Goal: Task Accomplishment & Management: Complete application form

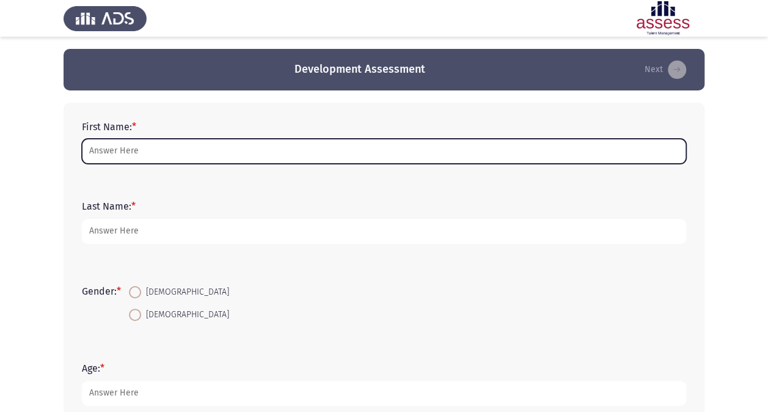
click at [205, 150] on input "First Name: *" at bounding box center [384, 151] width 604 height 25
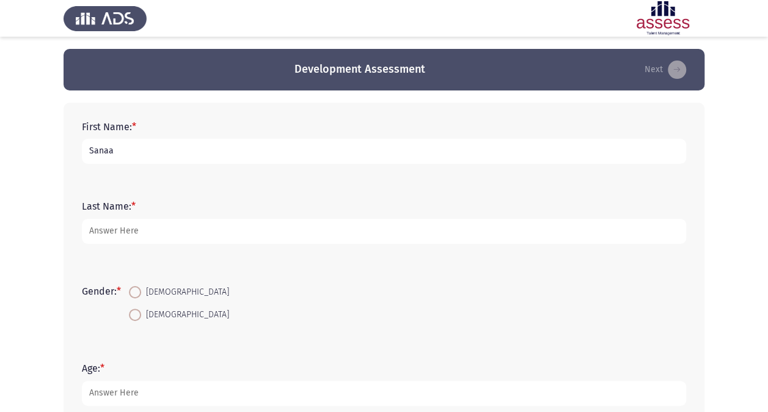
type input "Sanaa"
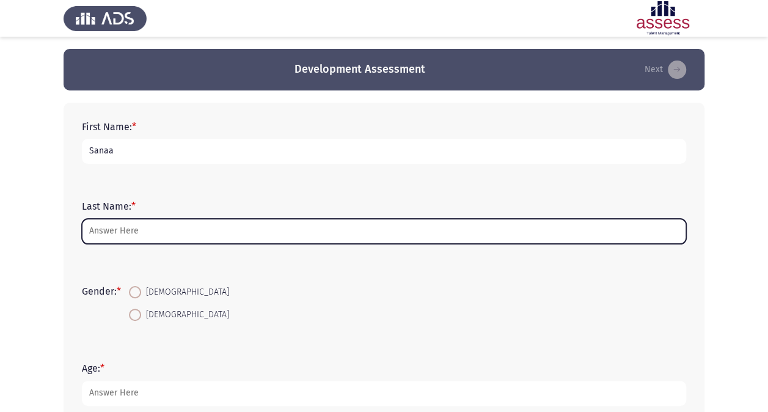
click at [167, 231] on input "Last Name: *" at bounding box center [384, 231] width 604 height 25
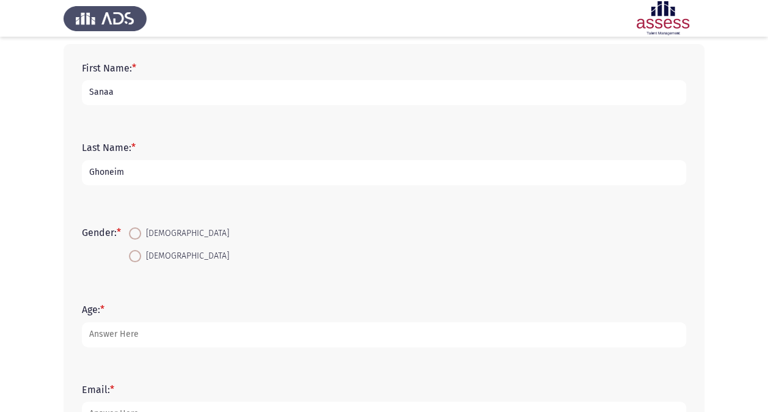
scroll to position [67, 0]
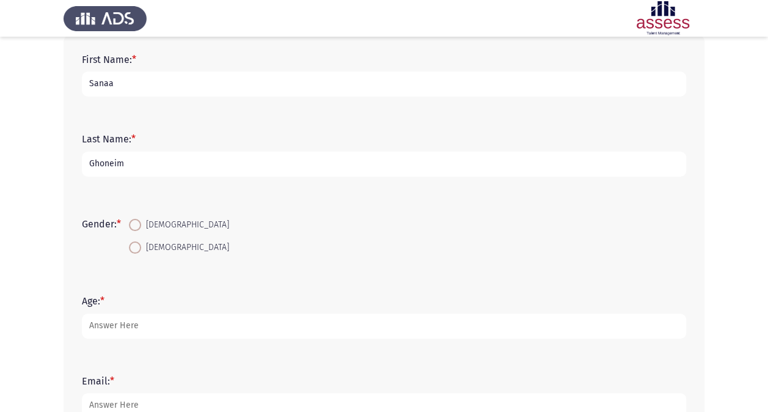
type input "Ghoneim"
click at [147, 222] on span "[DEMOGRAPHIC_DATA]" at bounding box center [185, 224] width 88 height 15
click at [141, 222] on input "[DEMOGRAPHIC_DATA]" at bounding box center [135, 225] width 12 height 12
radio input "true"
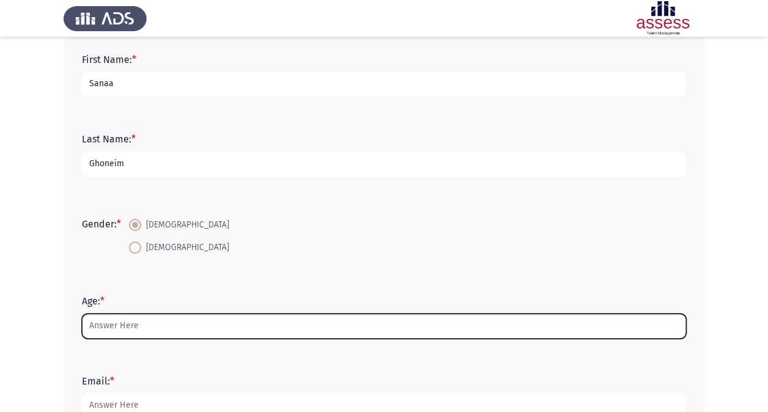
click at [140, 322] on input "Age: *" at bounding box center [384, 325] width 604 height 25
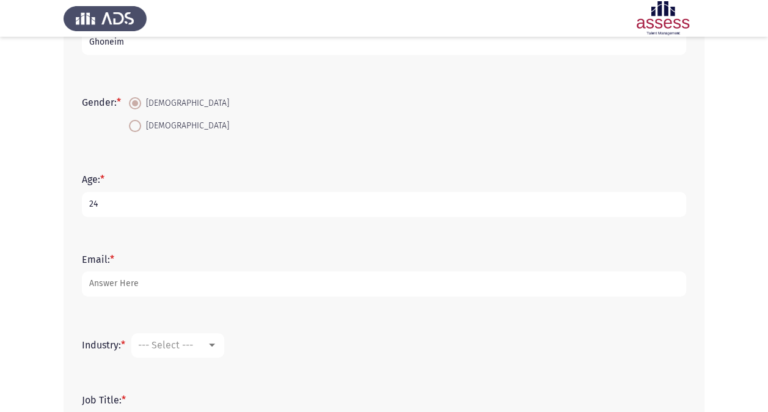
scroll to position [205, 0]
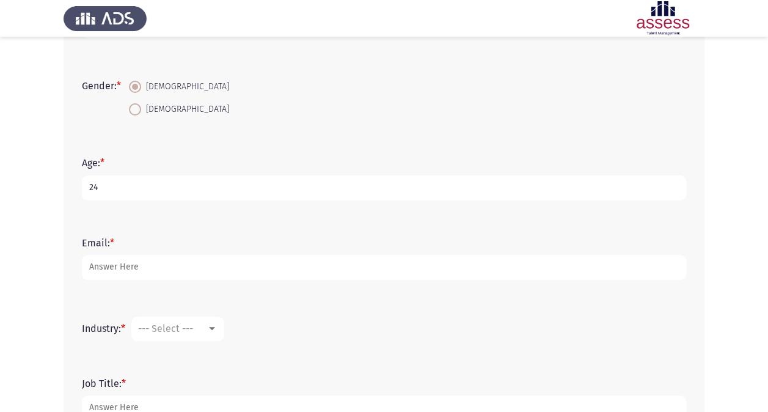
type input "24"
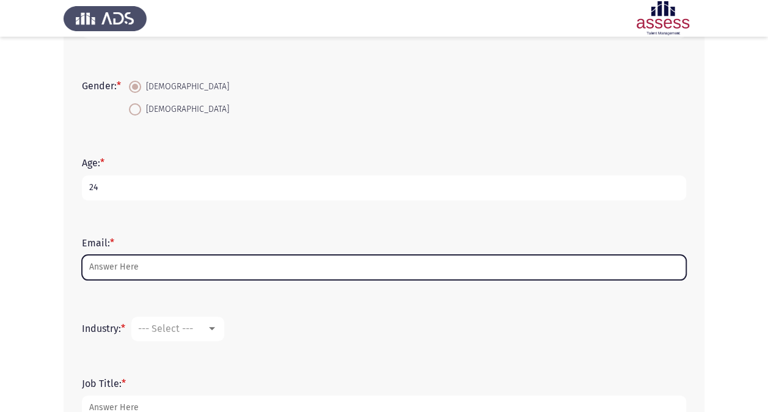
click at [126, 266] on input "Email: *" at bounding box center [384, 267] width 604 height 25
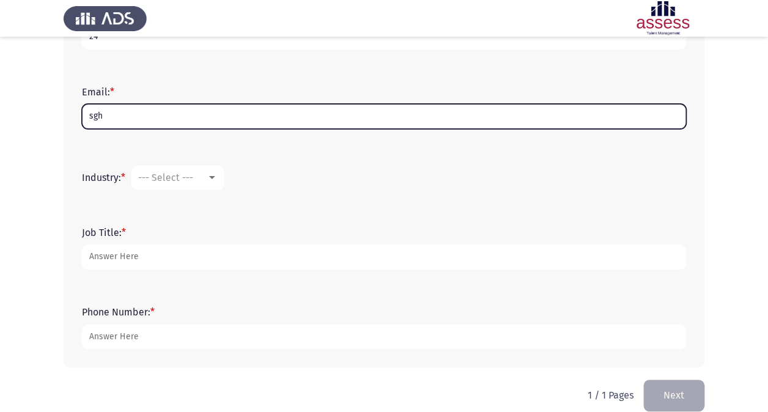
scroll to position [357, 0]
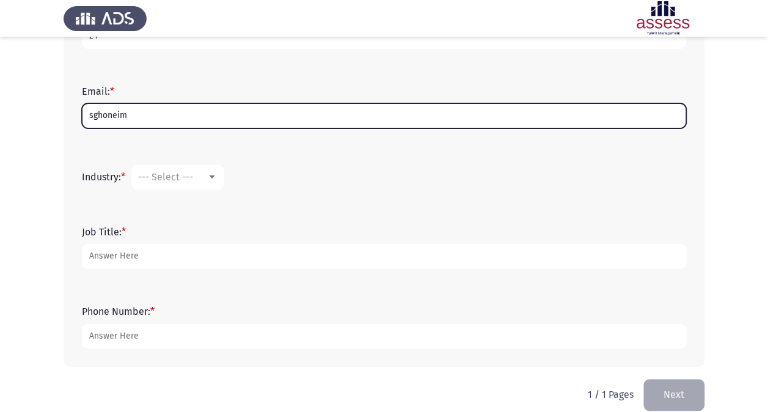
type input "[EMAIL_ADDRESS][DOMAIN_NAME]"
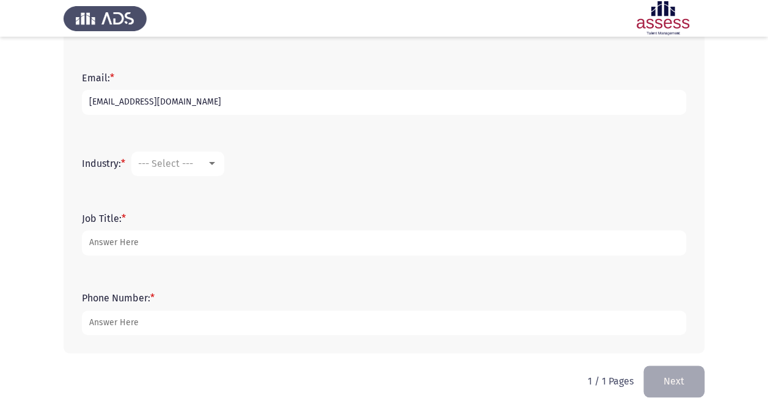
scroll to position [373, 0]
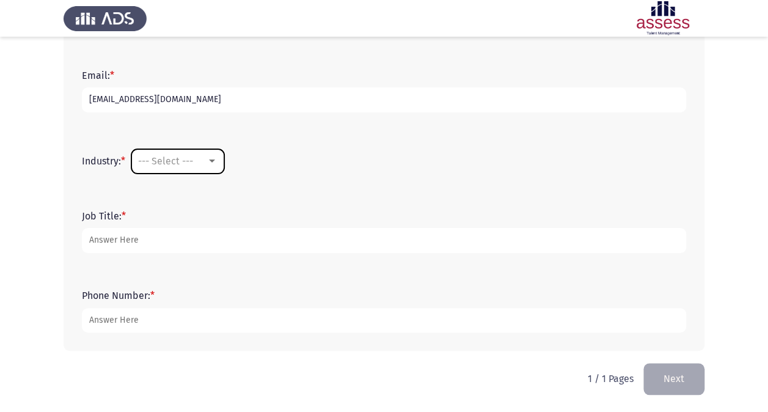
click at [177, 164] on span "--- Select ---" at bounding box center [165, 161] width 55 height 12
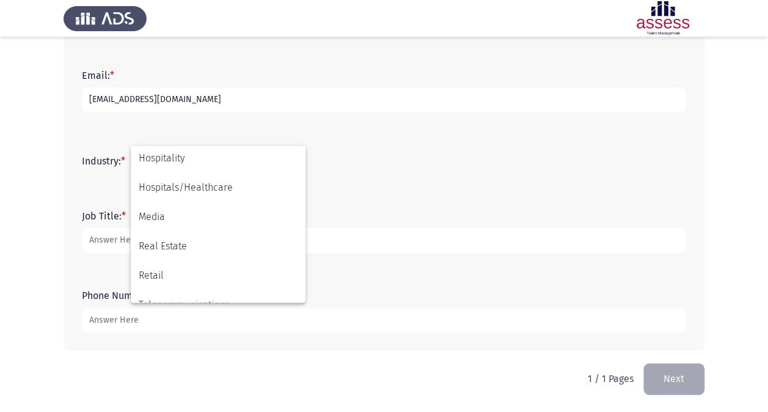
scroll to position [401, 0]
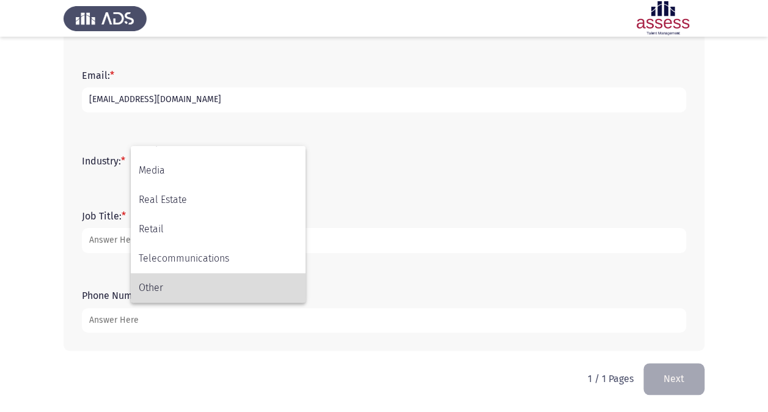
click at [191, 289] on span "Other" at bounding box center [218, 287] width 159 height 29
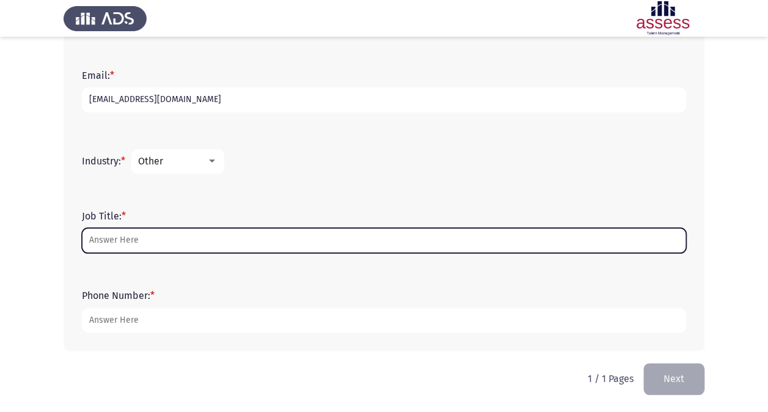
click at [155, 231] on input "Job Title: *" at bounding box center [384, 240] width 604 height 25
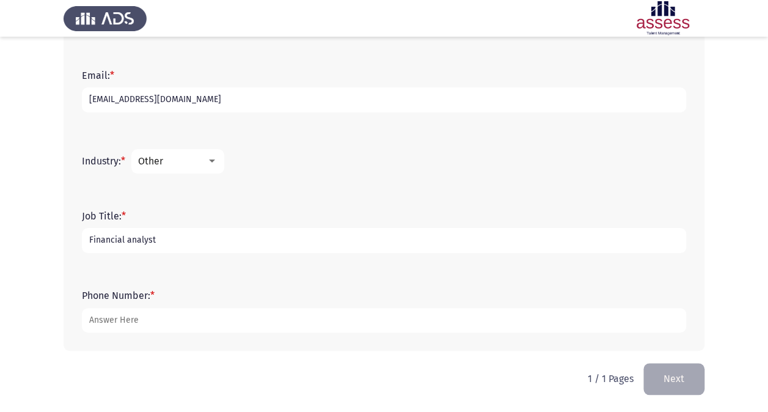
type input "Financial analyst"
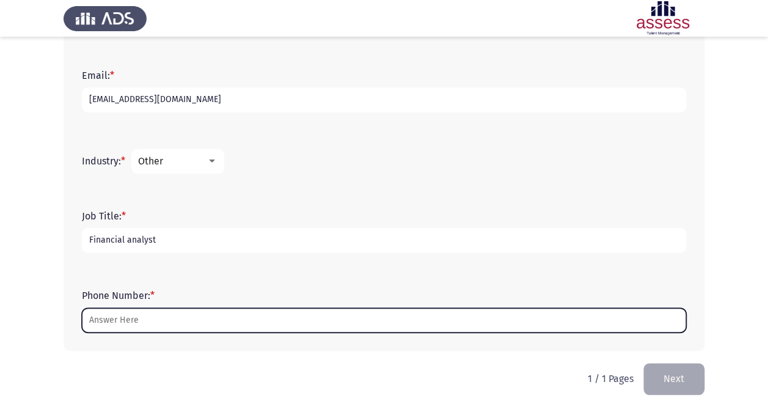
click at [134, 325] on input "Phone Number: *" at bounding box center [384, 320] width 604 height 25
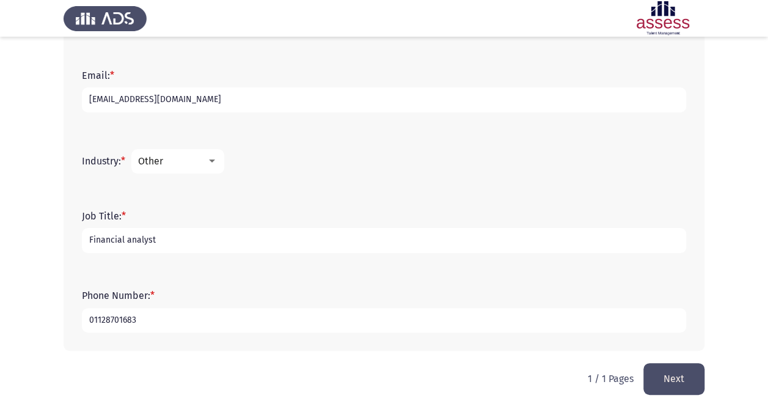
type input "01128701683"
click at [680, 371] on button "Next" at bounding box center [673, 378] width 61 height 31
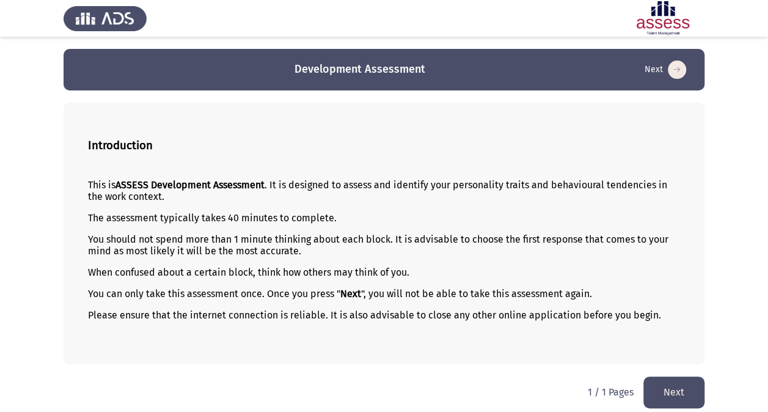
scroll to position [6, 0]
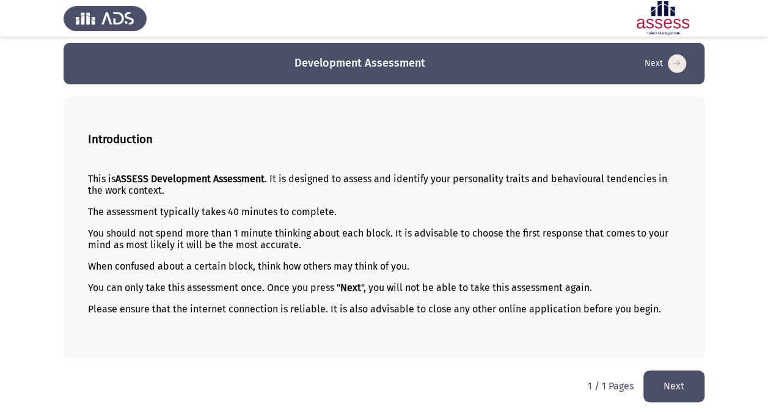
click at [690, 384] on button "Next" at bounding box center [673, 385] width 61 height 31
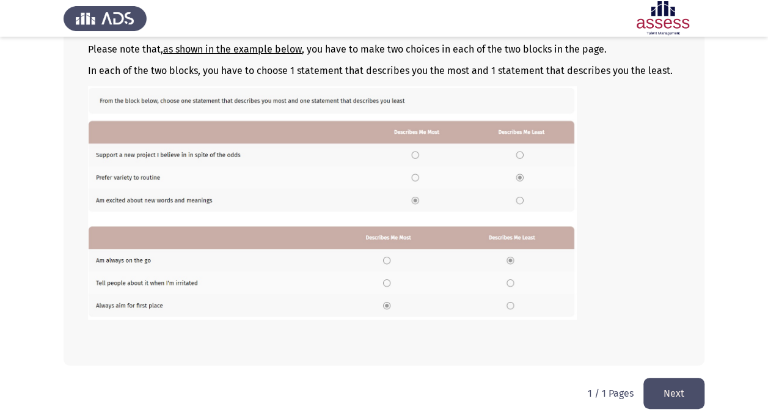
scroll to position [186, 0]
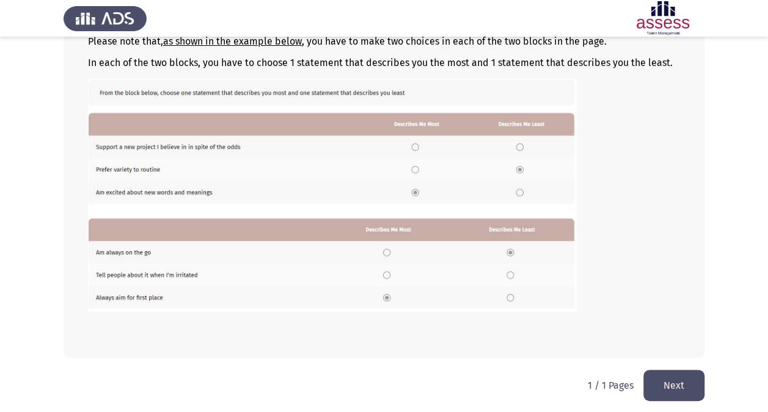
click at [696, 379] on button "Next" at bounding box center [673, 385] width 61 height 31
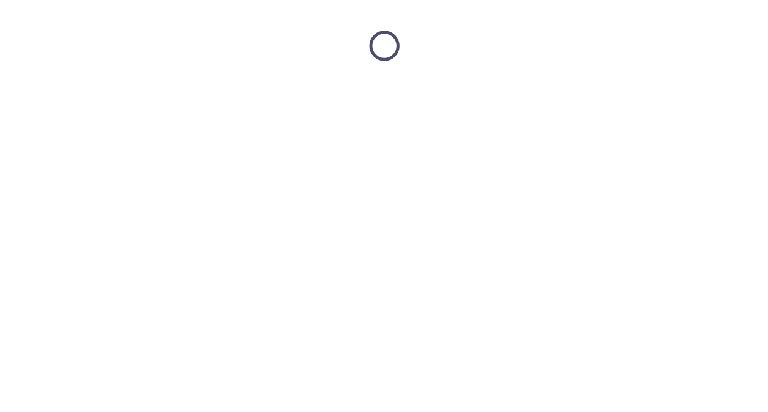
scroll to position [0, 0]
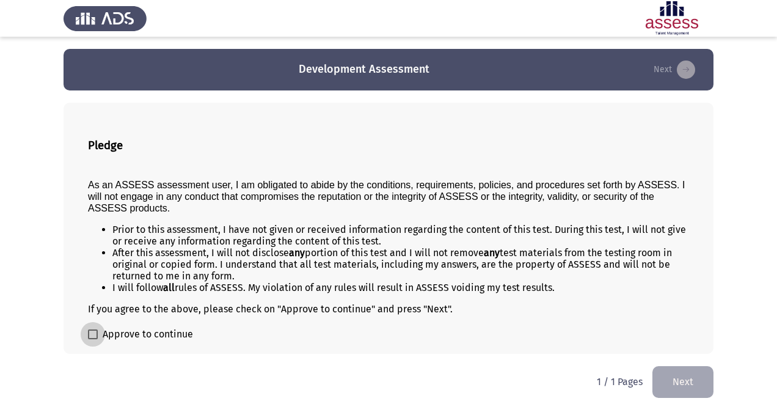
click at [175, 335] on span "Approve to continue" at bounding box center [148, 334] width 90 height 15
click at [93, 339] on input "Approve to continue" at bounding box center [92, 339] width 1 height 1
checkbox input "true"
click at [675, 382] on button "Next" at bounding box center [682, 381] width 61 height 31
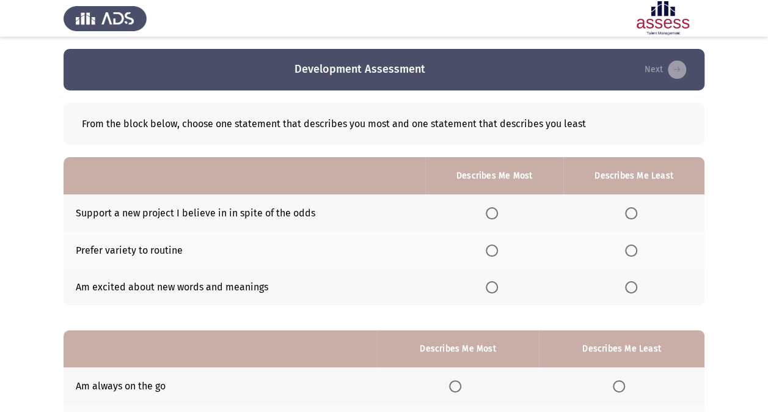
scroll to position [21, 0]
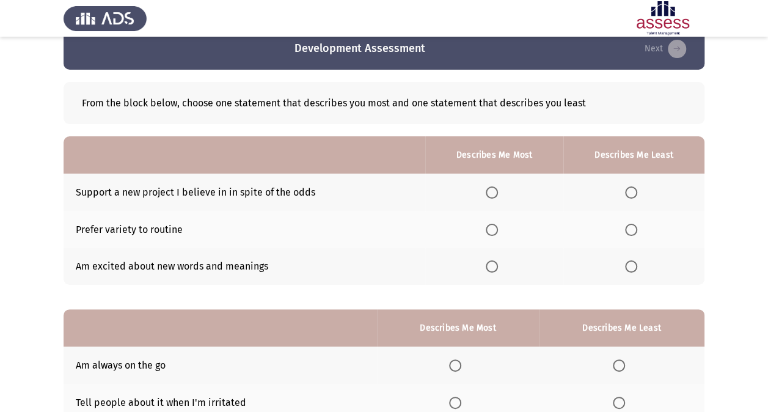
click at [501, 186] on mat-radio-button "Select an option" at bounding box center [494, 192] width 17 height 13
click at [493, 194] on span "Select an option" at bounding box center [492, 192] width 12 height 12
click at [493, 194] on input "Select an option" at bounding box center [492, 192] width 12 height 12
click at [500, 226] on label "Select an option" at bounding box center [494, 230] width 17 height 12
click at [498, 226] on input "Select an option" at bounding box center [492, 230] width 12 height 12
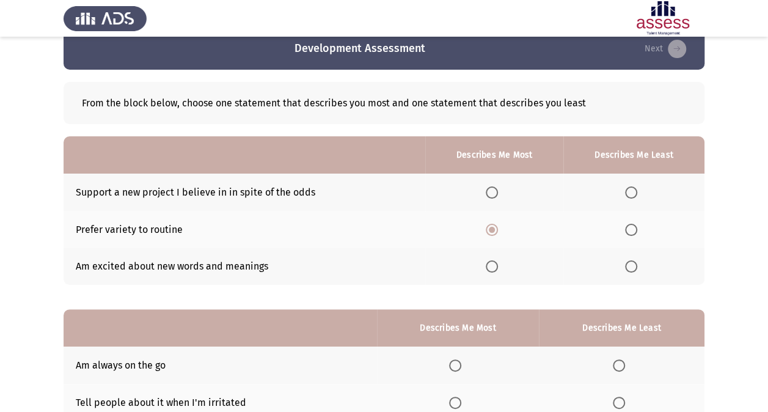
scroll to position [68, 0]
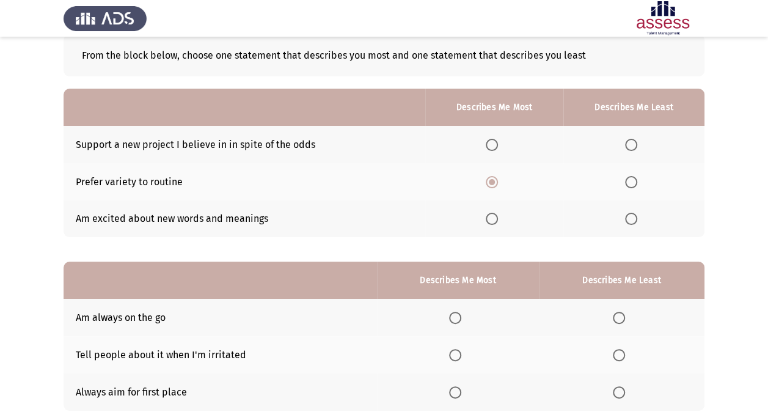
click at [493, 222] on span "Select an option" at bounding box center [492, 219] width 12 height 12
click at [493, 222] on input "Select an option" at bounding box center [492, 219] width 12 height 12
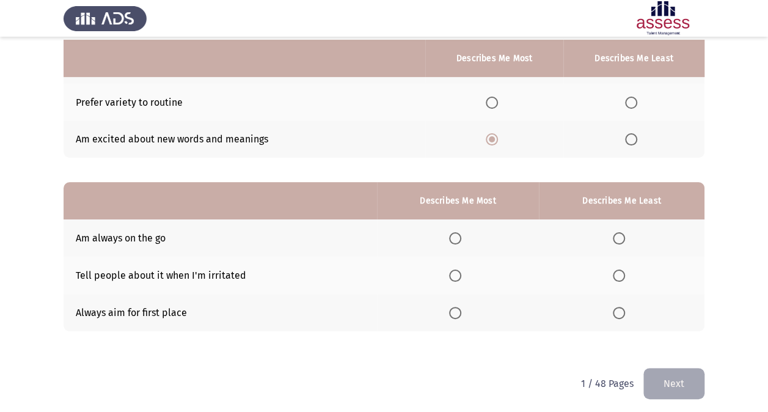
scroll to position [151, 0]
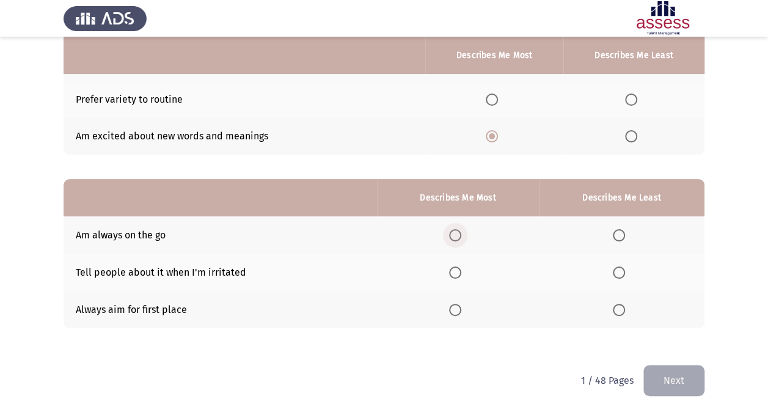
click at [456, 234] on span "Select an option" at bounding box center [455, 235] width 12 height 12
click at [456, 234] on input "Select an option" at bounding box center [455, 235] width 12 height 12
click at [614, 275] on span "Select an option" at bounding box center [619, 272] width 12 height 12
click at [614, 275] on input "Select an option" at bounding box center [619, 272] width 12 height 12
click at [458, 310] on span "Select an option" at bounding box center [455, 310] width 12 height 12
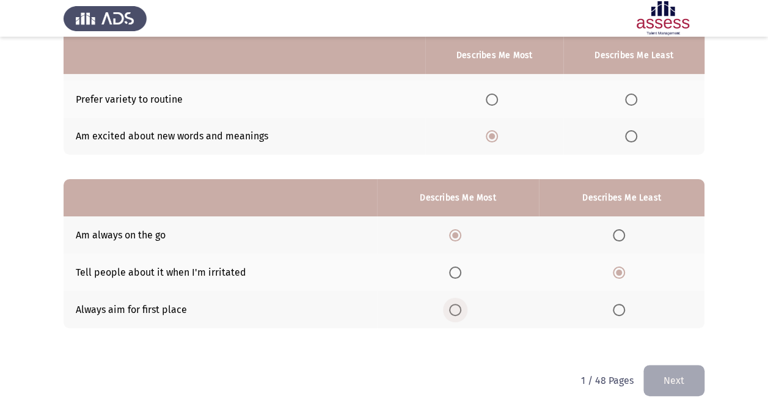
click at [458, 310] on input "Select an option" at bounding box center [455, 310] width 12 height 12
click at [693, 378] on button "Next" at bounding box center [673, 380] width 61 height 31
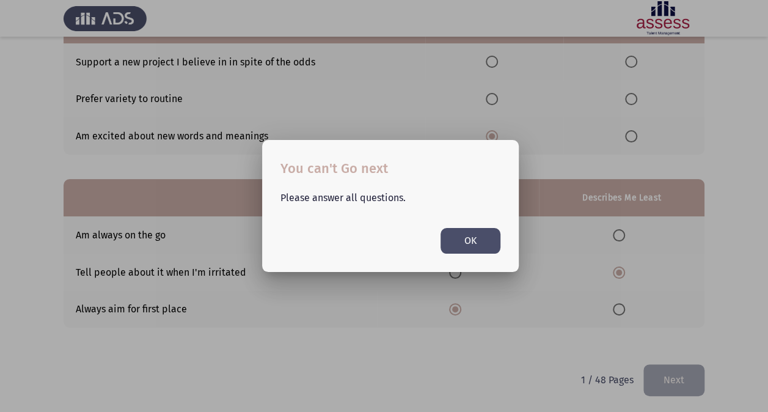
scroll to position [0, 0]
click at [479, 233] on button "OK" at bounding box center [470, 240] width 60 height 25
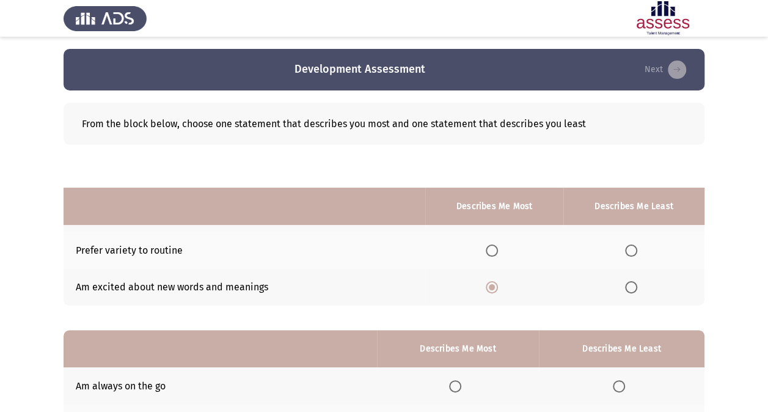
scroll to position [151, 0]
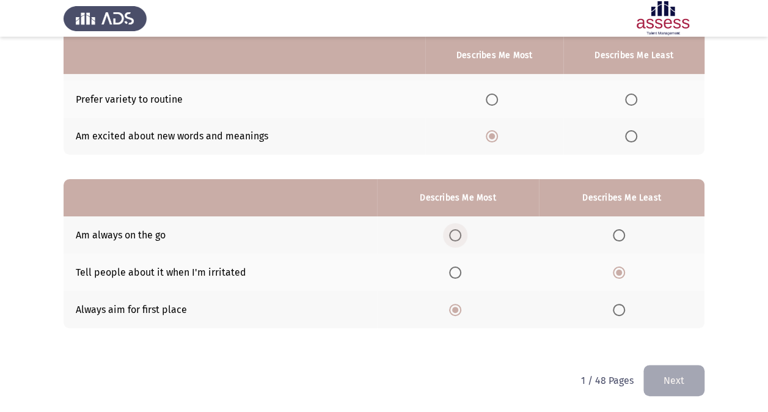
click at [457, 231] on span "Select an option" at bounding box center [455, 235] width 12 height 12
click at [457, 231] on input "Select an option" at bounding box center [455, 235] width 12 height 12
click at [454, 310] on span "Select an option" at bounding box center [455, 310] width 12 height 12
click at [454, 310] on input "Select an option" at bounding box center [455, 310] width 12 height 12
click at [459, 226] on th at bounding box center [458, 234] width 162 height 37
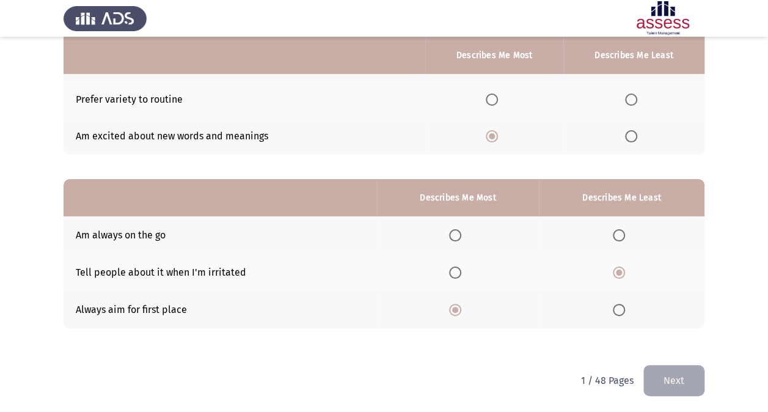
click at [459, 227] on th at bounding box center [458, 234] width 162 height 37
click at [459, 229] on span "Select an option" at bounding box center [455, 235] width 12 height 12
click at [459, 229] on input "Select an option" at bounding box center [455, 235] width 12 height 12
click at [619, 269] on span "Select an option" at bounding box center [619, 272] width 6 height 6
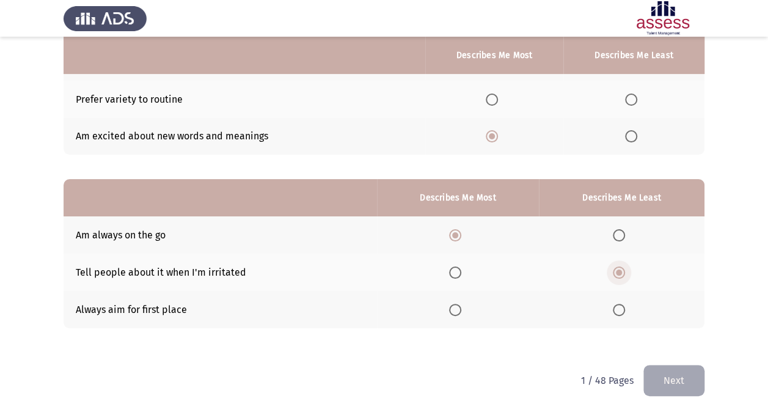
click at [619, 268] on input "Select an option" at bounding box center [619, 272] width 12 height 12
click at [448, 304] on th at bounding box center [458, 309] width 162 height 37
click at [448, 305] on th at bounding box center [458, 309] width 162 height 37
click at [449, 305] on th at bounding box center [458, 309] width 162 height 37
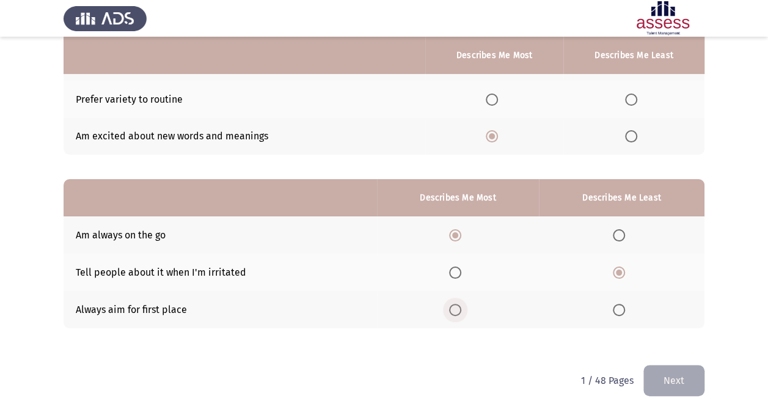
click at [450, 306] on span "Select an option" at bounding box center [455, 310] width 12 height 12
click at [450, 306] on input "Select an option" at bounding box center [455, 310] width 12 height 12
click at [452, 236] on span "Select an option" at bounding box center [455, 235] width 12 height 12
click at [452, 236] on input "Select an option" at bounding box center [455, 235] width 12 height 12
click at [622, 230] on span "Select an option" at bounding box center [619, 235] width 12 height 12
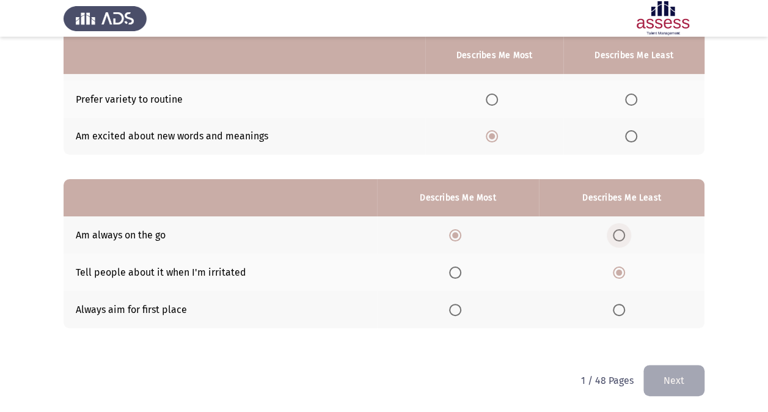
click at [622, 230] on input "Select an option" at bounding box center [619, 235] width 12 height 12
click at [616, 310] on span "Select an option" at bounding box center [619, 310] width 12 height 12
click at [616, 310] on input "Select an option" at bounding box center [619, 310] width 12 height 12
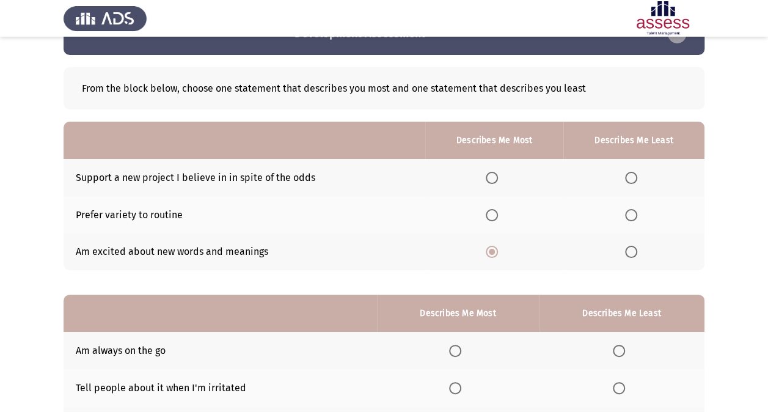
scroll to position [37, 0]
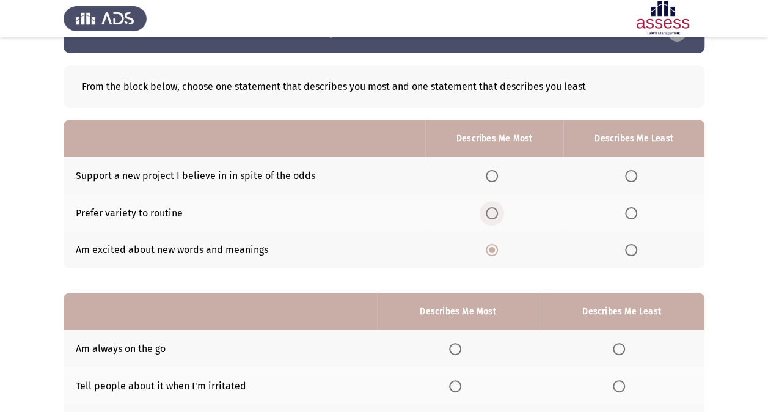
click at [498, 213] on span "Select an option" at bounding box center [492, 213] width 12 height 12
click at [498, 213] on input "Select an option" at bounding box center [492, 213] width 12 height 12
click at [490, 249] on span "Select an option" at bounding box center [492, 250] width 12 height 12
click at [490, 249] on input "Select an option" at bounding box center [492, 250] width 12 height 12
click at [491, 211] on span "Select an option" at bounding box center [492, 213] width 12 height 12
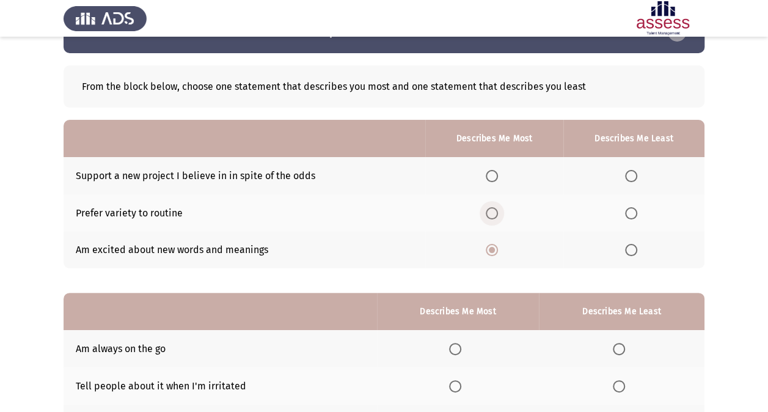
click at [491, 211] on input "Select an option" at bounding box center [492, 213] width 12 height 12
click at [636, 172] on span "Select an option" at bounding box center [631, 176] width 12 height 12
click at [636, 172] on input "Select an option" at bounding box center [631, 176] width 12 height 12
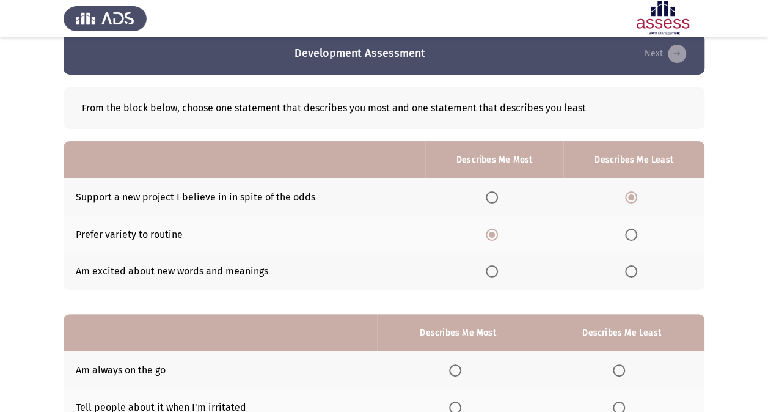
scroll to position [15, 0]
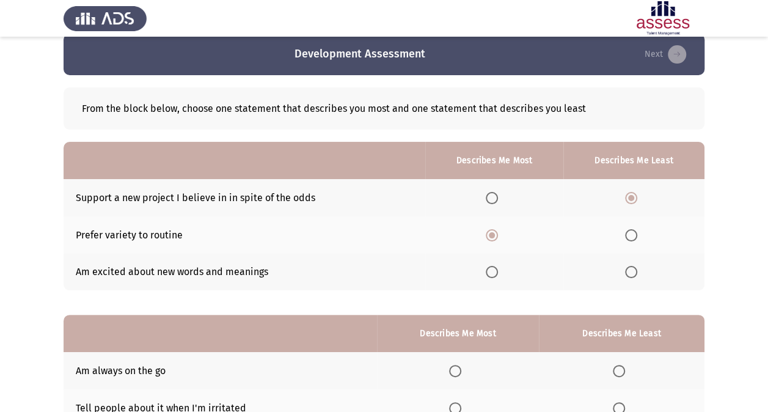
click at [490, 186] on th at bounding box center [493, 197] width 137 height 37
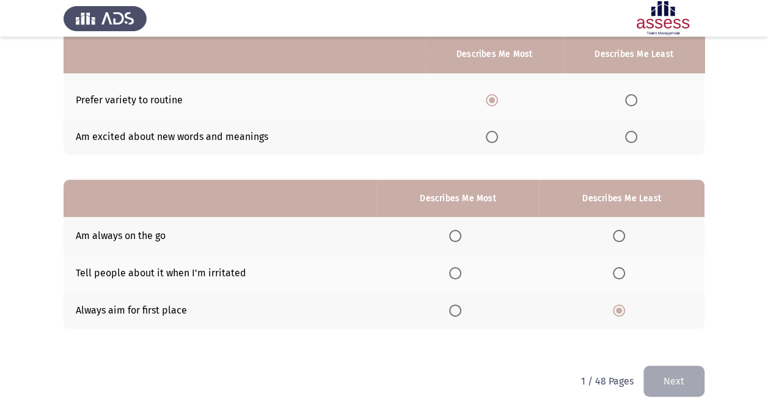
scroll to position [151, 0]
click at [618, 268] on span "Select an option" at bounding box center [619, 272] width 12 height 12
click at [618, 268] on input "Select an option" at bounding box center [619, 272] width 12 height 12
click at [457, 310] on span "Select an option" at bounding box center [455, 310] width 12 height 12
click at [457, 310] on input "Select an option" at bounding box center [455, 310] width 12 height 12
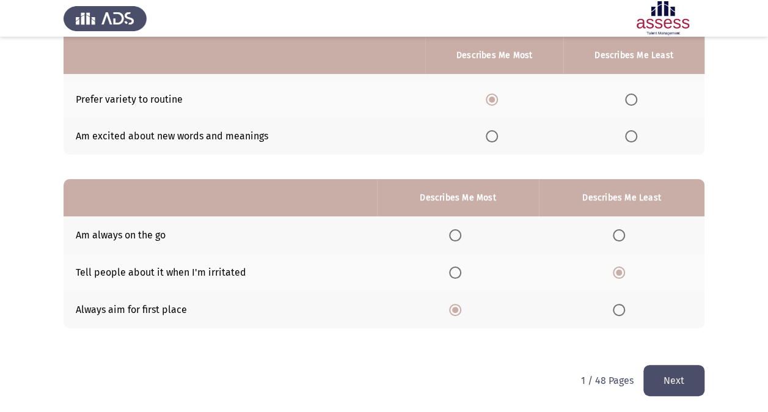
click at [664, 366] on button "Next" at bounding box center [673, 380] width 61 height 31
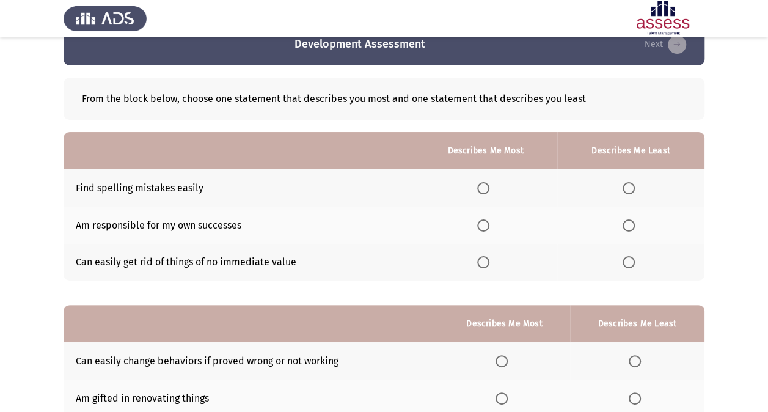
scroll to position [26, 0]
click at [482, 185] on span "Select an option" at bounding box center [483, 187] width 12 height 12
click at [482, 185] on input "Select an option" at bounding box center [483, 187] width 12 height 12
click at [626, 261] on span "Select an option" at bounding box center [628, 261] width 12 height 12
click at [626, 261] on input "Select an option" at bounding box center [628, 261] width 12 height 12
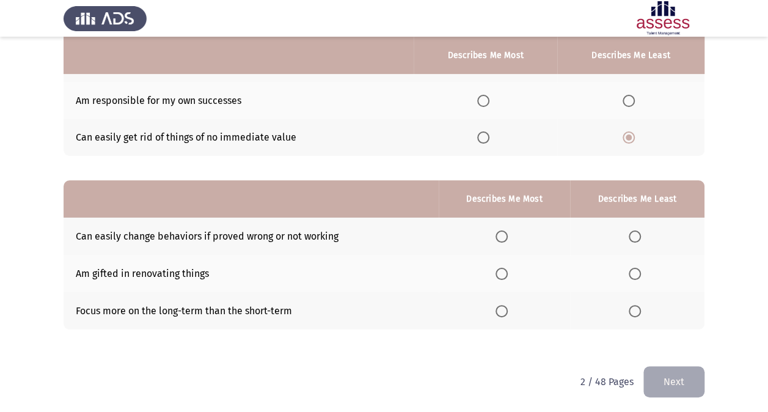
scroll to position [151, 0]
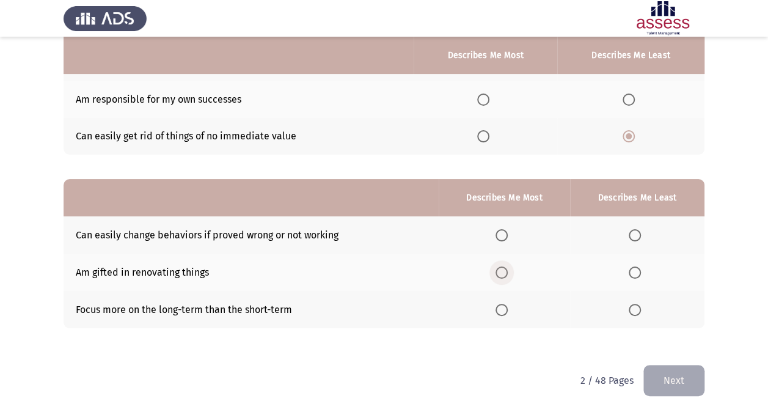
click at [508, 274] on span "Select an option" at bounding box center [501, 272] width 12 height 12
click at [508, 274] on input "Select an option" at bounding box center [501, 272] width 12 height 12
click at [508, 239] on span "Select an option" at bounding box center [501, 235] width 12 height 12
click at [508, 239] on input "Select an option" at bounding box center [501, 235] width 12 height 12
click at [598, 303] on th at bounding box center [637, 309] width 134 height 37
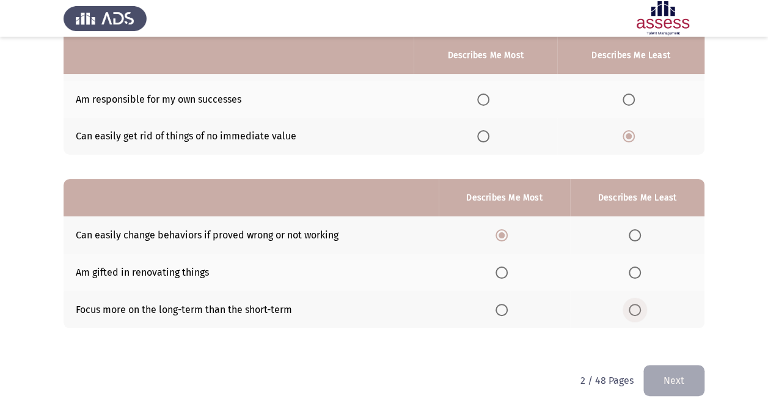
click at [636, 312] on span "Select an option" at bounding box center [634, 310] width 12 height 12
click at [636, 312] on input "Select an option" at bounding box center [634, 310] width 12 height 12
click at [507, 304] on span "Select an option" at bounding box center [501, 310] width 12 height 12
click at [507, 304] on input "Select an option" at bounding box center [501, 310] width 12 height 12
click at [508, 231] on span "Select an option" at bounding box center [501, 235] width 12 height 12
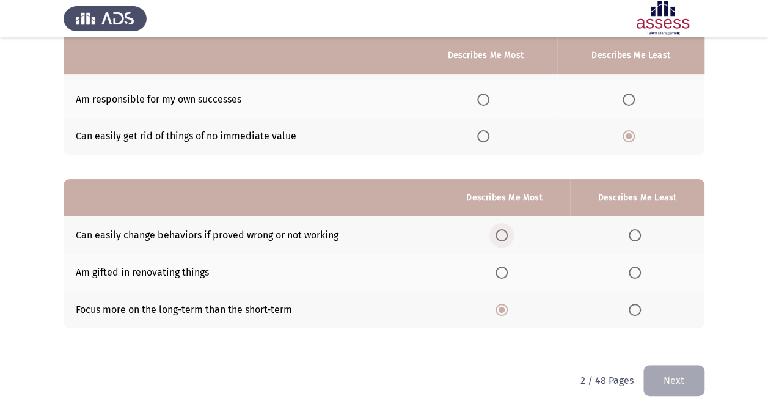
click at [508, 231] on input "Select an option" at bounding box center [501, 235] width 12 height 12
click at [636, 264] on th at bounding box center [637, 271] width 134 height 37
click at [643, 266] on label "Select an option" at bounding box center [636, 272] width 17 height 12
click at [641, 266] on input "Select an option" at bounding box center [634, 272] width 12 height 12
click at [672, 372] on button "Next" at bounding box center [673, 380] width 61 height 31
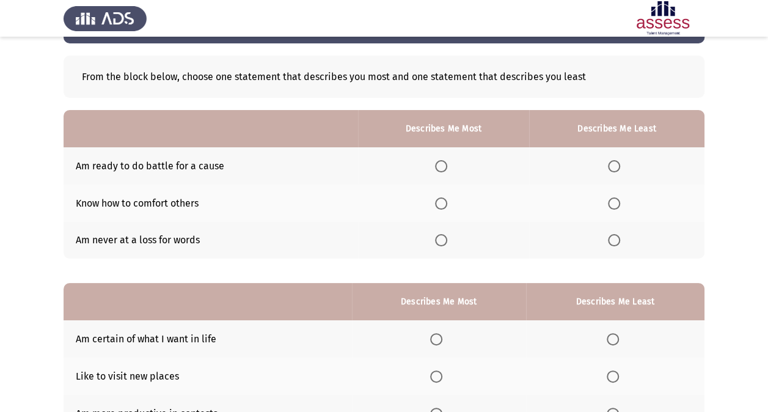
scroll to position [48, 0]
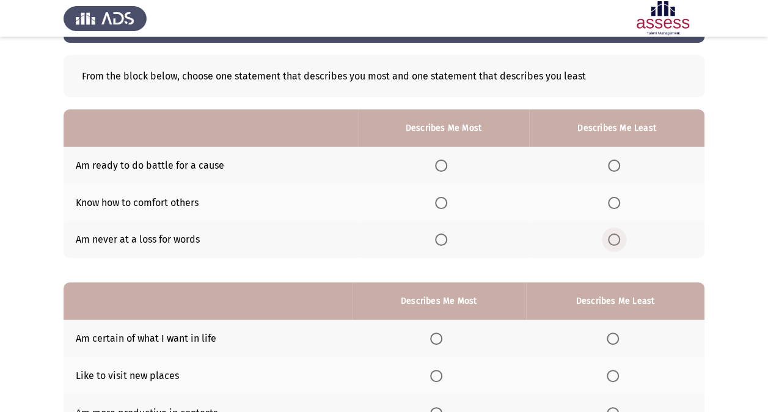
click at [612, 242] on span "Select an option" at bounding box center [614, 239] width 12 height 12
click at [612, 242] on input "Select an option" at bounding box center [614, 239] width 12 height 12
click at [436, 159] on span "Select an option" at bounding box center [441, 165] width 12 height 12
click at [436, 159] on input "Select an option" at bounding box center [441, 165] width 12 height 12
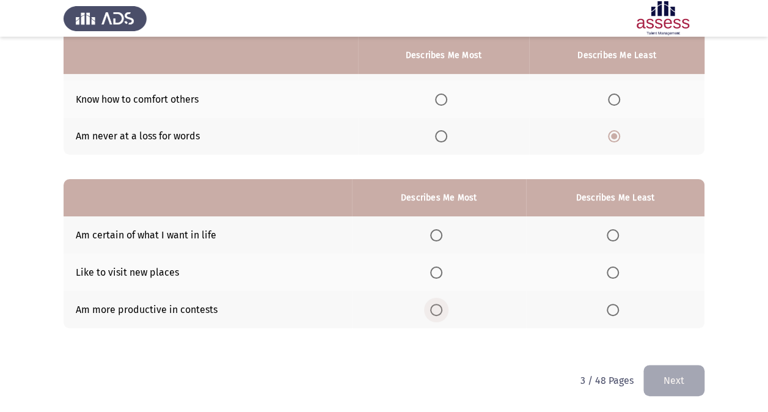
click at [437, 305] on span "Select an option" at bounding box center [436, 310] width 12 height 12
click at [437, 305] on input "Select an option" at bounding box center [436, 310] width 12 height 12
click at [442, 272] on span "Select an option" at bounding box center [436, 272] width 12 height 12
click at [442, 272] on input "Select an option" at bounding box center [436, 272] width 12 height 12
click at [442, 233] on span "Select an option" at bounding box center [436, 235] width 12 height 12
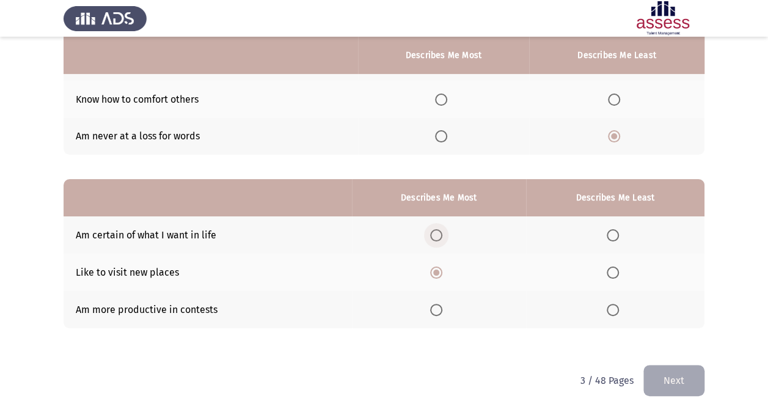
click at [442, 233] on input "Select an option" at bounding box center [436, 235] width 12 height 12
click at [611, 308] on span "Select an option" at bounding box center [612, 310] width 12 height 12
click at [611, 308] on input "Select an option" at bounding box center [612, 310] width 12 height 12
click at [630, 280] on th at bounding box center [615, 271] width 178 height 37
click at [605, 272] on th at bounding box center [615, 271] width 178 height 37
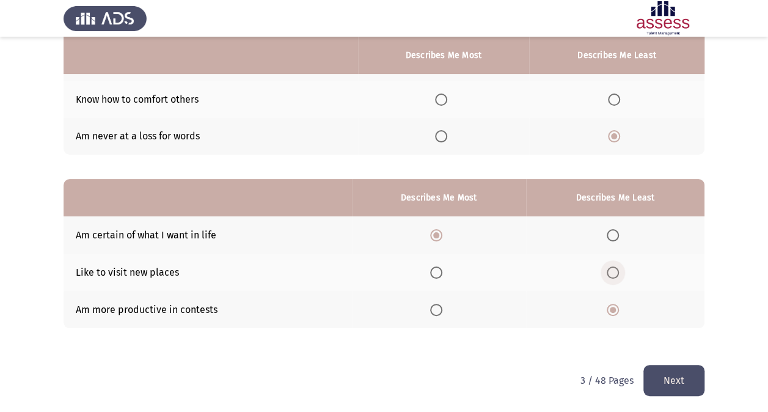
click at [608, 272] on span "Select an option" at bounding box center [612, 272] width 12 height 12
click at [608, 272] on input "Select an option" at bounding box center [612, 272] width 12 height 12
click at [447, 269] on label "Select an option" at bounding box center [438, 272] width 17 height 12
click at [442, 269] on input "Select an option" at bounding box center [436, 272] width 12 height 12
click at [617, 233] on span "Select an option" at bounding box center [612, 235] width 12 height 12
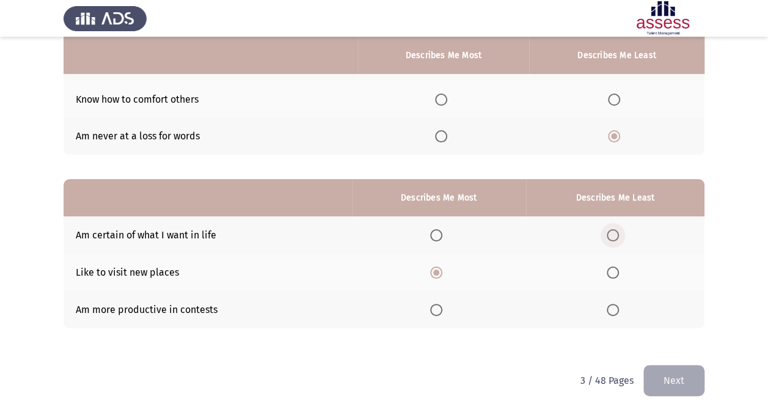
click at [617, 233] on input "Select an option" at bounding box center [612, 235] width 12 height 12
click at [450, 311] on th at bounding box center [439, 309] width 174 height 37
click at [442, 310] on span "Select an option" at bounding box center [436, 310] width 12 height 12
click at [442, 310] on input "Select an option" at bounding box center [436, 310] width 12 height 12
click at [672, 365] on button "Next" at bounding box center [673, 380] width 61 height 31
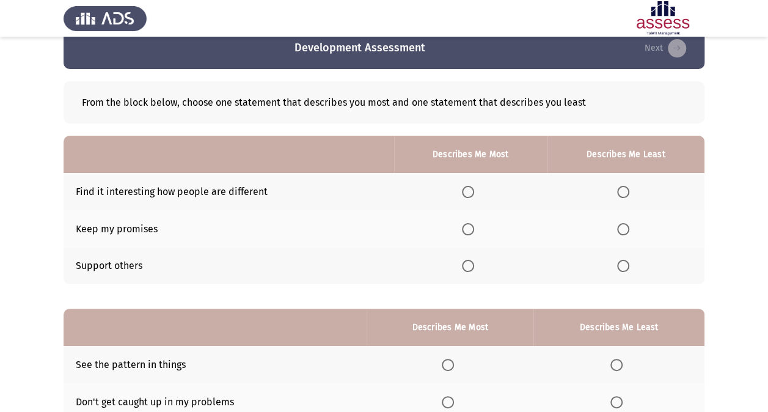
scroll to position [23, 0]
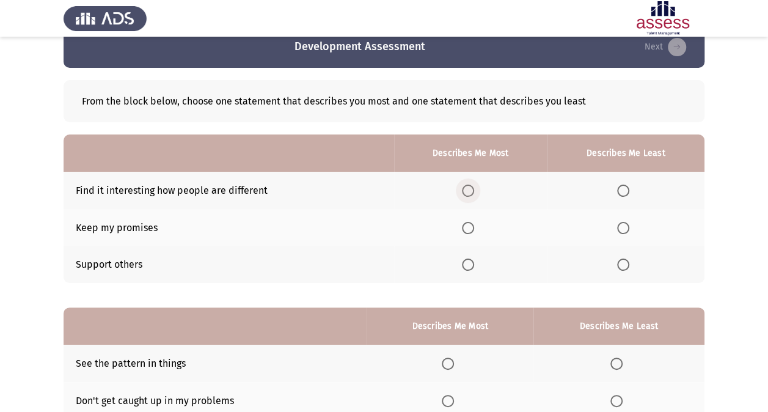
click at [470, 185] on span "Select an option" at bounding box center [468, 190] width 12 height 12
click at [470, 185] on input "Select an option" at bounding box center [468, 190] width 12 height 12
click at [474, 265] on span "Select an option" at bounding box center [468, 264] width 12 height 12
click at [474, 265] on input "Select an option" at bounding box center [468, 264] width 12 height 12
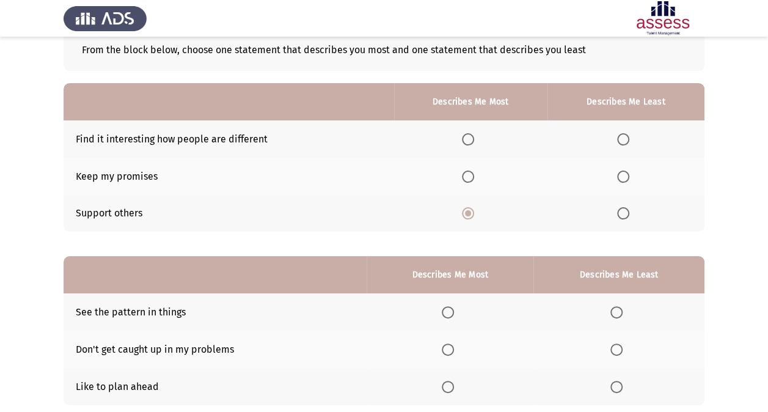
scroll to position [75, 0]
click at [476, 140] on label "Select an option" at bounding box center [470, 139] width 17 height 12
click at [474, 140] on input "Select an option" at bounding box center [468, 139] width 12 height 12
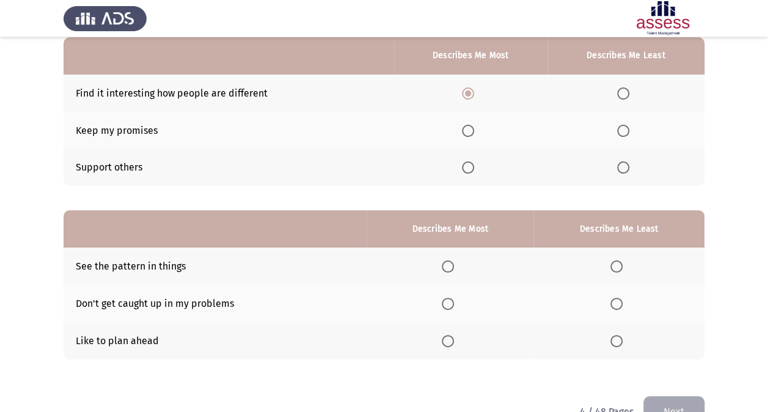
scroll to position [151, 0]
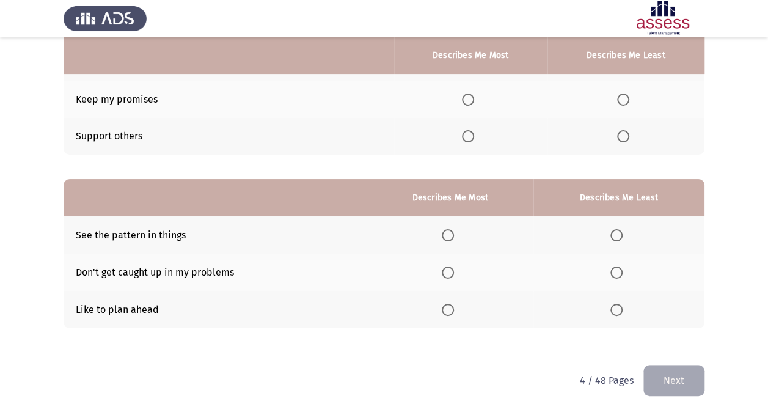
click at [442, 239] on th at bounding box center [449, 234] width 167 height 37
click at [445, 237] on span "Select an option" at bounding box center [448, 235] width 12 height 12
click at [445, 237] on input "Select an option" at bounding box center [448, 235] width 12 height 12
click at [448, 314] on th at bounding box center [449, 309] width 167 height 37
click at [450, 307] on span "Select an option" at bounding box center [448, 310] width 12 height 12
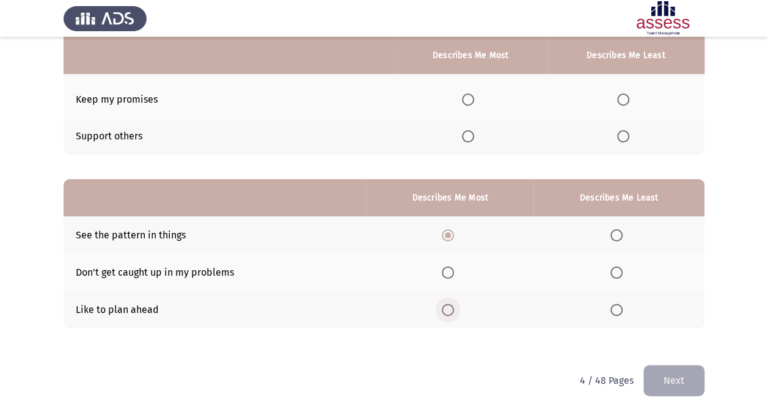
click at [450, 307] on input "Select an option" at bounding box center [448, 310] width 12 height 12
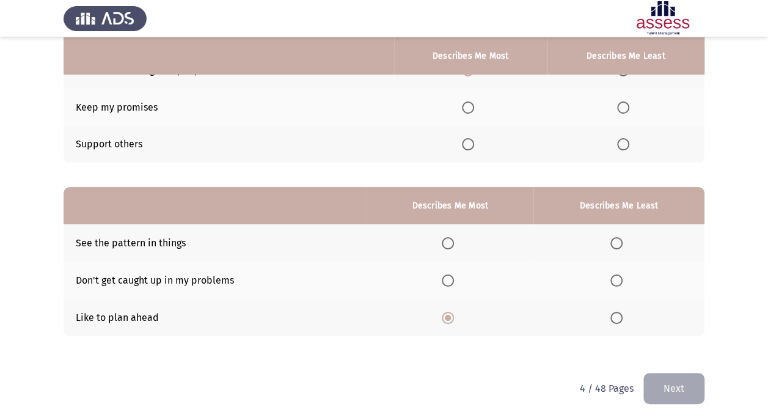
scroll to position [145, 0]
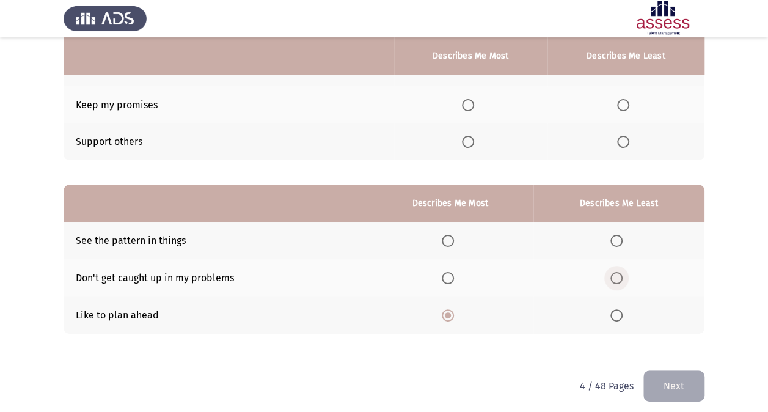
click at [615, 279] on span "Select an option" at bounding box center [616, 278] width 12 height 12
click at [615, 279] on input "Select an option" at bounding box center [616, 278] width 12 height 12
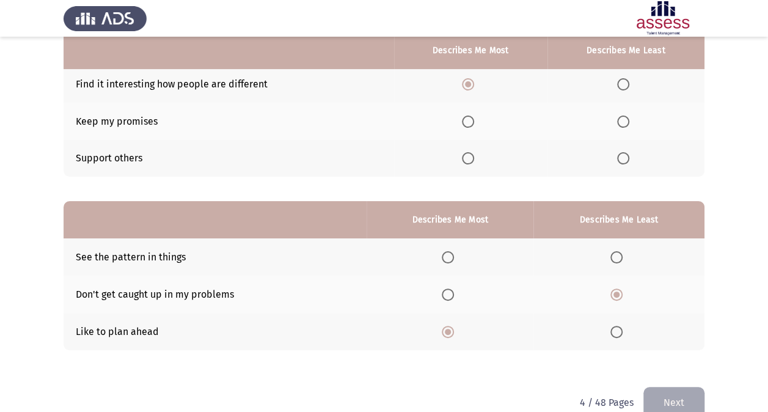
scroll to position [47, 0]
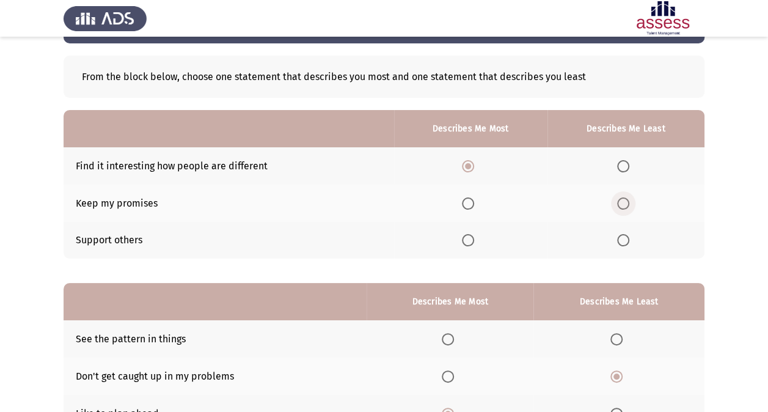
click at [623, 203] on span "Select an option" at bounding box center [623, 203] width 12 height 12
click at [623, 203] on input "Select an option" at bounding box center [623, 203] width 12 height 12
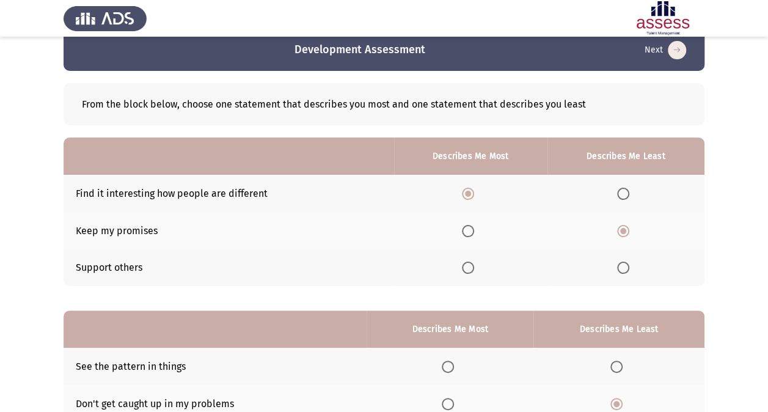
scroll to position [21, 0]
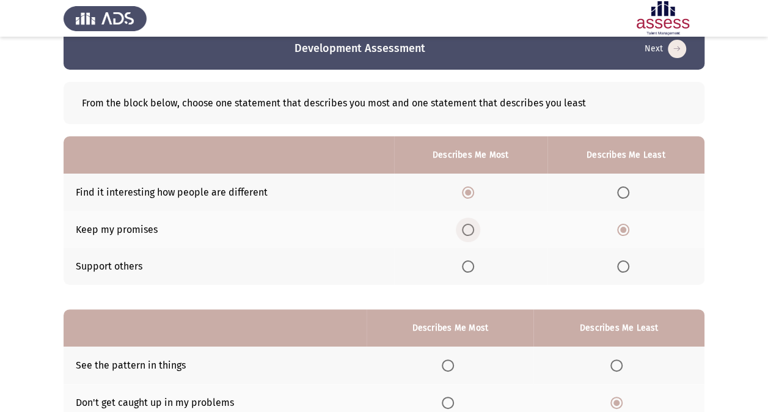
click at [464, 230] on span "Select an option" at bounding box center [468, 230] width 12 height 12
click at [464, 230] on input "Select an option" at bounding box center [468, 230] width 12 height 12
click at [621, 189] on span "Select an option" at bounding box center [623, 192] width 12 height 12
click at [621, 189] on input "Select an option" at bounding box center [623, 192] width 12 height 12
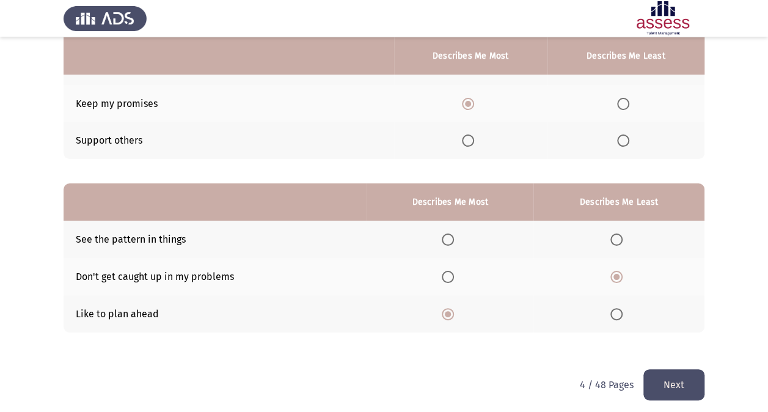
scroll to position [151, 0]
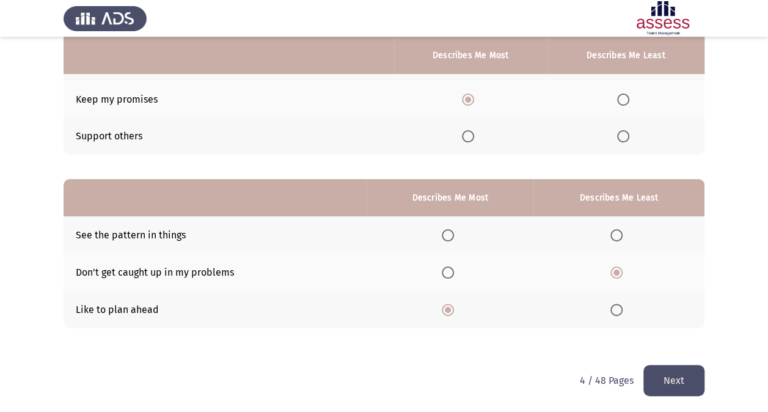
click at [661, 382] on button "Next" at bounding box center [673, 380] width 61 height 31
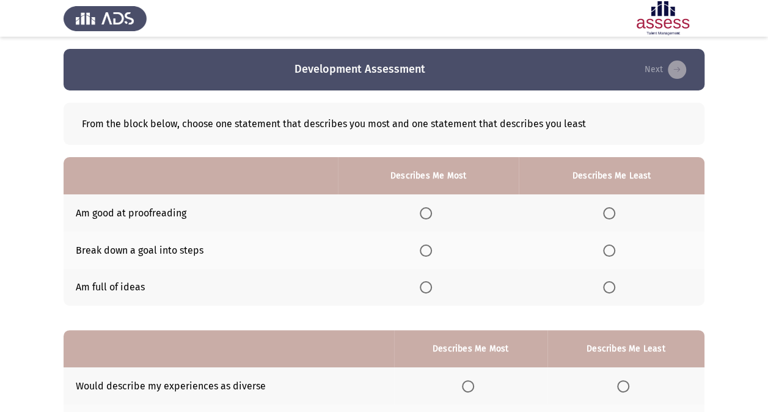
scroll to position [46, 0]
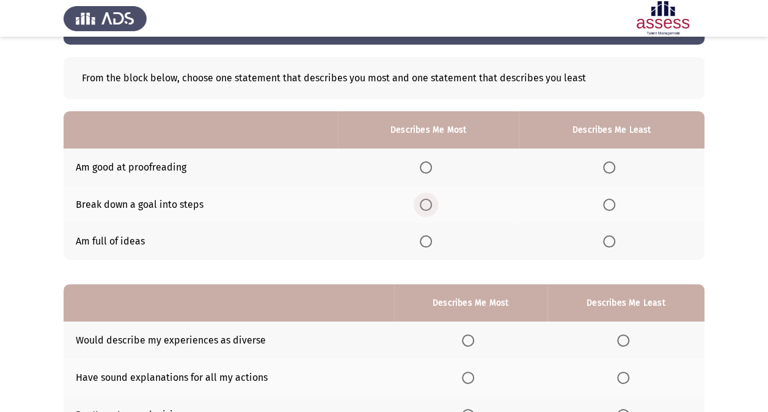
click at [428, 203] on span "Select an option" at bounding box center [426, 204] width 12 height 12
click at [428, 203] on input "Select an option" at bounding box center [426, 204] width 12 height 12
click at [613, 161] on span "Select an option" at bounding box center [609, 167] width 12 height 12
click at [613, 161] on input "Select an option" at bounding box center [609, 167] width 12 height 12
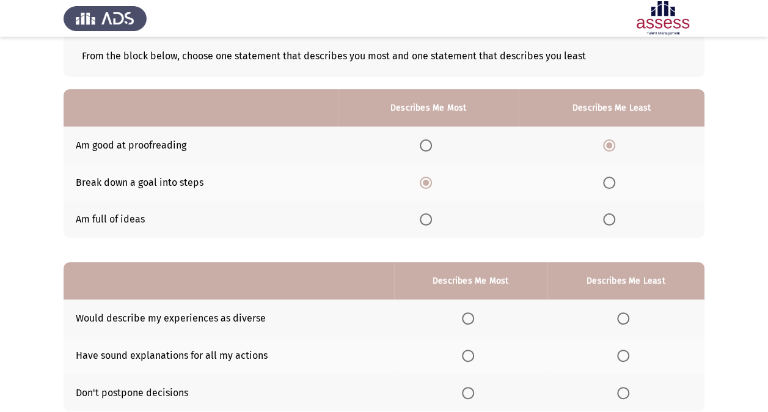
scroll to position [151, 0]
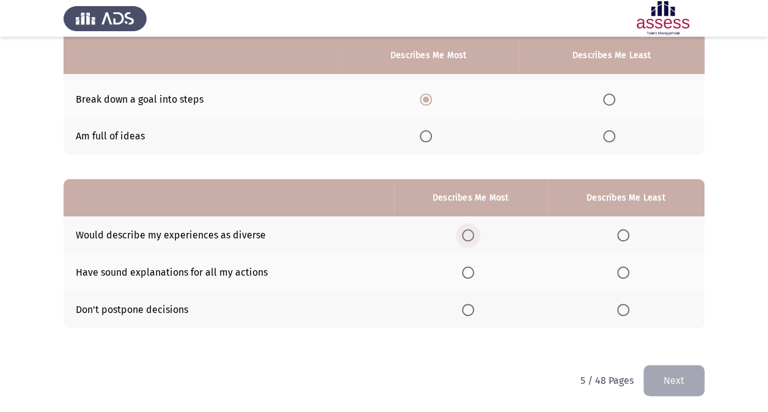
click at [465, 239] on span "Select an option" at bounding box center [468, 235] width 12 height 12
click at [465, 239] on input "Select an option" at bounding box center [468, 235] width 12 height 12
click at [628, 312] on span "Select an option" at bounding box center [623, 310] width 12 height 12
click at [628, 312] on input "Select an option" at bounding box center [623, 310] width 12 height 12
click at [656, 380] on button "Next" at bounding box center [673, 380] width 61 height 31
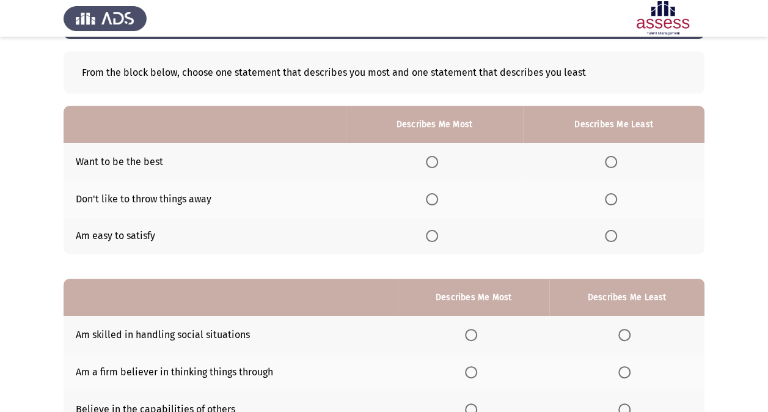
scroll to position [53, 0]
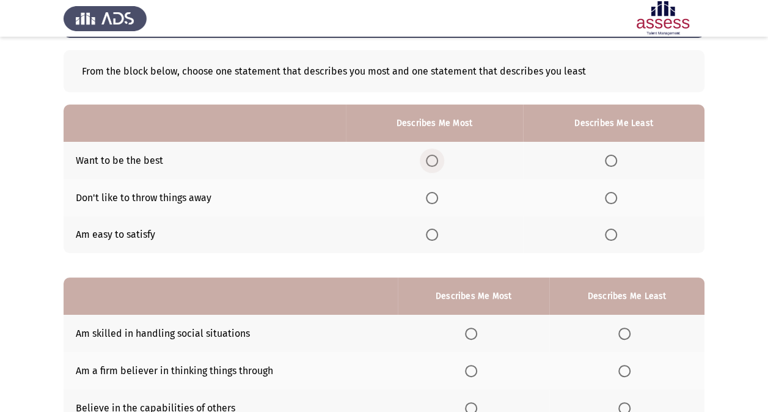
click at [429, 159] on span "Select an option" at bounding box center [432, 161] width 12 height 12
click at [429, 159] on input "Select an option" at bounding box center [432, 161] width 12 height 12
click at [617, 235] on span "Select an option" at bounding box center [611, 234] width 12 height 12
click at [617, 235] on input "Select an option" at bounding box center [611, 234] width 12 height 12
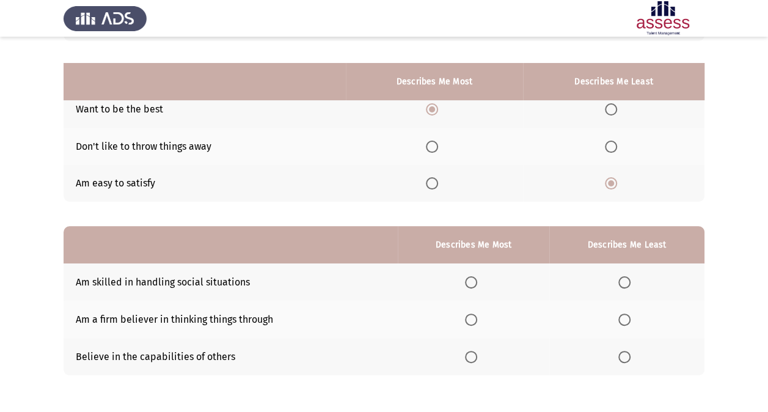
scroll to position [151, 0]
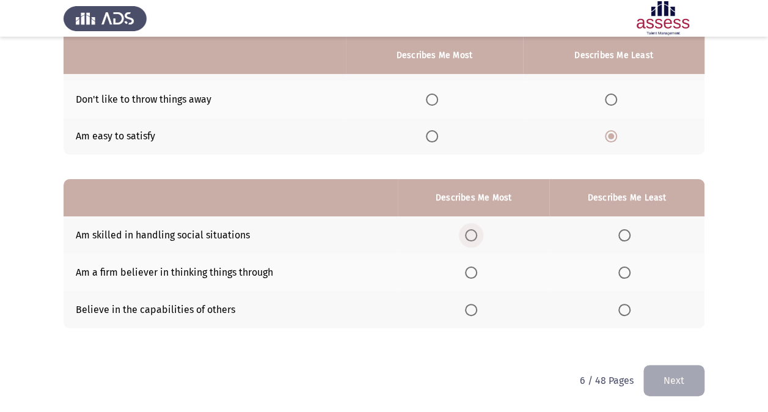
click at [477, 232] on span "Select an option" at bounding box center [471, 235] width 12 height 12
click at [477, 232] on input "Select an option" at bounding box center [471, 235] width 12 height 12
click at [633, 277] on th at bounding box center [626, 271] width 155 height 37
click at [629, 272] on span "Select an option" at bounding box center [624, 272] width 12 height 12
click at [629, 272] on input "Select an option" at bounding box center [624, 272] width 12 height 12
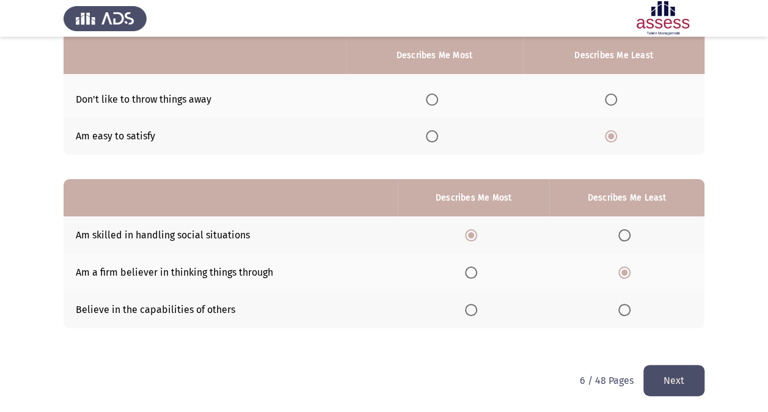
click at [661, 377] on button "Next" at bounding box center [673, 380] width 61 height 31
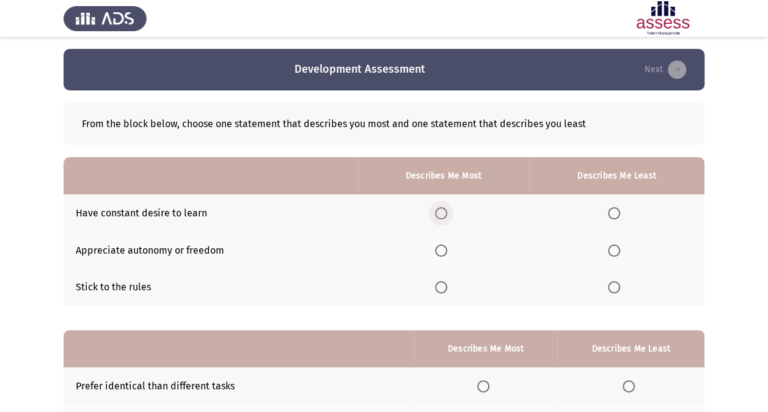
click at [439, 213] on span "Select an option" at bounding box center [441, 213] width 12 height 12
click at [439, 213] on input "Select an option" at bounding box center [441, 213] width 12 height 12
click at [450, 244] on label "Select an option" at bounding box center [443, 250] width 17 height 12
click at [447, 244] on input "Select an option" at bounding box center [441, 250] width 12 height 12
click at [448, 221] on th at bounding box center [443, 212] width 171 height 37
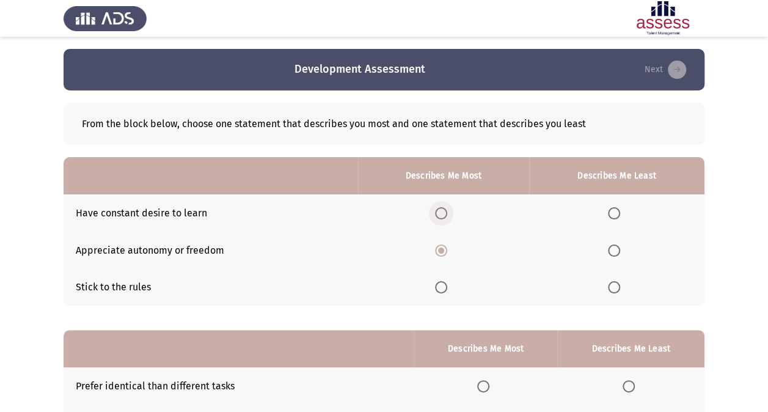
click at [444, 217] on span "Select an option" at bounding box center [441, 213] width 12 height 12
click at [444, 217] on input "Select an option" at bounding box center [441, 213] width 12 height 12
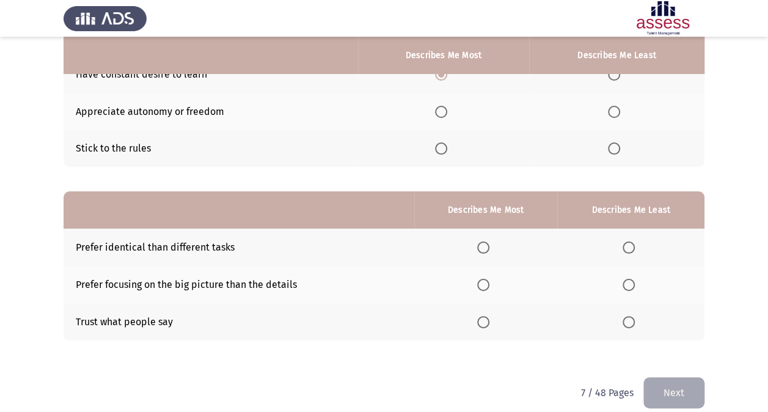
scroll to position [151, 0]
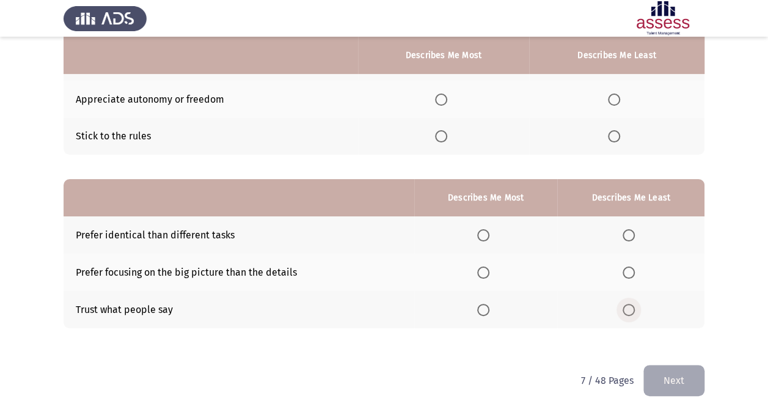
click at [625, 310] on span "Select an option" at bounding box center [628, 310] width 12 height 12
click at [625, 310] on input "Select an option" at bounding box center [628, 310] width 12 height 12
click at [632, 237] on span "Select an option" at bounding box center [628, 235] width 12 height 12
click at [632, 237] on input "Select an option" at bounding box center [628, 235] width 12 height 12
click at [628, 271] on span "Select an option" at bounding box center [628, 272] width 12 height 12
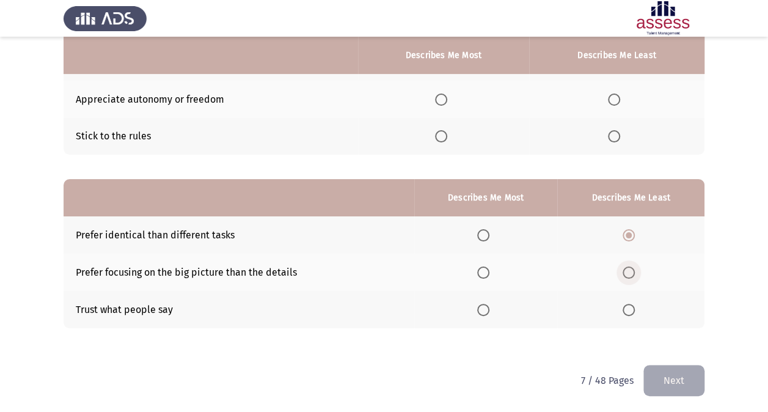
click at [628, 271] on input "Select an option" at bounding box center [628, 272] width 12 height 12
click at [486, 307] on span "Select an option" at bounding box center [483, 310] width 12 height 12
click at [486, 307] on input "Select an option" at bounding box center [483, 310] width 12 height 12
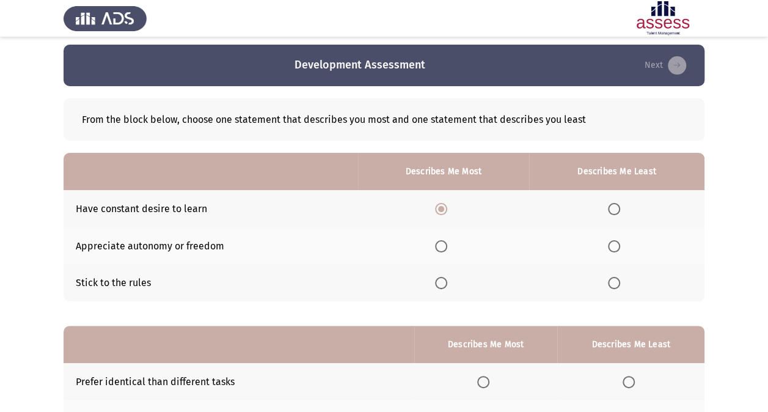
scroll to position [1, 0]
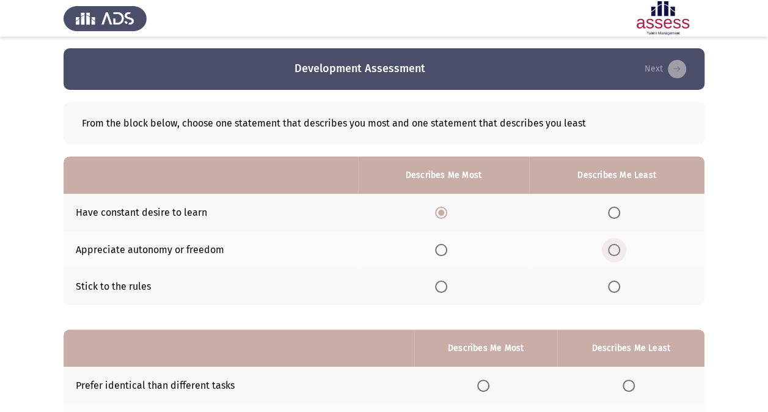
click at [619, 248] on span "Select an option" at bounding box center [614, 250] width 12 height 12
click at [619, 248] on input "Select an option" at bounding box center [614, 250] width 12 height 12
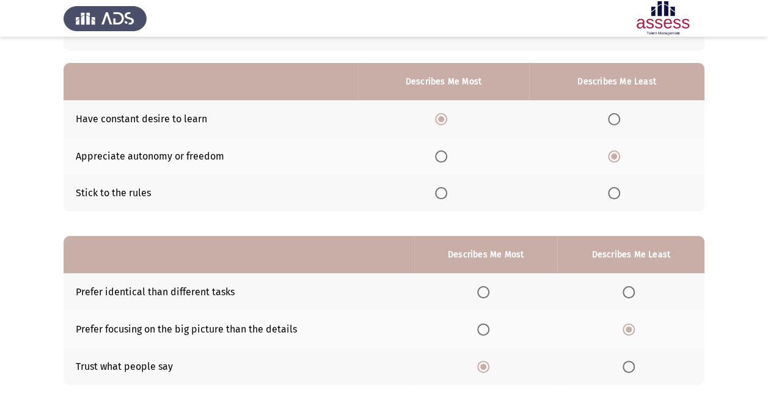
scroll to position [96, 0]
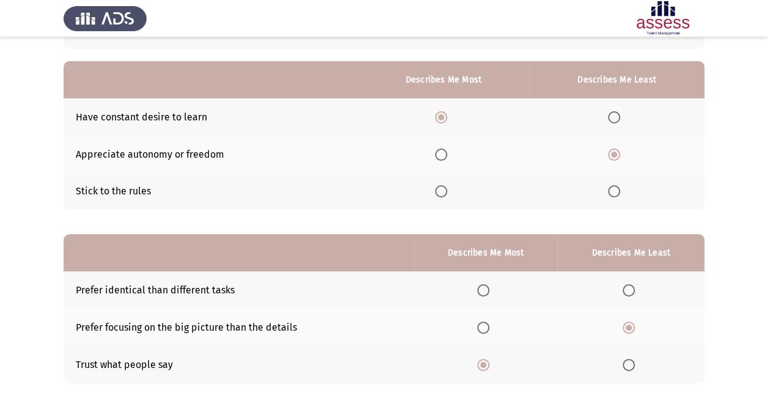
click at [447, 151] on span "Select an option" at bounding box center [441, 154] width 12 height 12
click at [447, 151] on input "Select an option" at bounding box center [441, 154] width 12 height 12
click at [619, 192] on span "Select an option" at bounding box center [614, 191] width 12 height 12
click at [619, 192] on input "Select an option" at bounding box center [614, 191] width 12 height 12
click at [439, 192] on span "Select an option" at bounding box center [441, 191] width 12 height 12
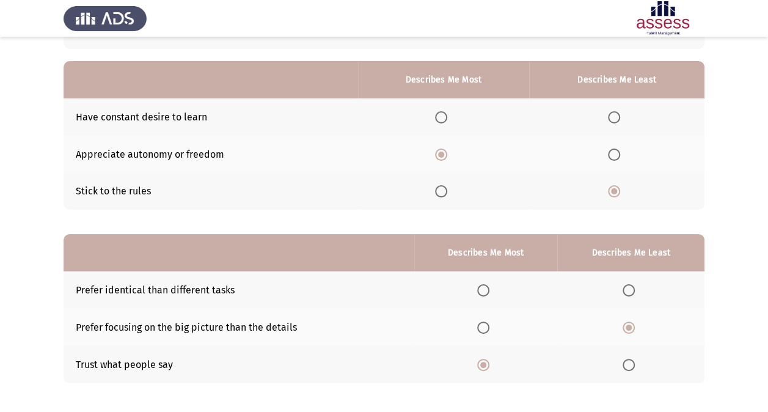
click at [439, 192] on input "Select an option" at bounding box center [441, 191] width 12 height 12
click at [436, 114] on span "Select an option" at bounding box center [441, 117] width 12 height 12
click at [436, 114] on input "Select an option" at bounding box center [441, 117] width 12 height 12
click at [621, 150] on label "Select an option" at bounding box center [616, 154] width 17 height 12
click at [620, 150] on input "Select an option" at bounding box center [614, 154] width 12 height 12
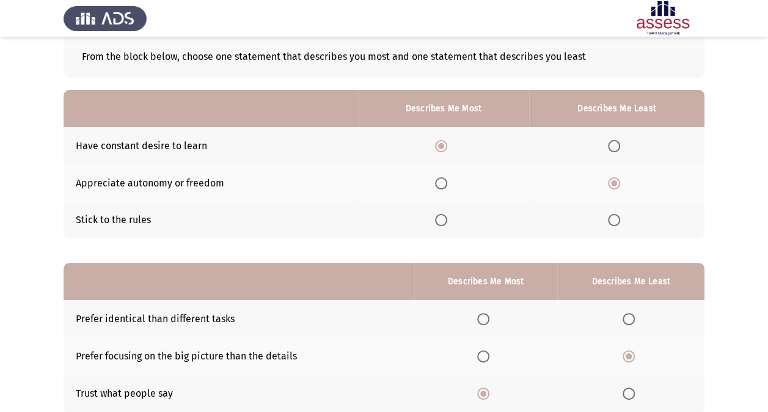
scroll to position [67, 0]
click at [442, 187] on span "Select an option" at bounding box center [441, 184] width 12 height 12
click at [442, 187] on input "Select an option" at bounding box center [441, 184] width 12 height 12
click at [606, 215] on th at bounding box center [616, 220] width 175 height 37
click at [611, 217] on span "Select an option" at bounding box center [614, 220] width 12 height 12
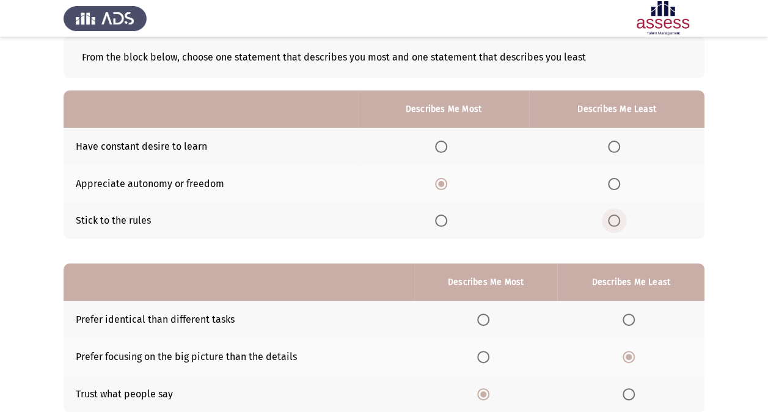
click at [611, 217] on input "Select an option" at bounding box center [614, 220] width 12 height 12
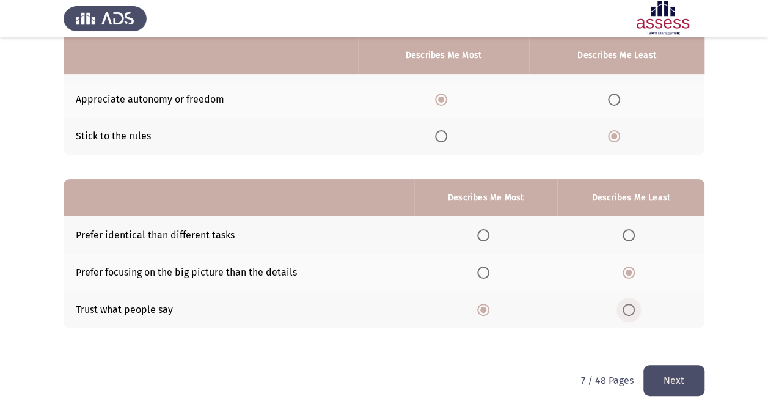
click at [628, 305] on span "Select an option" at bounding box center [628, 310] width 12 height 12
click at [628, 305] on input "Select an option" at bounding box center [628, 310] width 12 height 12
click at [492, 269] on label "Select an option" at bounding box center [485, 272] width 17 height 12
click at [489, 269] on input "Select an option" at bounding box center [483, 272] width 12 height 12
click at [629, 271] on span "Select an option" at bounding box center [628, 272] width 12 height 12
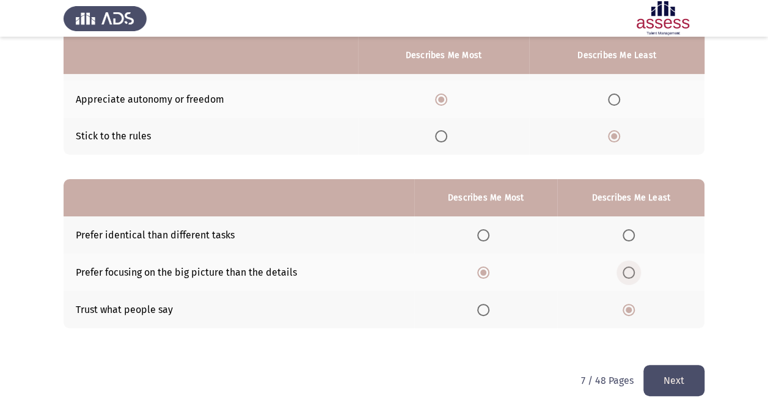
click at [629, 271] on input "Select an option" at bounding box center [628, 272] width 12 height 12
click at [632, 233] on span "Select an option" at bounding box center [628, 235] width 12 height 12
click at [632, 233] on input "Select an option" at bounding box center [628, 235] width 12 height 12
click at [633, 271] on span "Select an option" at bounding box center [628, 272] width 12 height 12
click at [633, 271] on input "Select an option" at bounding box center [628, 272] width 12 height 12
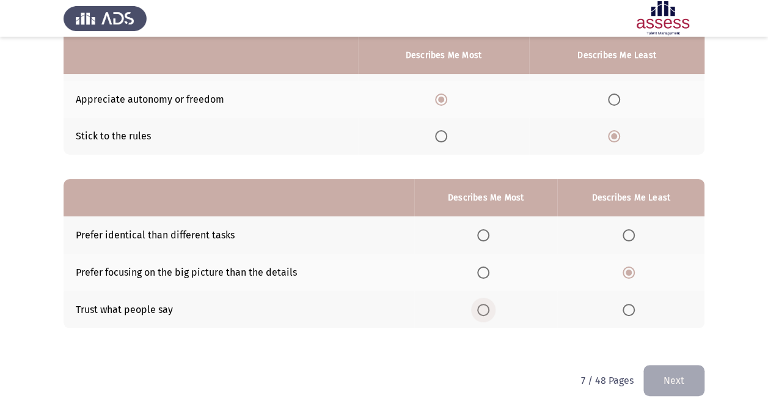
click at [489, 306] on span "Select an option" at bounding box center [483, 310] width 12 height 12
click at [489, 306] on input "Select an option" at bounding box center [483, 310] width 12 height 12
click at [661, 376] on button "Next" at bounding box center [673, 380] width 61 height 31
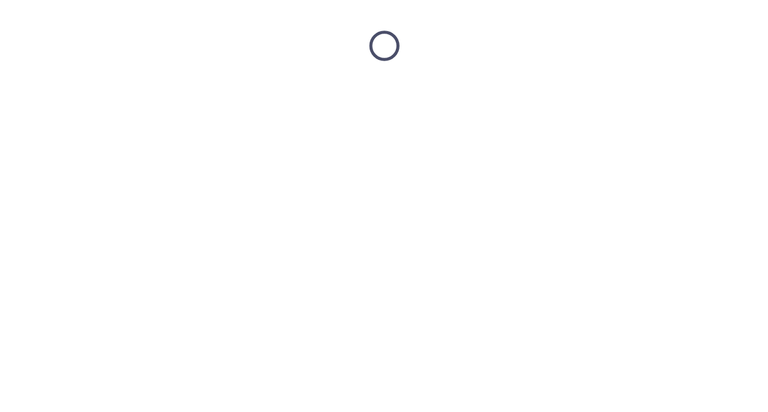
scroll to position [0, 0]
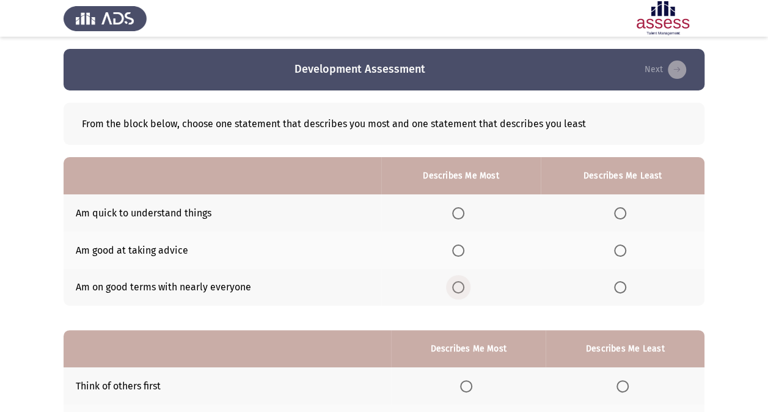
click at [461, 289] on span "Select an option" at bounding box center [458, 287] width 12 height 12
click at [461, 289] on input "Select an option" at bounding box center [458, 287] width 12 height 12
click at [619, 252] on span "Select an option" at bounding box center [620, 250] width 12 height 12
click at [619, 252] on input "Select an option" at bounding box center [620, 250] width 12 height 12
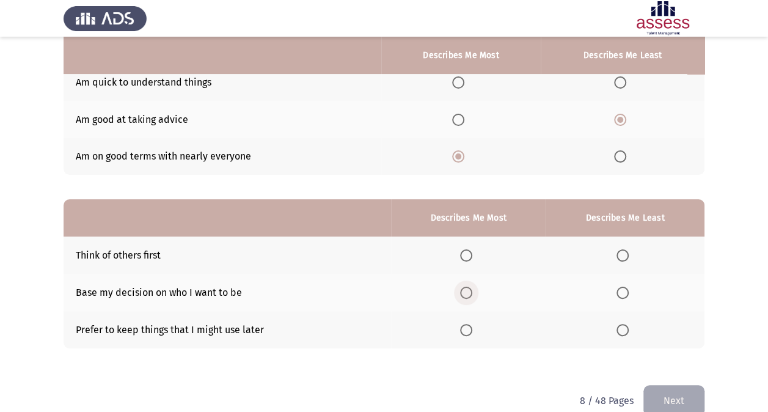
click at [464, 292] on span "Select an option" at bounding box center [466, 292] width 12 height 12
click at [464, 292] on input "Select an option" at bounding box center [466, 292] width 12 height 12
click at [624, 254] on span "Select an option" at bounding box center [622, 255] width 12 height 12
click at [624, 254] on input "Select an option" at bounding box center [622, 255] width 12 height 12
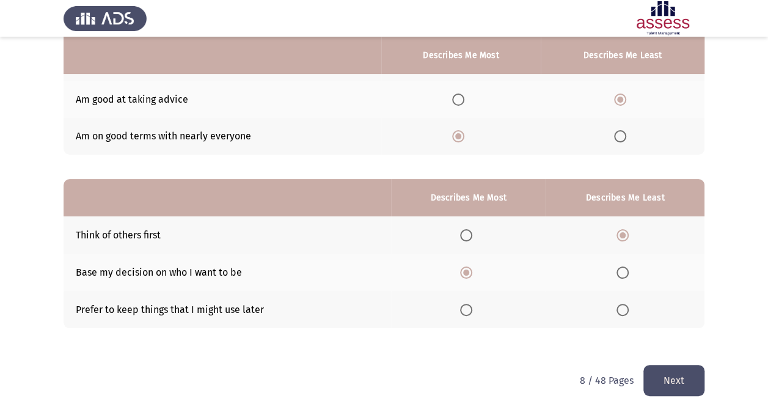
click at [679, 382] on button "Next" at bounding box center [673, 380] width 61 height 31
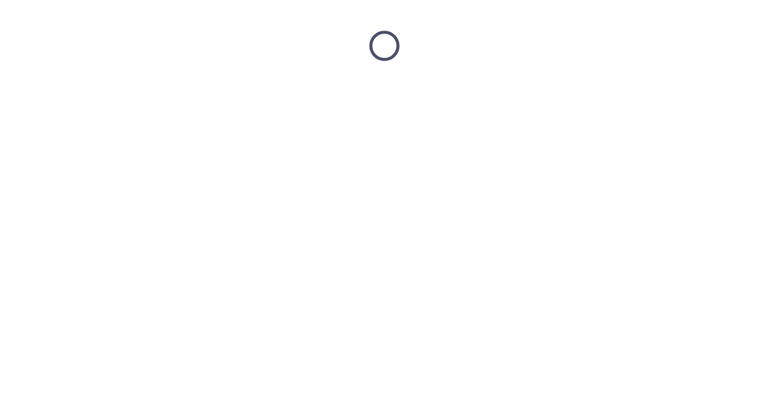
scroll to position [0, 0]
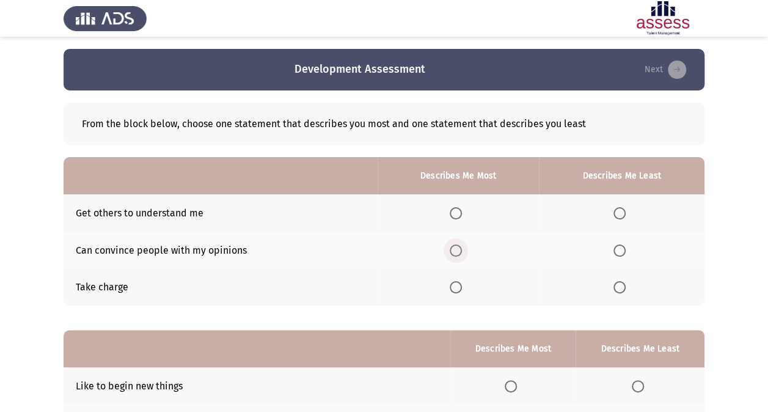
click at [460, 246] on span "Select an option" at bounding box center [456, 250] width 12 height 12
click at [460, 246] on input "Select an option" at bounding box center [456, 250] width 12 height 12
click at [453, 283] on span "Select an option" at bounding box center [456, 287] width 12 height 12
click at [453, 283] on input "Select an option" at bounding box center [456, 287] width 12 height 12
click at [608, 200] on th at bounding box center [622, 212] width 166 height 37
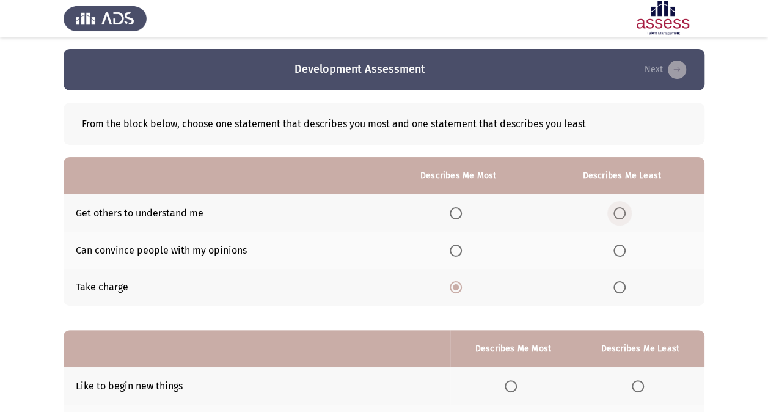
click at [618, 210] on span "Select an option" at bounding box center [619, 213] width 12 height 12
click at [618, 210] on input "Select an option" at bounding box center [619, 213] width 12 height 12
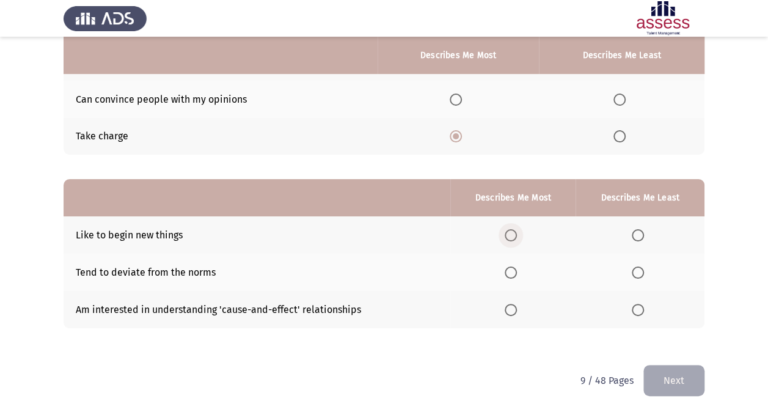
click at [513, 230] on span "Select an option" at bounding box center [510, 235] width 12 height 12
click at [513, 230] on input "Select an option" at bounding box center [510, 235] width 12 height 12
click at [519, 307] on label "Select an option" at bounding box center [512, 310] width 17 height 12
click at [517, 307] on input "Select an option" at bounding box center [510, 310] width 12 height 12
click at [639, 272] on span "Select an option" at bounding box center [638, 272] width 12 height 12
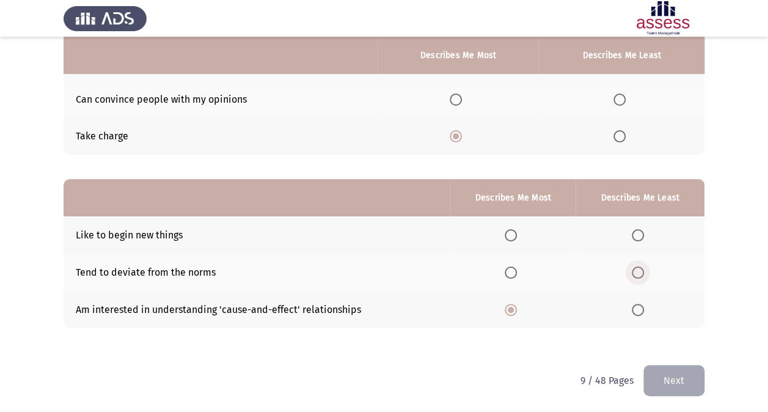
click at [639, 272] on input "Select an option" at bounding box center [638, 272] width 12 height 12
click at [658, 373] on button "Next" at bounding box center [673, 380] width 61 height 31
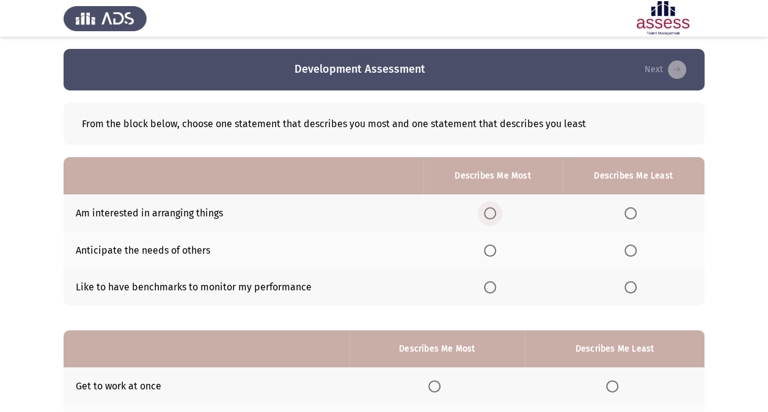
click at [492, 211] on span "Select an option" at bounding box center [490, 213] width 12 height 12
click at [492, 211] on input "Select an option" at bounding box center [490, 213] width 12 height 12
click at [488, 286] on span "Select an option" at bounding box center [490, 287] width 12 height 12
click at [488, 286] on input "Select an option" at bounding box center [490, 287] width 12 height 12
click at [629, 253] on span "Select an option" at bounding box center [630, 250] width 12 height 12
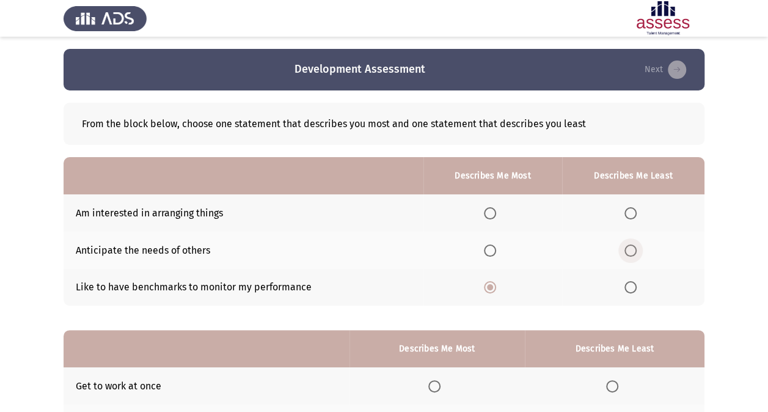
click at [629, 253] on input "Select an option" at bounding box center [630, 250] width 12 height 12
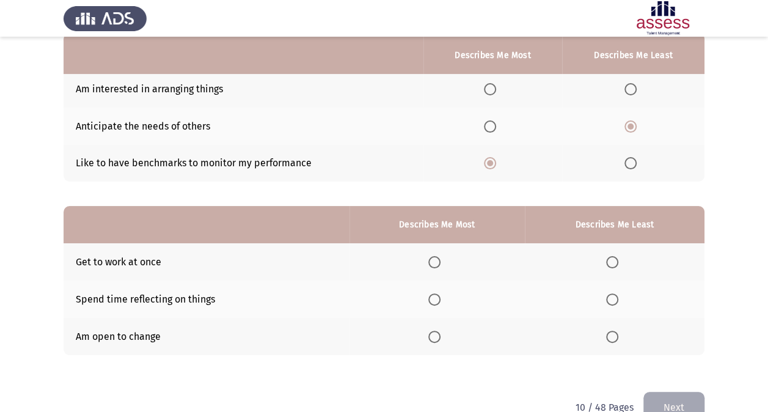
scroll to position [151, 0]
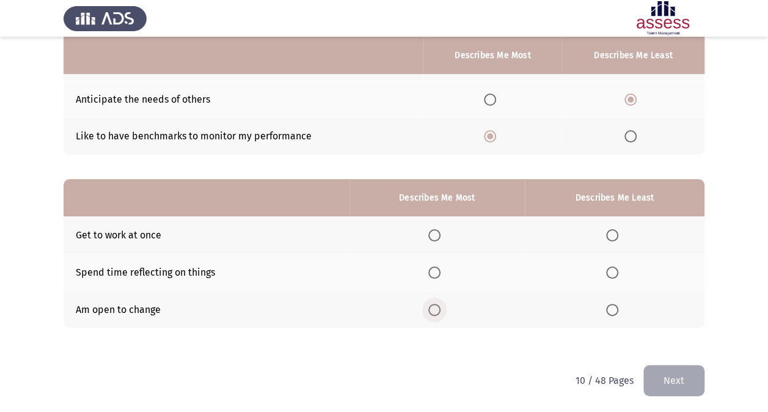
click at [435, 305] on span "Select an option" at bounding box center [434, 310] width 12 height 12
click at [435, 305] on input "Select an option" at bounding box center [434, 310] width 12 height 12
click at [620, 271] on label "Select an option" at bounding box center [614, 272] width 17 height 12
click at [618, 271] on input "Select an option" at bounding box center [612, 272] width 12 height 12
click at [675, 387] on button "Next" at bounding box center [673, 380] width 61 height 31
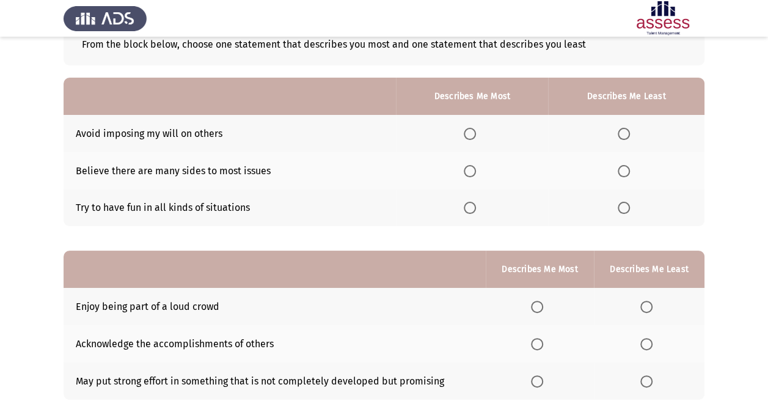
scroll to position [80, 0]
click at [470, 167] on span "Select an option" at bounding box center [470, 170] width 12 height 12
click at [470, 167] on input "Select an option" at bounding box center [470, 170] width 12 height 12
click at [625, 138] on span "Select an option" at bounding box center [623, 133] width 12 height 12
click at [625, 138] on input "Select an option" at bounding box center [623, 133] width 12 height 12
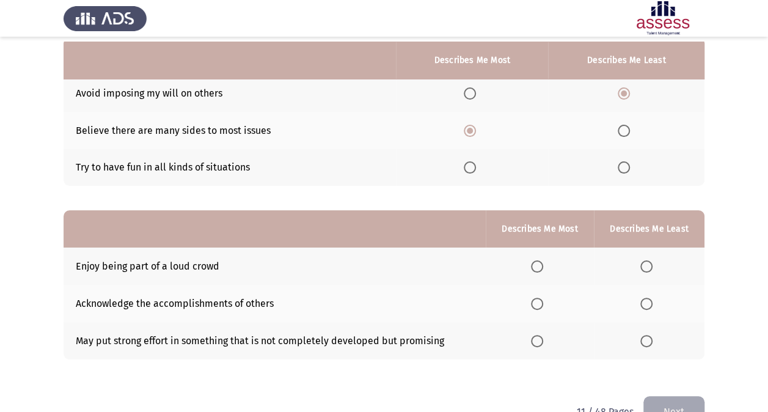
scroll to position [151, 0]
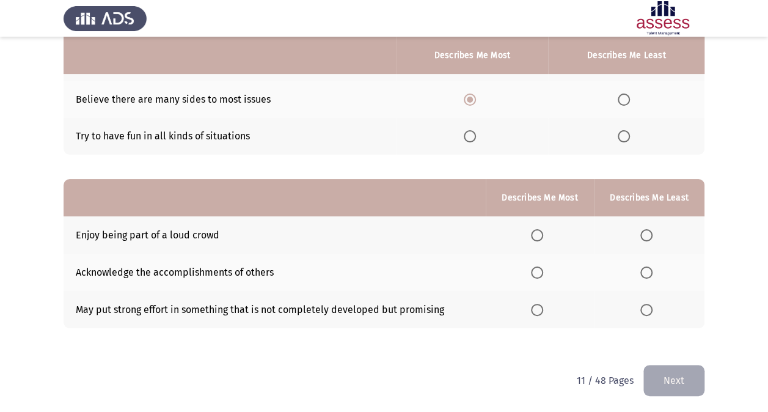
click at [532, 266] on th at bounding box center [540, 271] width 108 height 37
click at [535, 269] on span "Select an option" at bounding box center [537, 272] width 12 height 12
click at [535, 269] on input "Select an option" at bounding box center [537, 272] width 12 height 12
click at [646, 242] on th at bounding box center [649, 234] width 111 height 37
click at [646, 241] on th at bounding box center [649, 234] width 111 height 37
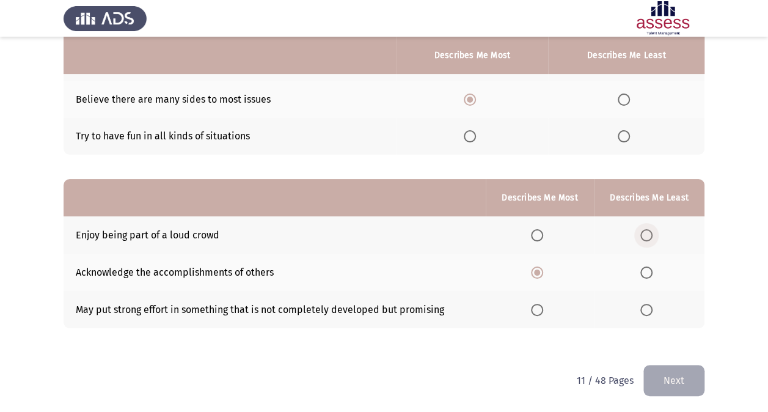
click at [646, 237] on span "Select an option" at bounding box center [646, 235] width 12 height 12
click at [646, 237] on input "Select an option" at bounding box center [646, 235] width 12 height 12
click at [660, 379] on button "Next" at bounding box center [673, 380] width 61 height 31
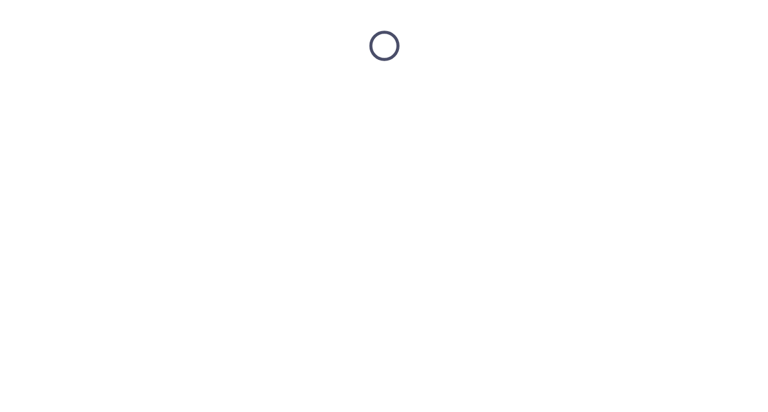
scroll to position [0, 0]
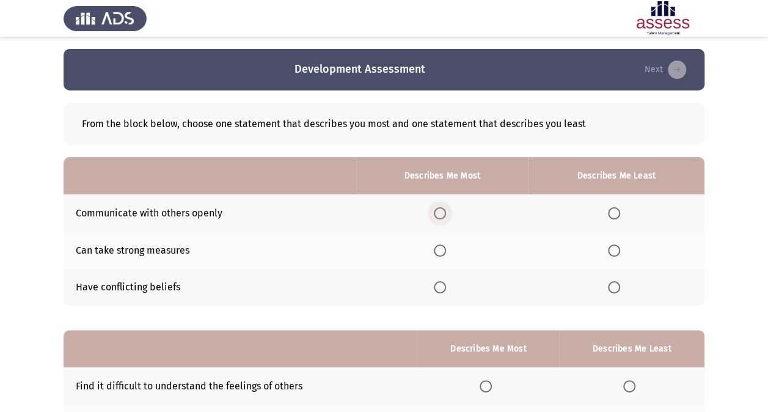
click at [443, 210] on span "Select an option" at bounding box center [440, 213] width 12 height 12
click at [443, 210] on input "Select an option" at bounding box center [440, 213] width 12 height 12
click at [621, 287] on label "Select an option" at bounding box center [616, 287] width 17 height 12
click at [620, 287] on input "Select an option" at bounding box center [614, 287] width 12 height 12
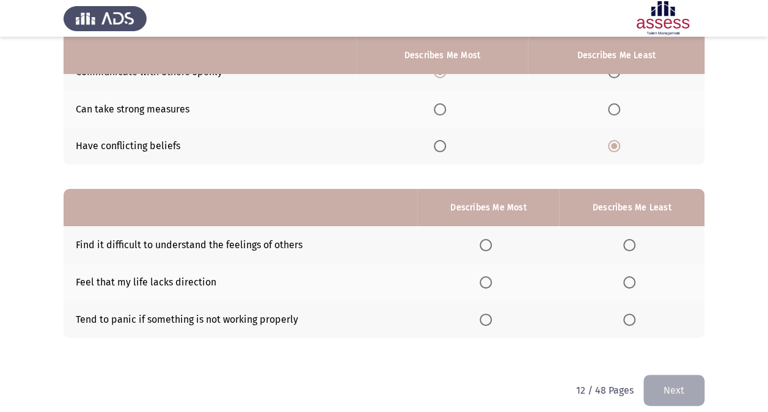
scroll to position [142, 0]
click at [629, 244] on span "Select an option" at bounding box center [629, 244] width 12 height 12
click at [629, 244] on input "Select an option" at bounding box center [629, 244] width 12 height 12
click at [489, 321] on span "Select an option" at bounding box center [485, 319] width 12 height 12
click at [489, 321] on input "Select an option" at bounding box center [485, 319] width 12 height 12
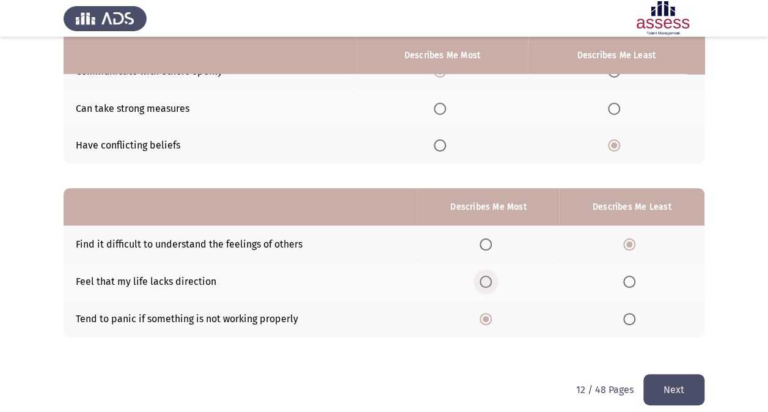
click at [487, 283] on span "Select an option" at bounding box center [485, 281] width 12 height 12
click at [487, 283] on input "Select an option" at bounding box center [485, 281] width 12 height 12
click at [685, 387] on button "Next" at bounding box center [673, 389] width 61 height 31
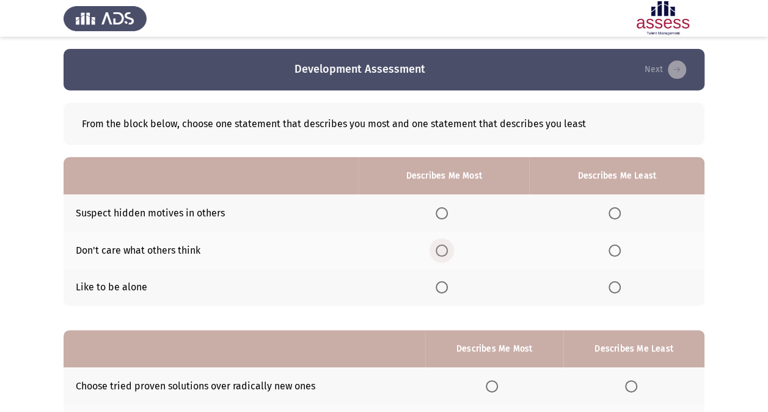
click at [445, 252] on span "Select an option" at bounding box center [441, 250] width 12 height 12
click at [445, 252] on input "Select an option" at bounding box center [441, 250] width 12 height 12
click at [618, 286] on span "Select an option" at bounding box center [614, 287] width 12 height 12
click at [618, 286] on input "Select an option" at bounding box center [614, 287] width 12 height 12
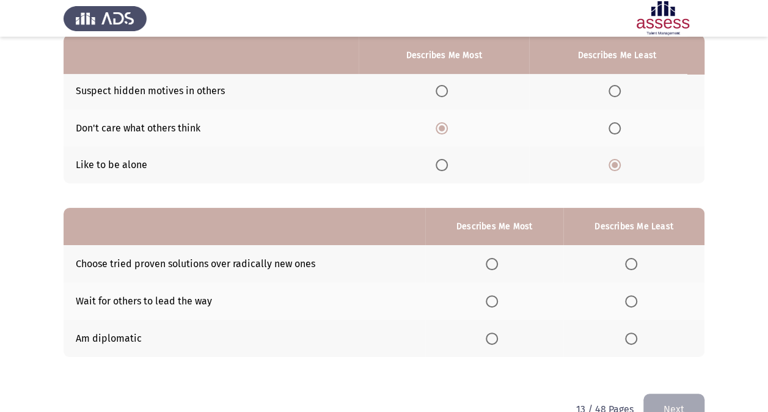
scroll to position [151, 0]
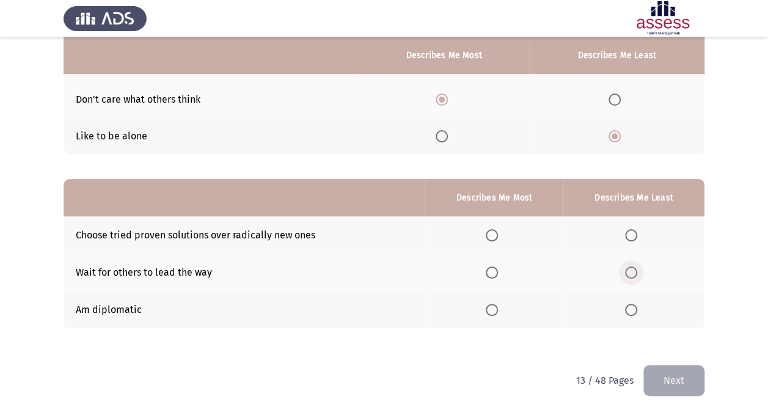
click at [639, 274] on label "Select an option" at bounding box center [633, 272] width 17 height 12
click at [637, 274] on input "Select an option" at bounding box center [631, 272] width 12 height 12
click at [498, 308] on span "Select an option" at bounding box center [492, 310] width 12 height 12
click at [498, 308] on input "Select an option" at bounding box center [492, 310] width 12 height 12
click at [666, 393] on button "Next" at bounding box center [673, 380] width 61 height 31
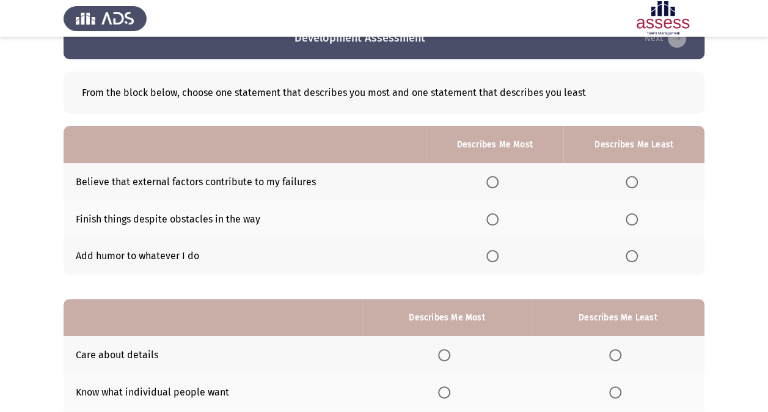
scroll to position [41, 0]
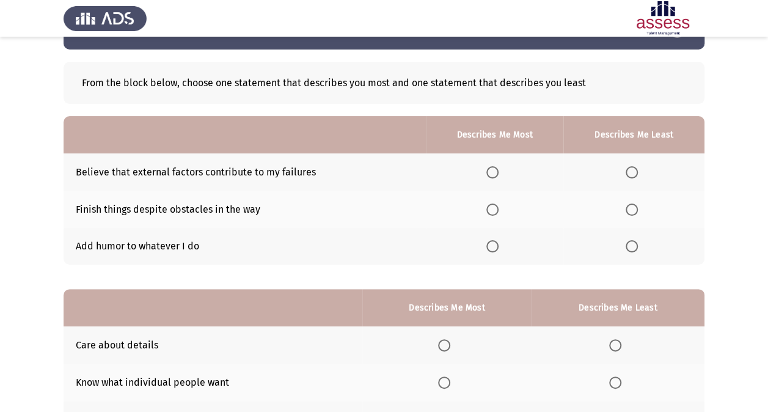
click at [497, 220] on th at bounding box center [494, 209] width 137 height 37
click at [495, 210] on span "Select an option" at bounding box center [492, 209] width 12 height 12
click at [495, 210] on input "Select an option" at bounding box center [492, 209] width 12 height 12
click at [636, 173] on span "Select an option" at bounding box center [631, 172] width 12 height 12
click at [636, 173] on input "Select an option" at bounding box center [631, 172] width 12 height 12
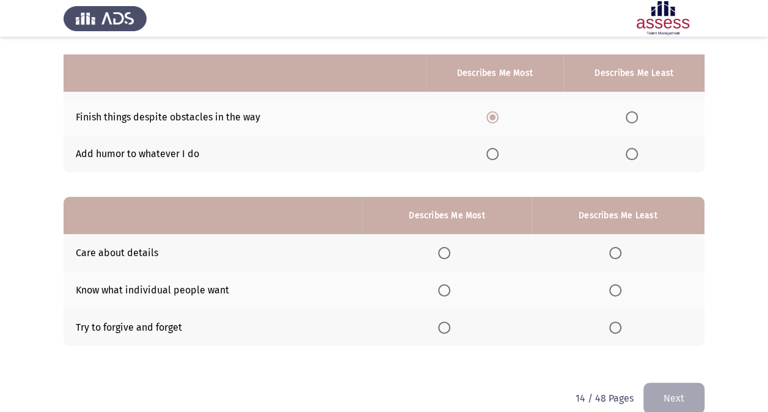
scroll to position [151, 0]
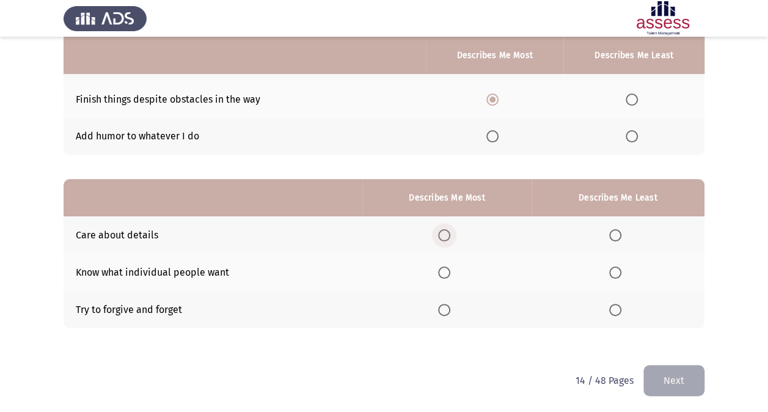
click at [443, 230] on span "Select an option" at bounding box center [444, 235] width 12 height 12
click at [443, 230] on input "Select an option" at bounding box center [444, 235] width 12 height 12
click at [619, 270] on span "Select an option" at bounding box center [615, 272] width 12 height 12
click at [619, 270] on input "Select an option" at bounding box center [615, 272] width 12 height 12
click at [652, 385] on button "Next" at bounding box center [673, 380] width 61 height 31
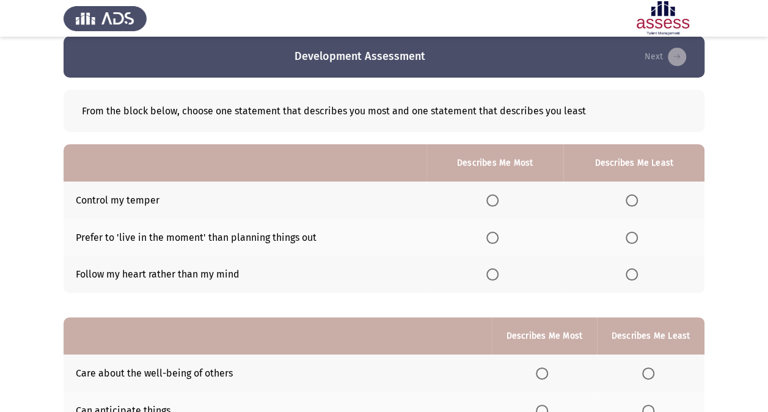
scroll to position [13, 0]
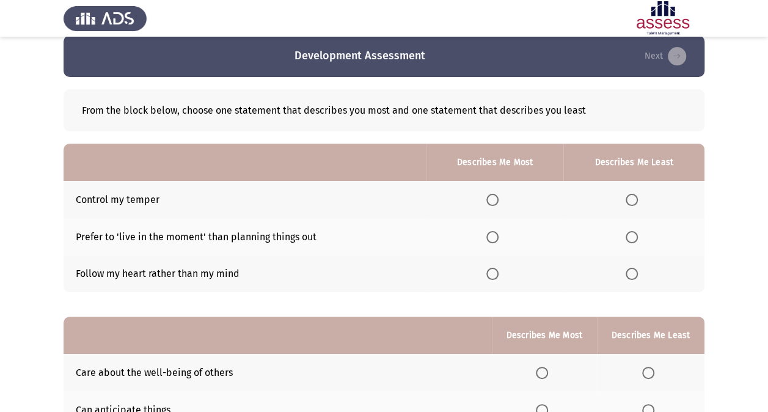
click at [498, 202] on span "Select an option" at bounding box center [492, 200] width 12 height 12
click at [498, 202] on input "Select an option" at bounding box center [492, 200] width 12 height 12
click at [635, 276] on span "Select an option" at bounding box center [631, 274] width 12 height 12
click at [635, 276] on input "Select an option" at bounding box center [631, 274] width 12 height 12
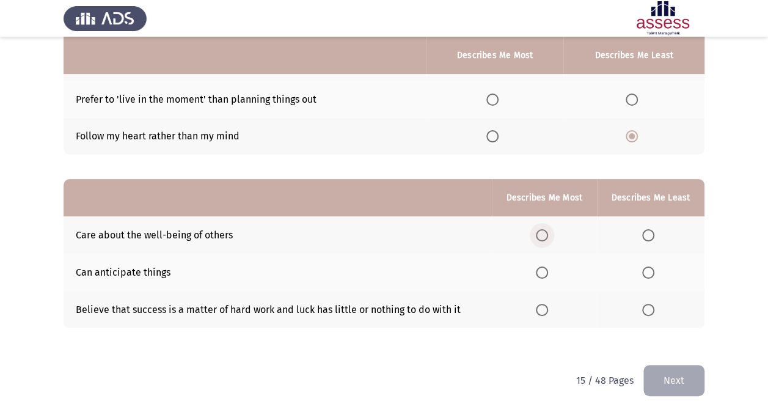
click at [541, 232] on span "Select an option" at bounding box center [542, 235] width 12 height 12
click at [541, 232] on input "Select an option" at bounding box center [542, 235] width 12 height 12
click at [539, 269] on span "Select an option" at bounding box center [542, 272] width 12 height 12
click at [539, 269] on input "Select an option" at bounding box center [542, 272] width 12 height 12
click at [641, 313] on th at bounding box center [650, 309] width 107 height 37
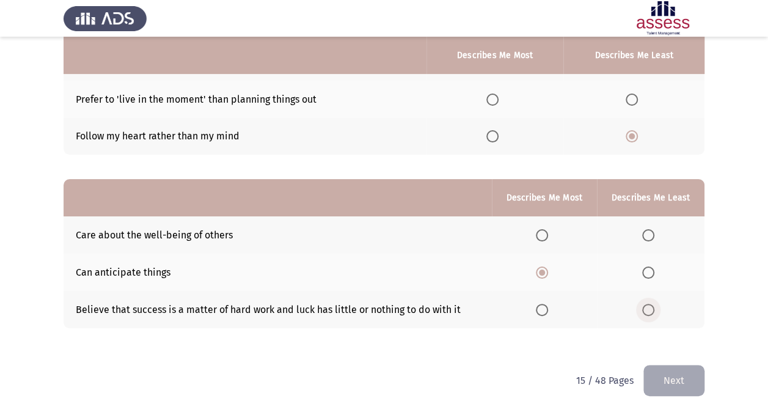
click at [649, 309] on span "Select an option" at bounding box center [648, 310] width 12 height 12
click at [649, 309] on input "Select an option" at bounding box center [648, 310] width 12 height 12
click at [687, 383] on button "Next" at bounding box center [673, 380] width 61 height 31
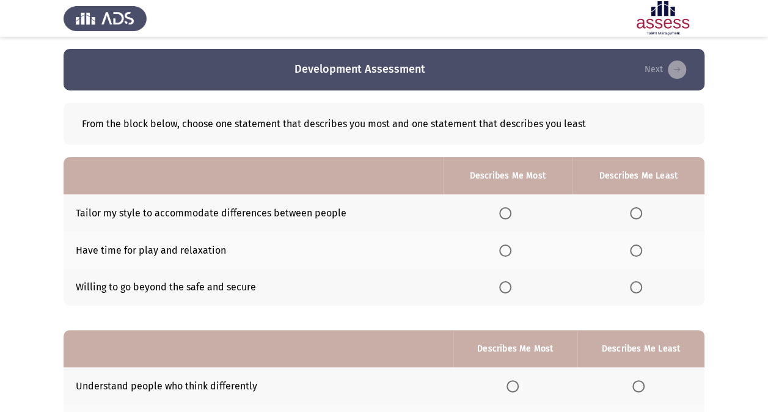
scroll to position [5, 0]
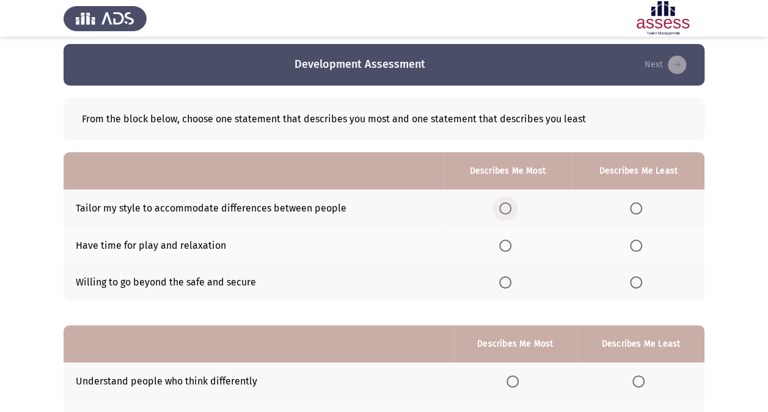
click at [514, 208] on label "Select an option" at bounding box center [507, 208] width 17 height 12
click at [511, 208] on input "Select an option" at bounding box center [505, 208] width 12 height 12
click at [632, 271] on th at bounding box center [638, 282] width 133 height 37
click at [635, 279] on span "Select an option" at bounding box center [636, 282] width 12 height 12
click at [635, 279] on input "Select an option" at bounding box center [636, 282] width 12 height 12
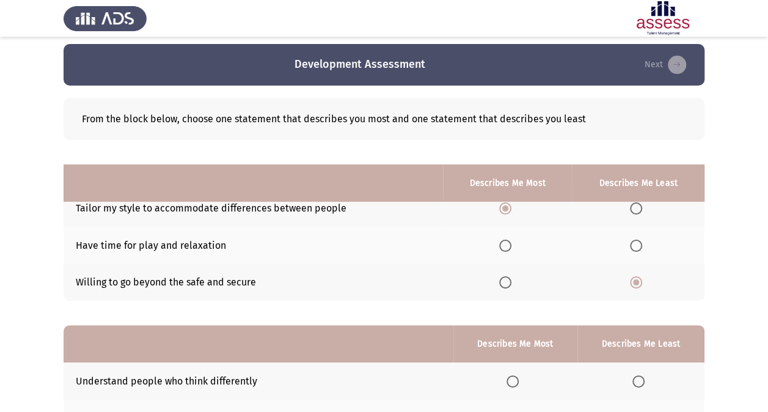
scroll to position [151, 0]
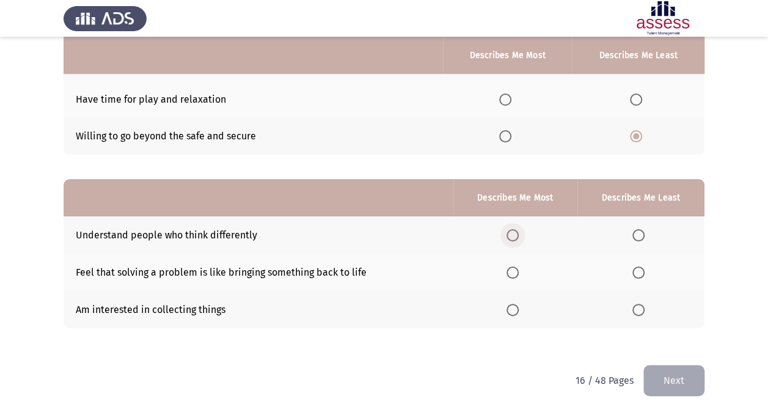
click at [512, 234] on span "Select an option" at bounding box center [512, 235] width 12 height 12
click at [512, 234] on input "Select an option" at bounding box center [512, 235] width 12 height 12
click at [635, 299] on th at bounding box center [640, 309] width 127 height 37
click at [637, 307] on span "Select an option" at bounding box center [638, 310] width 12 height 12
click at [637, 307] on input "Select an option" at bounding box center [638, 310] width 12 height 12
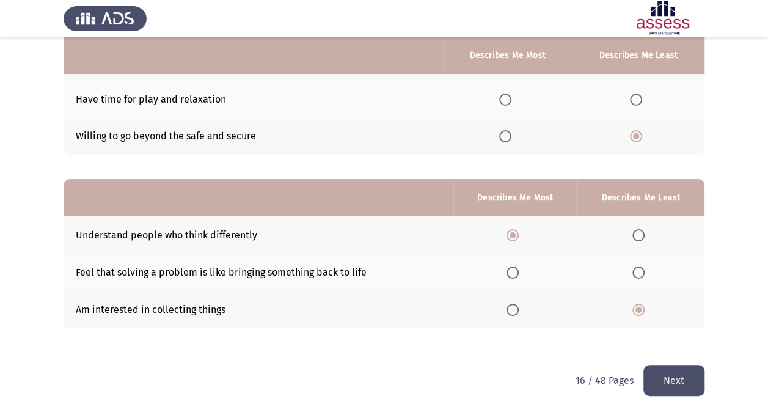
click at [673, 379] on button "Next" at bounding box center [673, 380] width 61 height 31
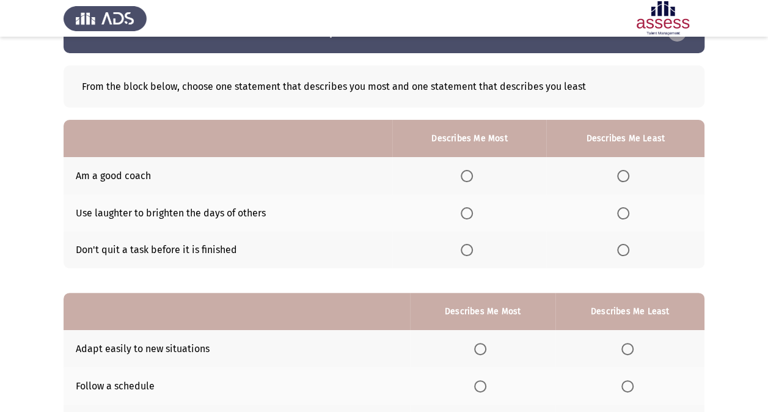
scroll to position [41, 0]
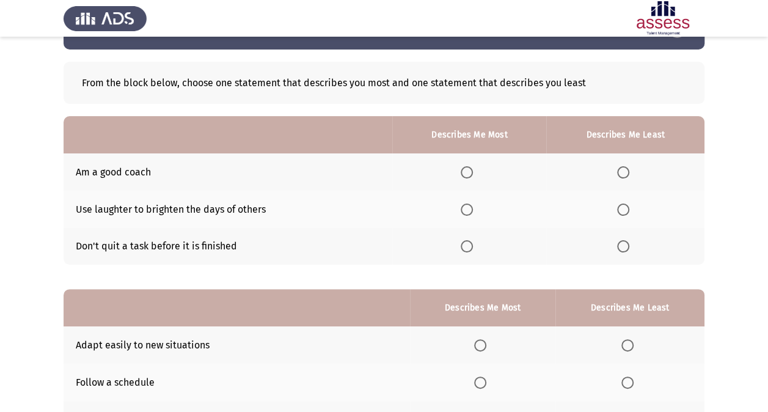
click at [470, 252] on th at bounding box center [469, 246] width 154 height 37
click at [470, 247] on span "Select an option" at bounding box center [467, 246] width 12 height 12
click at [470, 247] on input "Select an option" at bounding box center [467, 246] width 12 height 12
click at [623, 212] on span "Select an option" at bounding box center [623, 209] width 12 height 12
click at [623, 212] on input "Select an option" at bounding box center [623, 209] width 12 height 12
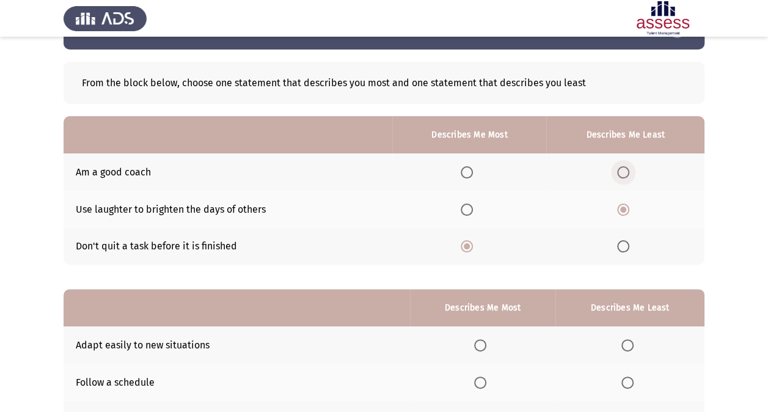
click at [627, 169] on span "Select an option" at bounding box center [623, 172] width 12 height 12
click at [627, 169] on input "Select an option" at bounding box center [623, 172] width 12 height 12
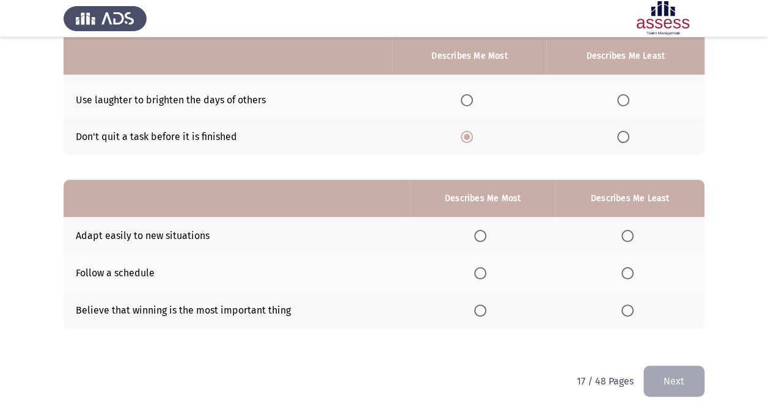
scroll to position [151, 0]
click at [482, 232] on span "Select an option" at bounding box center [480, 235] width 12 height 12
click at [482, 232] on input "Select an option" at bounding box center [480, 235] width 12 height 12
click at [632, 304] on span "Select an option" at bounding box center [627, 310] width 12 height 12
click at [632, 304] on input "Select an option" at bounding box center [627, 310] width 12 height 12
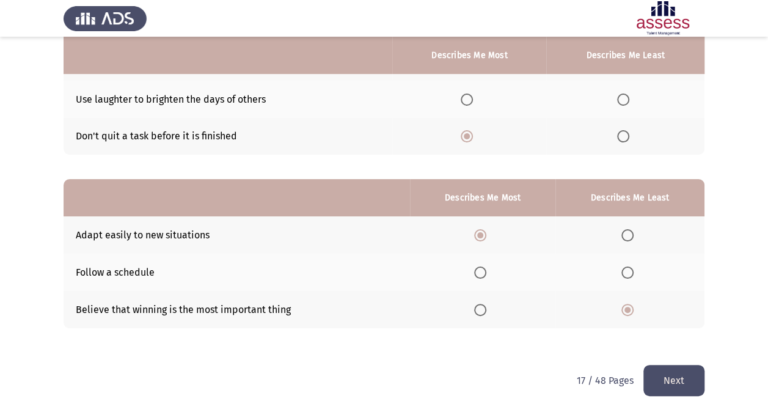
click at [675, 386] on button "Next" at bounding box center [673, 380] width 61 height 31
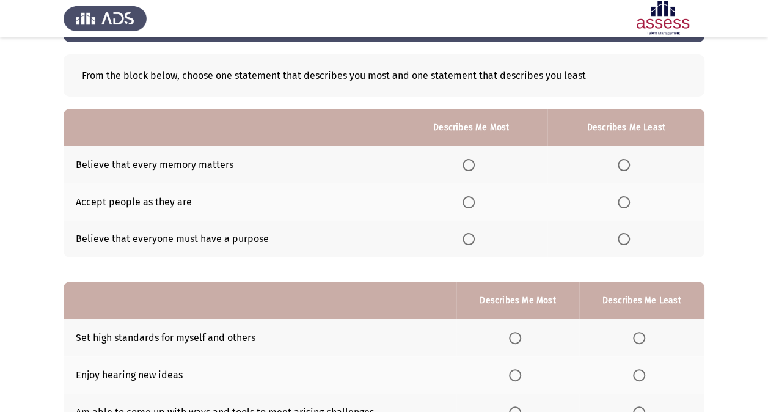
scroll to position [51, 0]
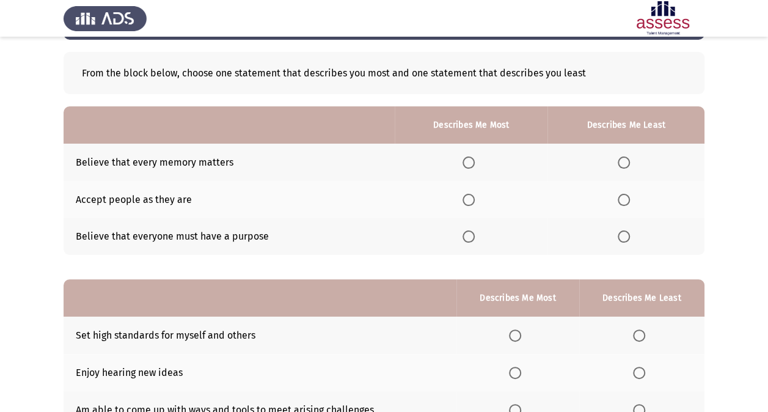
click at [468, 202] on span "Select an option" at bounding box center [468, 200] width 12 height 12
click at [468, 202] on input "Select an option" at bounding box center [468, 200] width 12 height 12
click at [628, 156] on span "Select an option" at bounding box center [623, 162] width 12 height 12
click at [628, 156] on input "Select an option" at bounding box center [623, 162] width 12 height 12
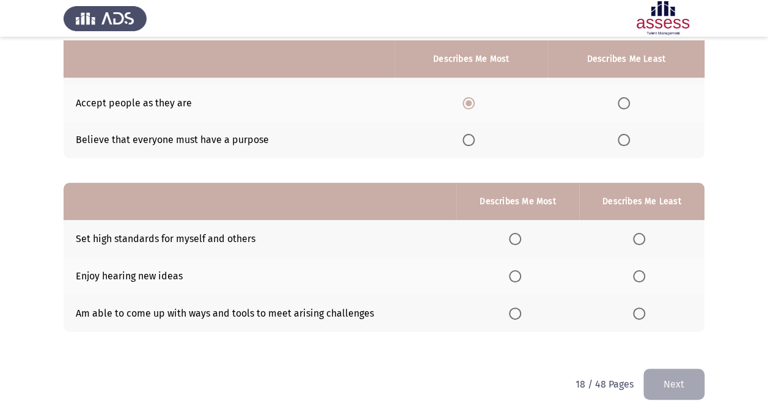
scroll to position [151, 0]
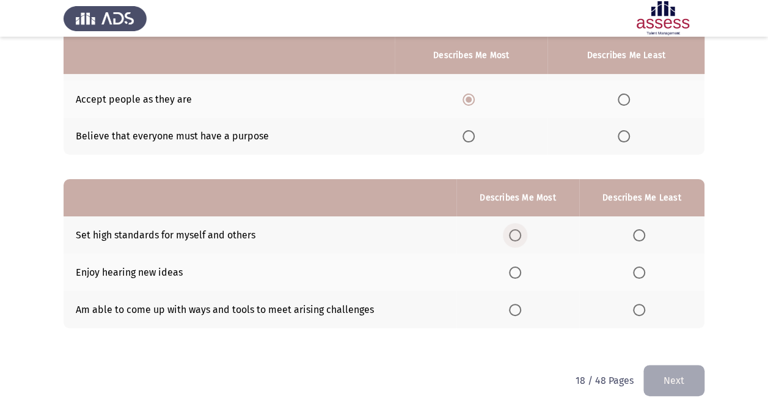
click at [521, 238] on span "Select an option" at bounding box center [515, 235] width 12 height 12
click at [521, 238] on input "Select an option" at bounding box center [515, 235] width 12 height 12
click at [639, 305] on span "Select an option" at bounding box center [639, 310] width 12 height 12
click at [639, 305] on input "Select an option" at bounding box center [639, 310] width 12 height 12
click at [505, 304] on th at bounding box center [517, 309] width 122 height 37
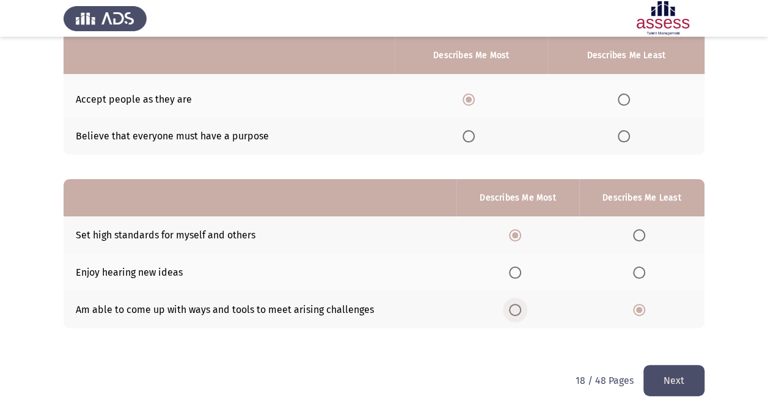
click at [514, 309] on span "Select an option" at bounding box center [515, 310] width 12 height 12
click at [514, 309] on input "Select an option" at bounding box center [515, 310] width 12 height 12
click at [515, 238] on span "Select an option" at bounding box center [515, 235] width 12 height 12
click at [515, 238] on input "Select an option" at bounding box center [515, 235] width 12 height 12
click at [635, 271] on span "Select an option" at bounding box center [639, 272] width 12 height 12
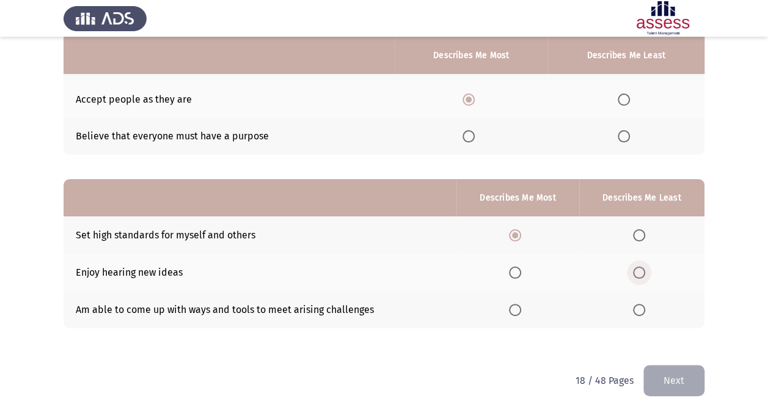
click at [635, 271] on input "Select an option" at bounding box center [639, 272] width 12 height 12
click at [661, 368] on button "Next" at bounding box center [673, 380] width 61 height 31
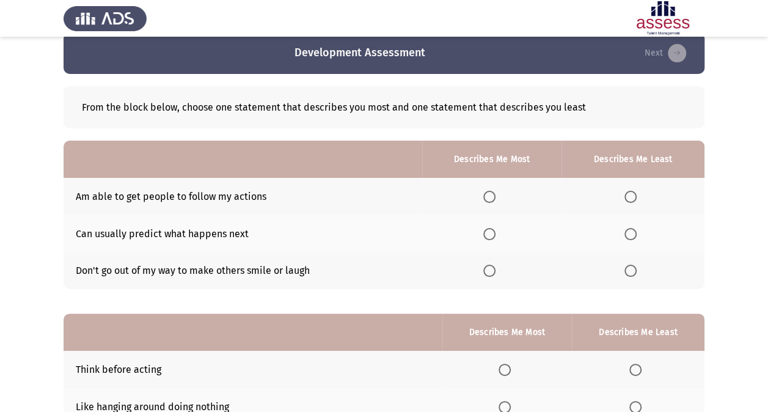
scroll to position [17, 0]
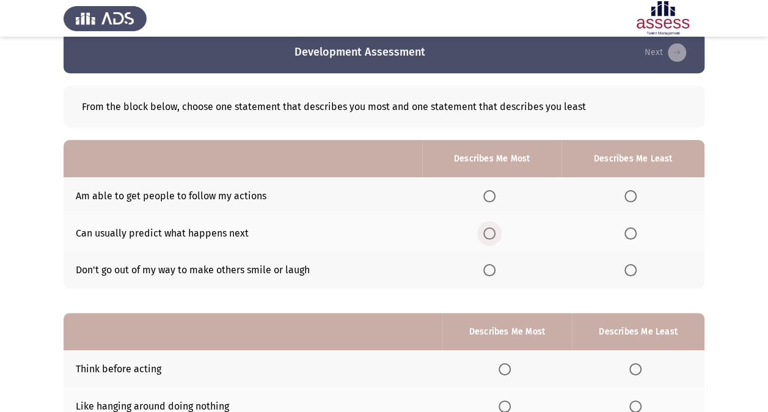
click at [493, 231] on span "Select an option" at bounding box center [489, 233] width 12 height 12
click at [493, 231] on input "Select an option" at bounding box center [489, 233] width 12 height 12
click at [630, 196] on span "Select an option" at bounding box center [630, 196] width 0 height 0
click at [631, 195] on input "Select an option" at bounding box center [630, 196] width 12 height 12
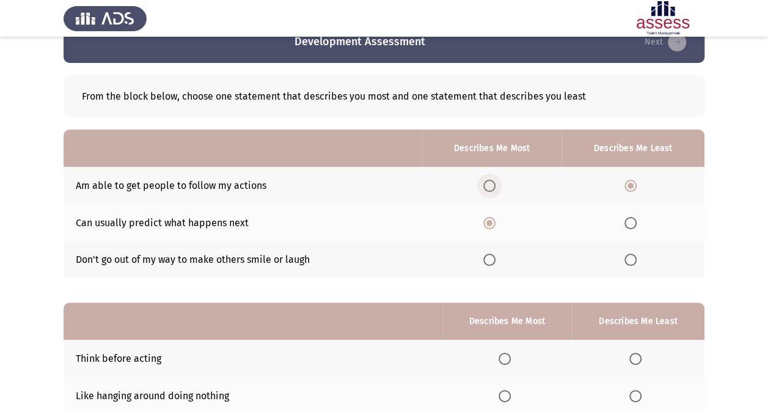
click at [491, 186] on span "Select an option" at bounding box center [489, 186] width 12 height 12
click at [491, 186] on input "Select an option" at bounding box center [489, 186] width 12 height 12
click at [500, 225] on label "Select an option" at bounding box center [491, 223] width 17 height 12
click at [495, 225] on input "Select an option" at bounding box center [489, 223] width 12 height 12
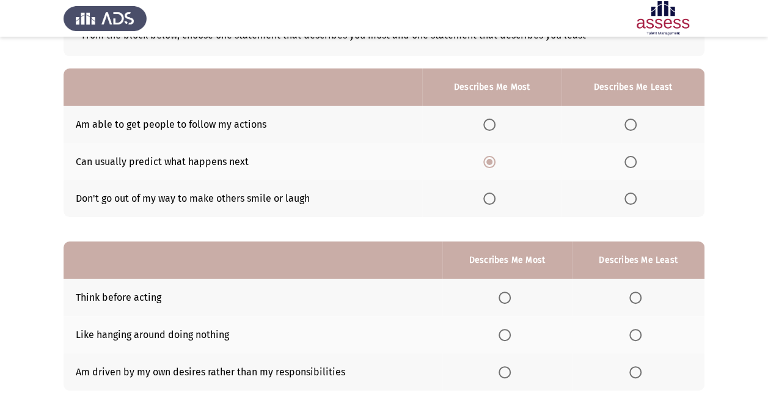
scroll to position [89, 0]
click at [628, 197] on span "Select an option" at bounding box center [630, 198] width 12 height 12
click at [628, 197] on input "Select an option" at bounding box center [630, 198] width 12 height 12
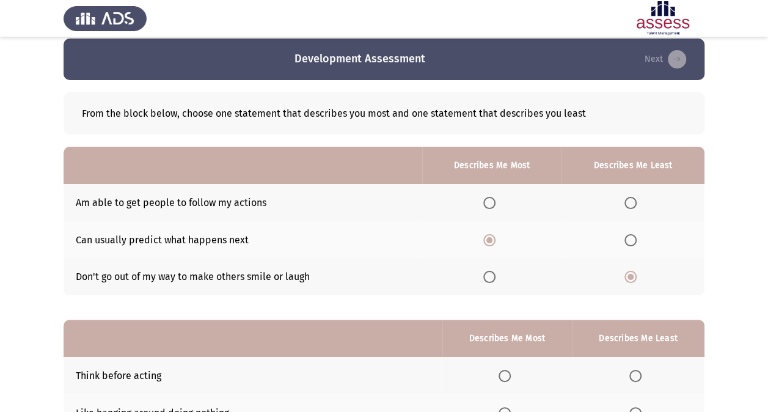
scroll to position [0, 0]
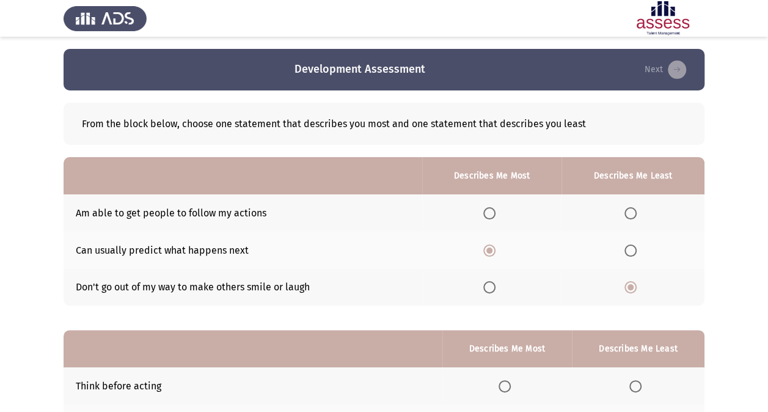
click at [624, 215] on th at bounding box center [632, 212] width 143 height 37
click at [628, 214] on span "Select an option" at bounding box center [630, 213] width 12 height 12
click at [628, 214] on input "Select an option" at bounding box center [630, 213] width 12 height 12
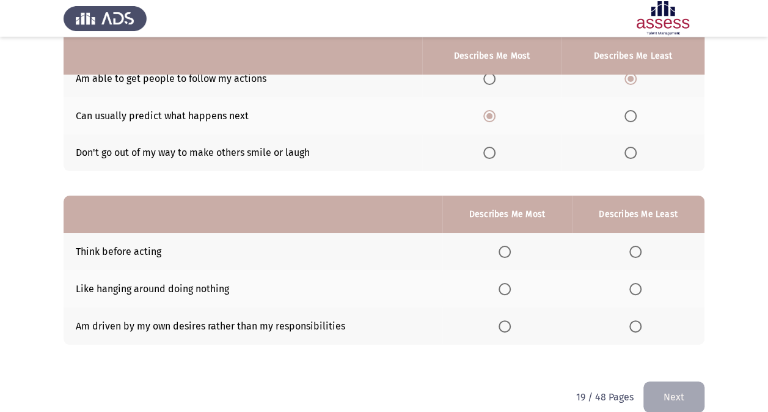
scroll to position [151, 0]
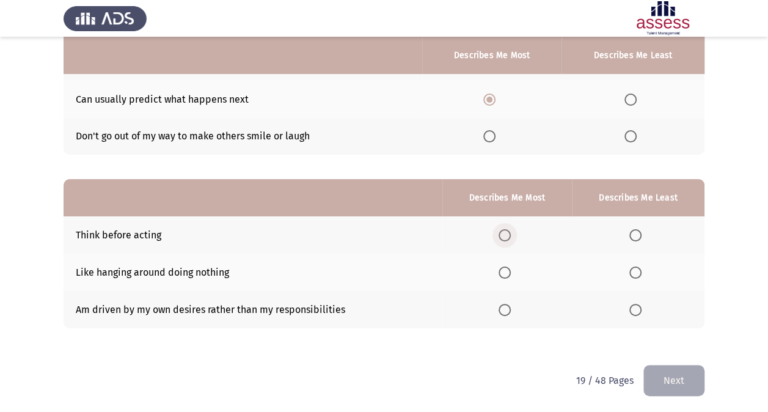
click at [506, 231] on span "Select an option" at bounding box center [504, 235] width 12 height 12
click at [506, 231] on input "Select an option" at bounding box center [504, 235] width 12 height 12
drag, startPoint x: 628, startPoint y: 269, endPoint x: 636, endPoint y: 271, distance: 8.9
click at [636, 271] on th at bounding box center [638, 271] width 133 height 37
click at [636, 271] on span "Select an option" at bounding box center [635, 272] width 12 height 12
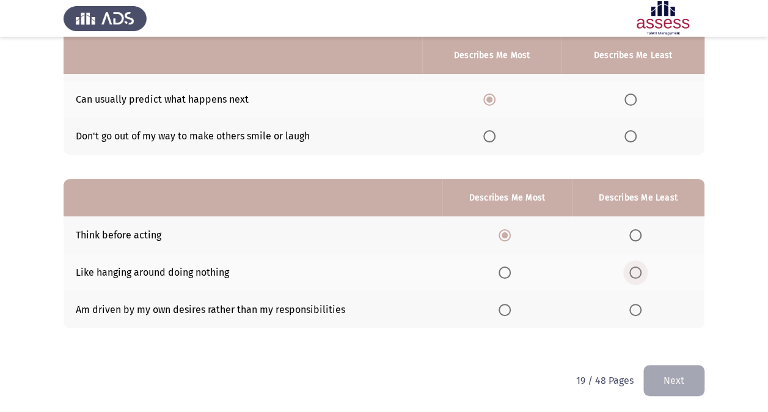
click at [636, 271] on input "Select an option" at bounding box center [635, 272] width 12 height 12
click at [667, 382] on button "Next" at bounding box center [673, 380] width 61 height 31
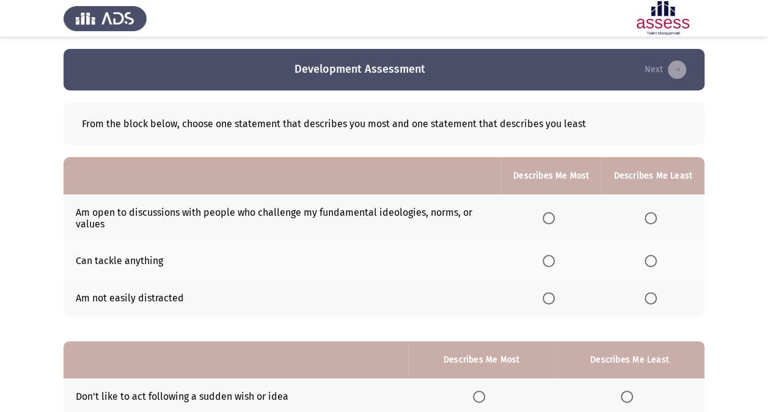
click at [553, 224] on th at bounding box center [551, 218] width 100 height 48
click at [552, 220] on span "Select an option" at bounding box center [548, 218] width 12 height 12
click at [552, 220] on input "Select an option" at bounding box center [548, 218] width 12 height 12
click at [649, 264] on span "Select an option" at bounding box center [650, 261] width 12 height 12
click at [649, 264] on input "Select an option" at bounding box center [650, 261] width 12 height 12
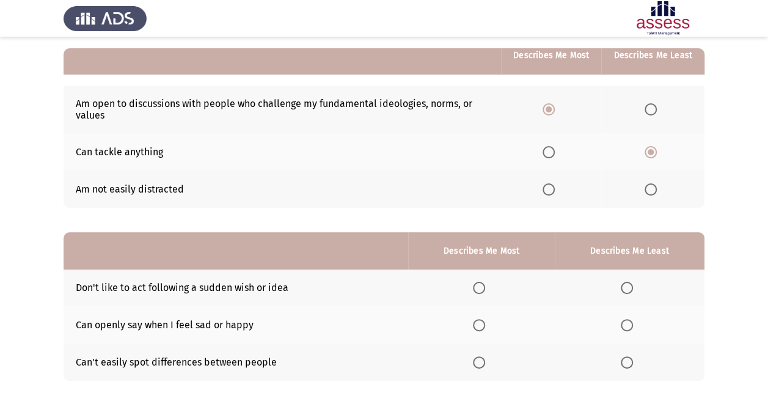
scroll to position [161, 0]
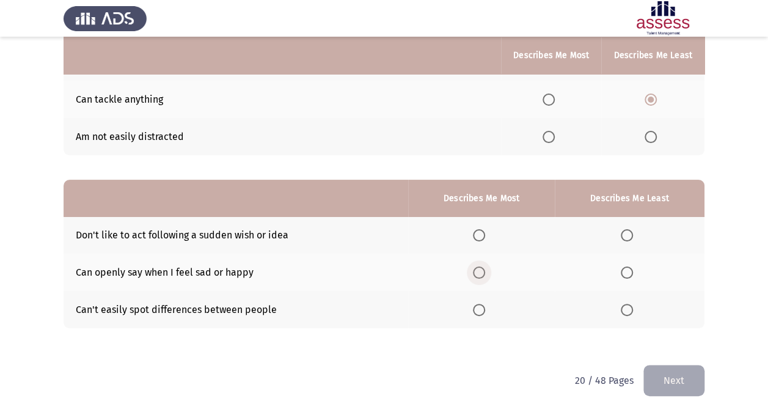
click at [480, 271] on span "Select an option" at bounding box center [479, 272] width 12 height 12
click at [480, 271] on input "Select an option" at bounding box center [479, 272] width 12 height 12
click at [624, 274] on span "Select an option" at bounding box center [627, 272] width 12 height 12
click at [624, 274] on input "Select an option" at bounding box center [627, 272] width 12 height 12
click at [475, 311] on span "Select an option" at bounding box center [479, 310] width 12 height 12
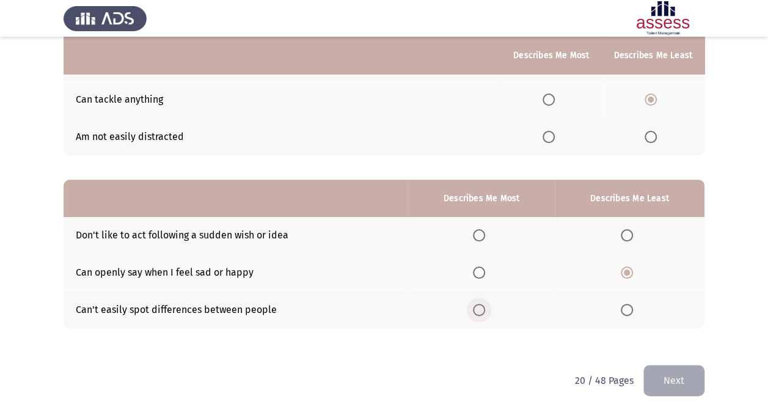
click at [475, 311] on input "Select an option" at bounding box center [479, 310] width 12 height 12
click at [671, 382] on button "Next" at bounding box center [673, 380] width 61 height 31
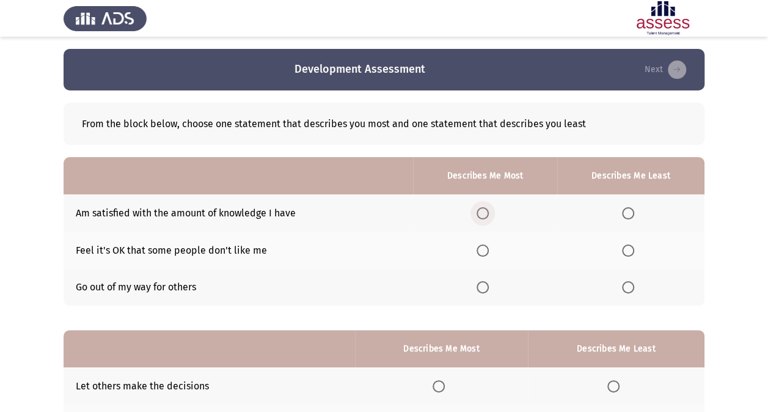
click at [484, 215] on span "Select an option" at bounding box center [482, 213] width 12 height 12
click at [484, 215] on input "Select an option" at bounding box center [482, 213] width 12 height 12
click at [623, 288] on span "Select an option" at bounding box center [628, 287] width 12 height 12
click at [623, 288] on input "Select an option" at bounding box center [628, 287] width 12 height 12
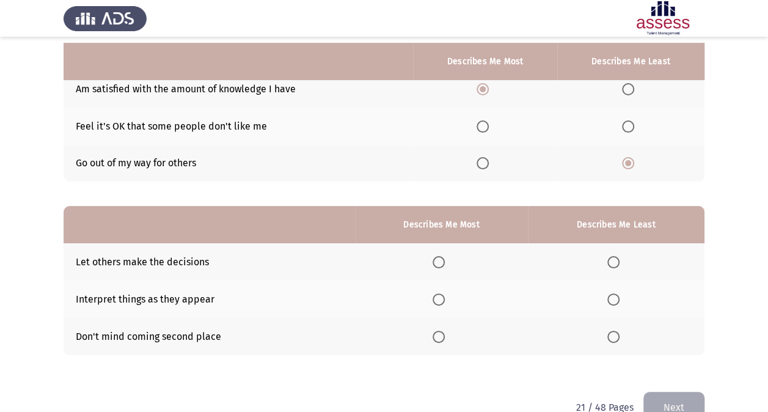
scroll to position [131, 0]
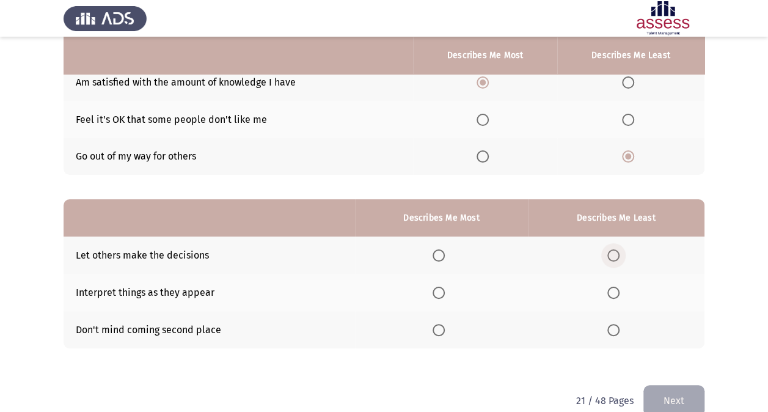
click at [610, 257] on span "Select an option" at bounding box center [613, 255] width 12 height 12
click at [610, 257] on input "Select an option" at bounding box center [613, 255] width 12 height 12
click at [439, 327] on span "Select an option" at bounding box center [438, 330] width 12 height 12
click at [439, 327] on input "Select an option" at bounding box center [438, 330] width 12 height 12
click at [671, 390] on button "Next" at bounding box center [673, 400] width 61 height 31
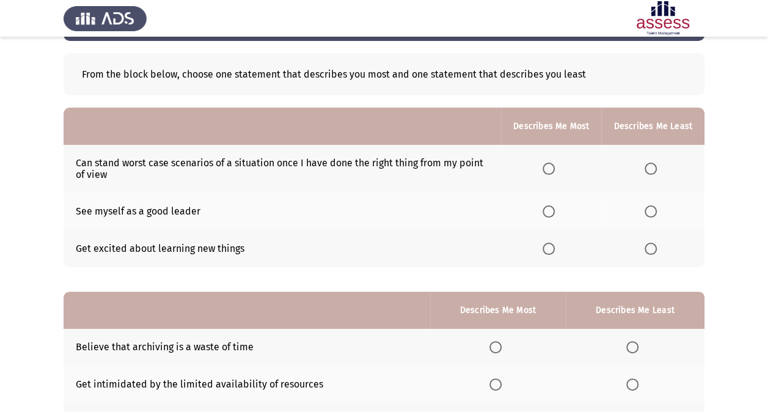
scroll to position [50, 0]
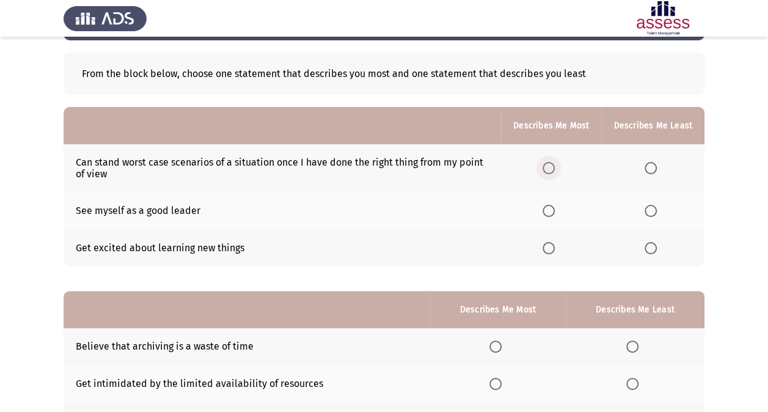
click at [554, 169] on span "Select an option" at bounding box center [548, 168] width 12 height 12
click at [554, 169] on input "Select an option" at bounding box center [548, 168] width 12 height 12
click at [552, 205] on span "Select an option" at bounding box center [548, 211] width 12 height 12
click at [552, 205] on input "Select an option" at bounding box center [548, 211] width 12 height 12
click at [548, 165] on span "Select an option" at bounding box center [548, 168] width 12 height 12
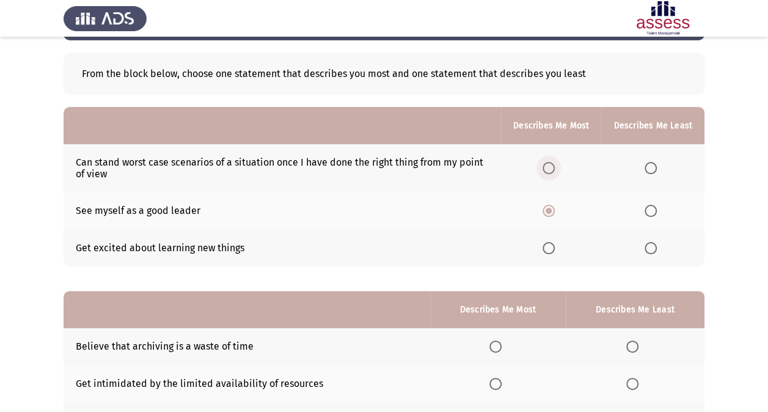
click at [548, 165] on input "Select an option" at bounding box center [548, 168] width 12 height 12
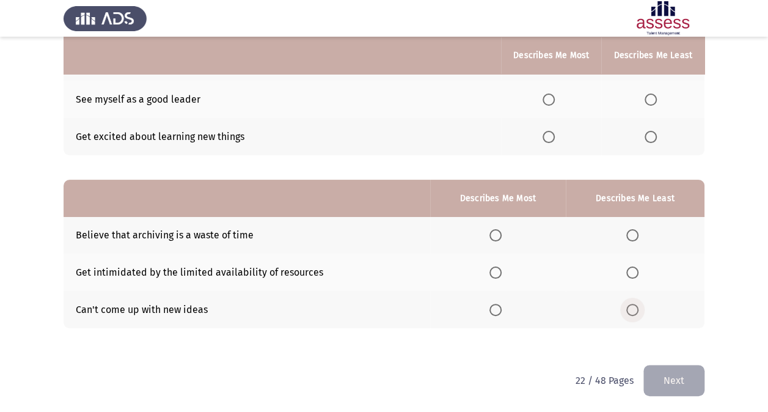
click at [639, 310] on label "Select an option" at bounding box center [634, 310] width 17 height 12
click at [638, 310] on input "Select an option" at bounding box center [632, 310] width 12 height 12
click at [500, 274] on span "Select an option" at bounding box center [495, 272] width 12 height 12
click at [500, 274] on input "Select an option" at bounding box center [495, 272] width 12 height 12
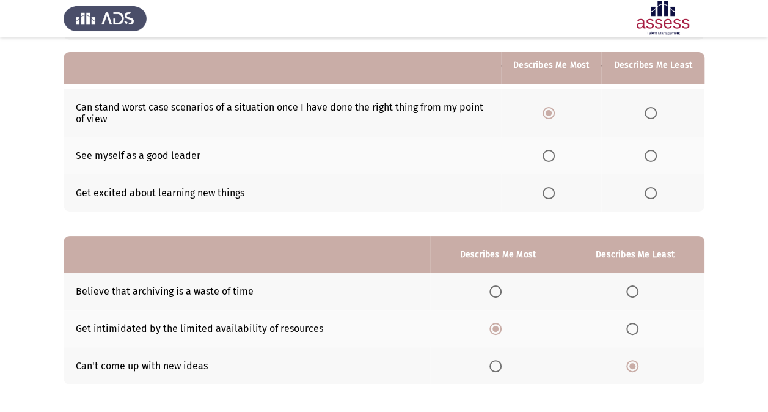
scroll to position [99, 0]
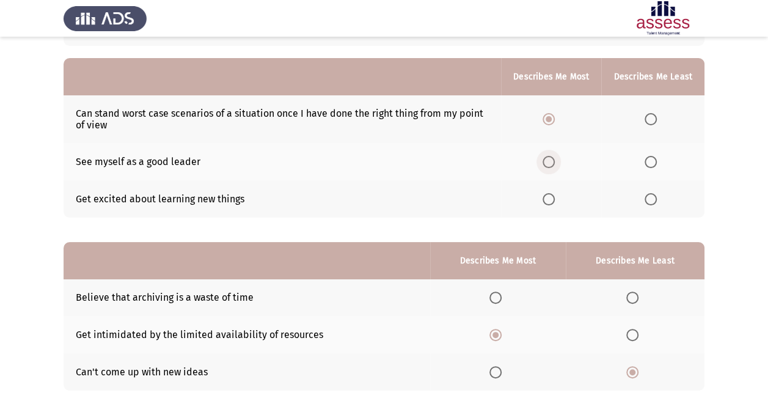
click at [548, 161] on span "Select an option" at bounding box center [548, 162] width 12 height 12
click at [548, 161] on input "Select an option" at bounding box center [548, 162] width 12 height 12
click at [655, 122] on span "Select an option" at bounding box center [650, 119] width 12 height 12
click at [655, 122] on input "Select an option" at bounding box center [650, 119] width 12 height 12
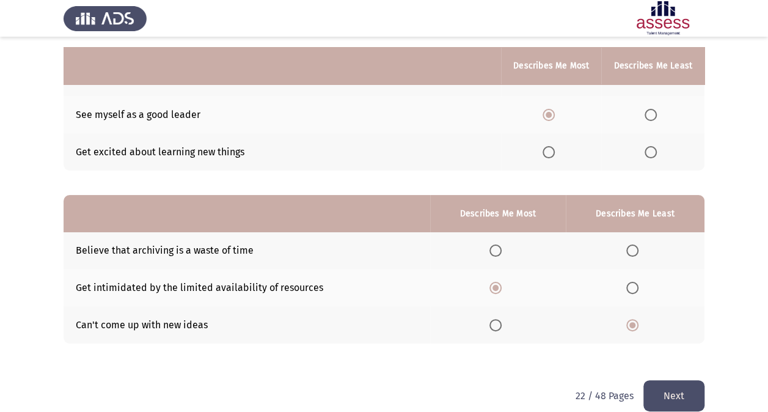
scroll to position [161, 0]
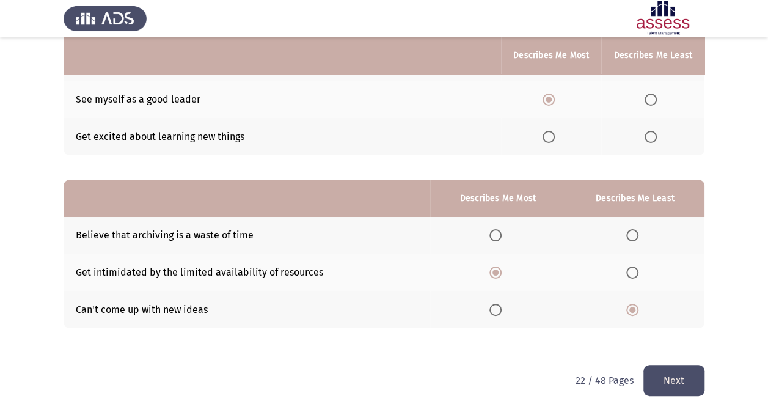
click at [647, 376] on button "Next" at bounding box center [673, 380] width 61 height 31
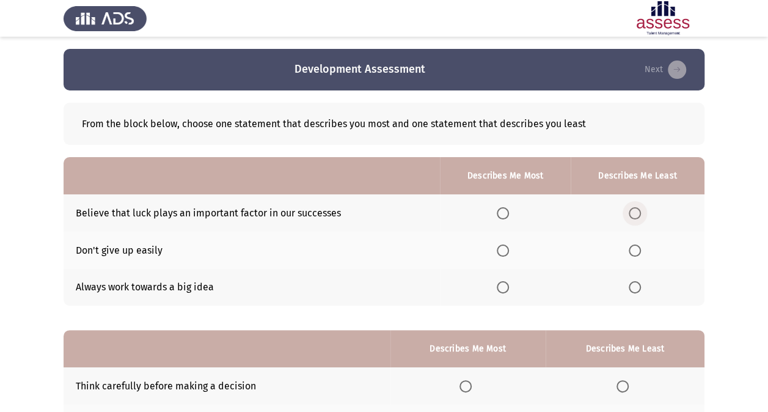
click at [636, 209] on span "Select an option" at bounding box center [634, 213] width 12 height 12
click at [636, 209] on input "Select an option" at bounding box center [634, 213] width 12 height 12
click at [507, 249] on span "Select an option" at bounding box center [503, 250] width 12 height 12
click at [507, 249] on input "Select an option" at bounding box center [503, 250] width 12 height 12
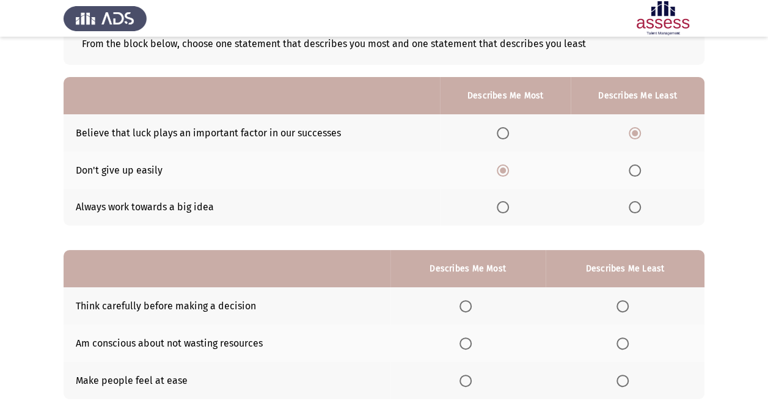
scroll to position [81, 0]
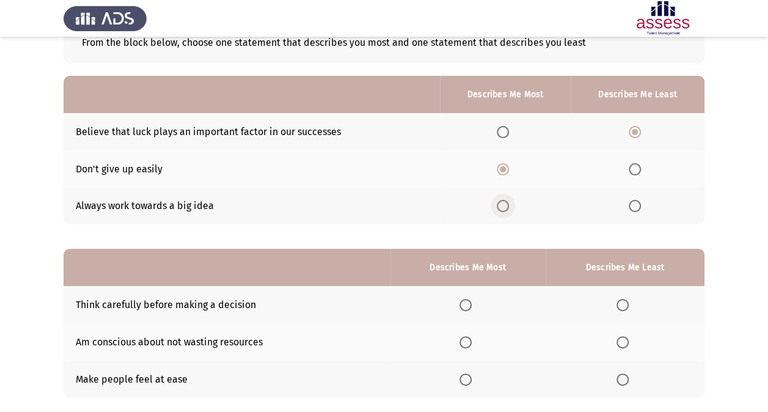
click at [503, 206] on span "Select an option" at bounding box center [503, 206] width 12 height 12
click at [503, 206] on input "Select an option" at bounding box center [503, 206] width 12 height 12
click at [507, 163] on span "Select an option" at bounding box center [503, 169] width 12 height 12
click at [507, 163] on input "Select an option" at bounding box center [503, 169] width 12 height 12
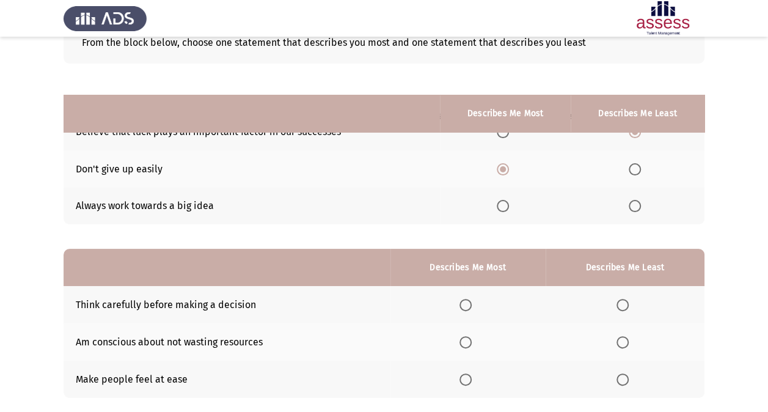
scroll to position [151, 0]
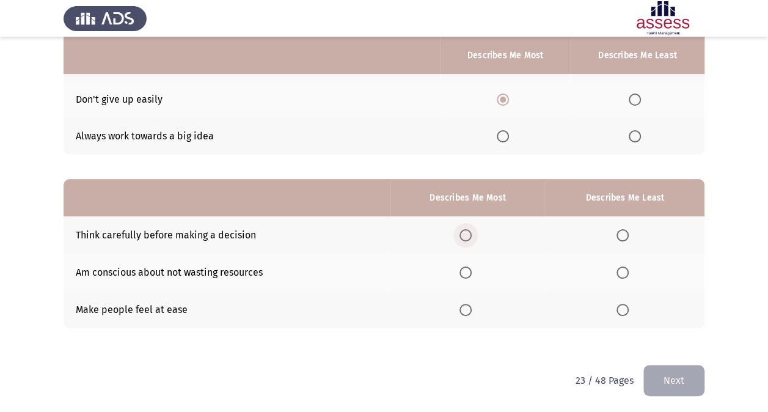
click at [467, 233] on span "Select an option" at bounding box center [465, 235] width 12 height 12
click at [467, 233] on input "Select an option" at bounding box center [465, 235] width 12 height 12
click at [621, 313] on span "Select an option" at bounding box center [622, 310] width 12 height 12
click at [621, 313] on input "Select an option" at bounding box center [622, 310] width 12 height 12
click at [652, 382] on button "Next" at bounding box center [673, 380] width 61 height 31
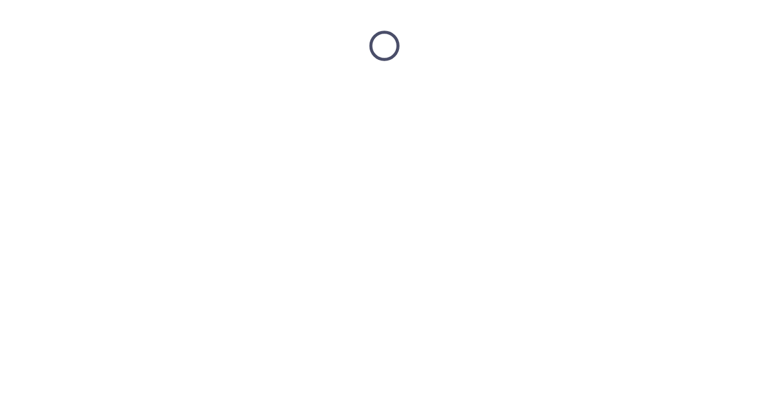
scroll to position [0, 0]
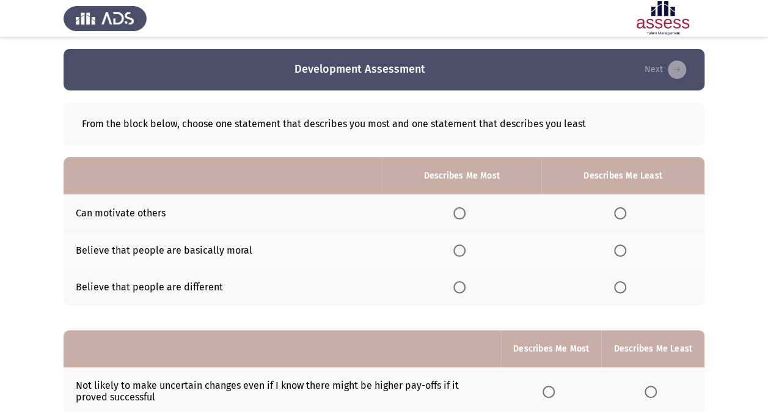
click at [463, 213] on span "Select an option" at bounding box center [459, 213] width 12 height 12
click at [463, 213] on input "Select an option" at bounding box center [459, 213] width 12 height 12
click at [623, 254] on span "Select an option" at bounding box center [620, 250] width 12 height 12
click at [623, 254] on input "Select an option" at bounding box center [620, 250] width 12 height 12
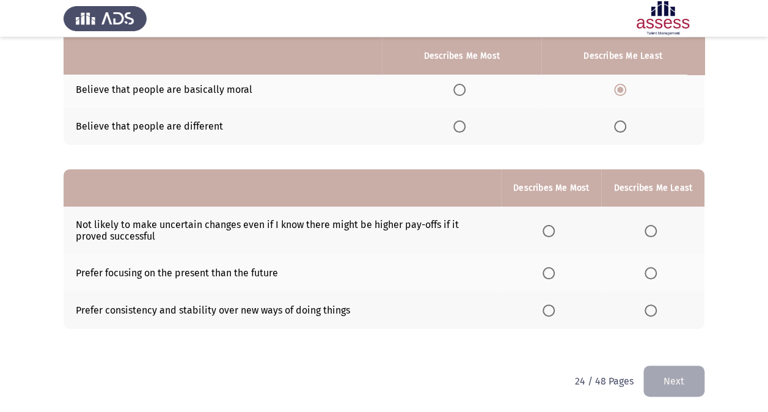
scroll to position [161, 0]
click at [654, 228] on span "Select an option" at bounding box center [650, 230] width 12 height 12
click at [654, 228] on input "Select an option" at bounding box center [650, 230] width 12 height 12
click at [656, 266] on span "Select an option" at bounding box center [650, 272] width 12 height 12
click at [656, 266] on input "Select an option" at bounding box center [650, 272] width 12 height 12
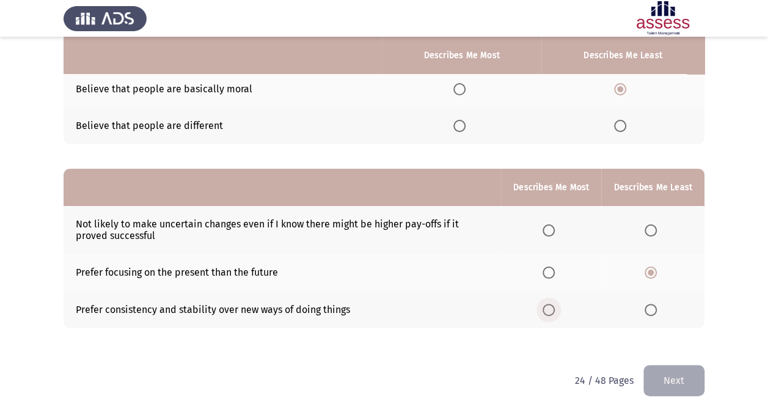
click at [555, 308] on span "Select an option" at bounding box center [548, 310] width 12 height 12
click at [555, 308] on input "Select an option" at bounding box center [548, 310] width 12 height 12
click at [674, 388] on button "Next" at bounding box center [673, 380] width 61 height 31
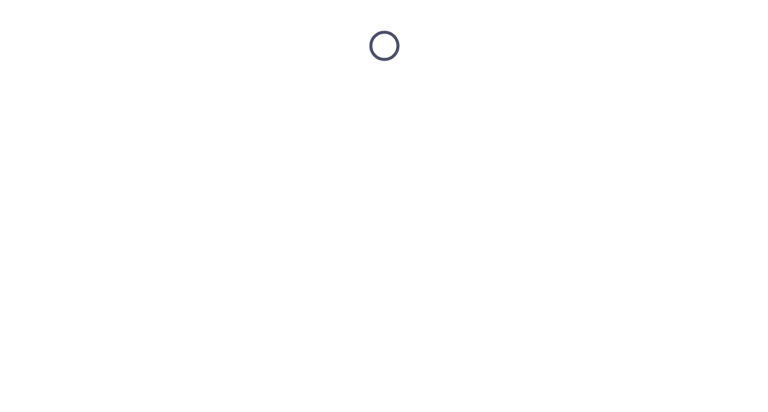
scroll to position [0, 0]
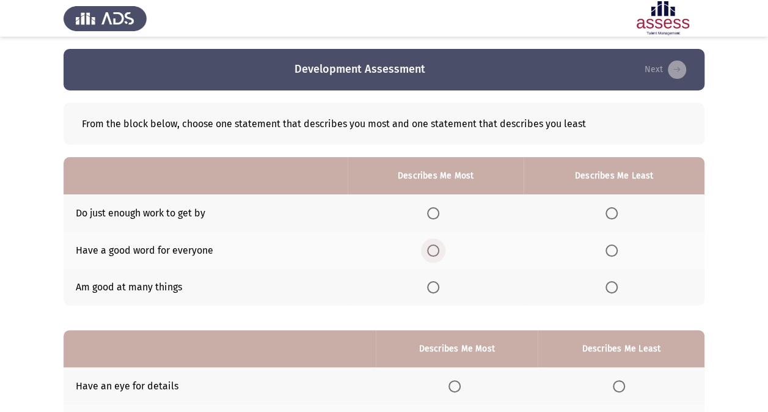
click at [435, 247] on span "Select an option" at bounding box center [433, 250] width 12 height 12
click at [435, 247] on input "Select an option" at bounding box center [433, 250] width 12 height 12
click at [616, 214] on span "Select an option" at bounding box center [611, 213] width 12 height 12
click at [616, 214] on input "Select an option" at bounding box center [611, 213] width 12 height 12
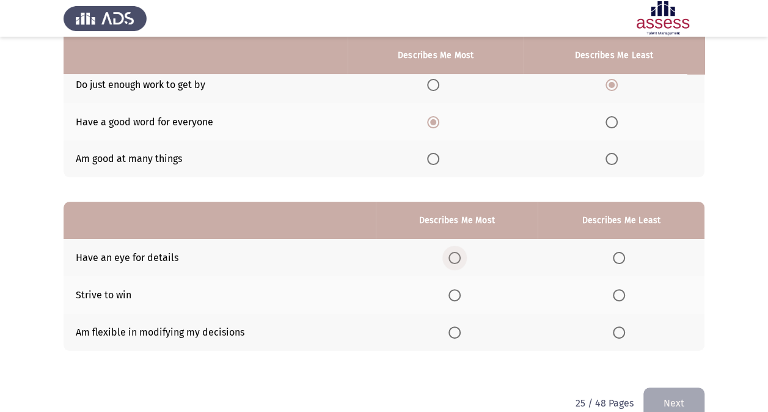
click at [456, 255] on span "Select an option" at bounding box center [454, 258] width 12 height 12
click at [456, 255] on input "Select an option" at bounding box center [454, 258] width 12 height 12
click at [626, 330] on label "Select an option" at bounding box center [621, 332] width 17 height 12
click at [625, 330] on input "Select an option" at bounding box center [619, 332] width 12 height 12
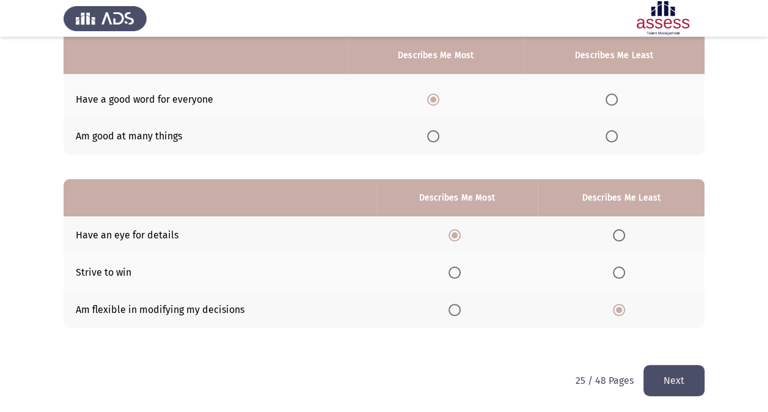
click at [669, 387] on button "Next" at bounding box center [673, 380] width 61 height 31
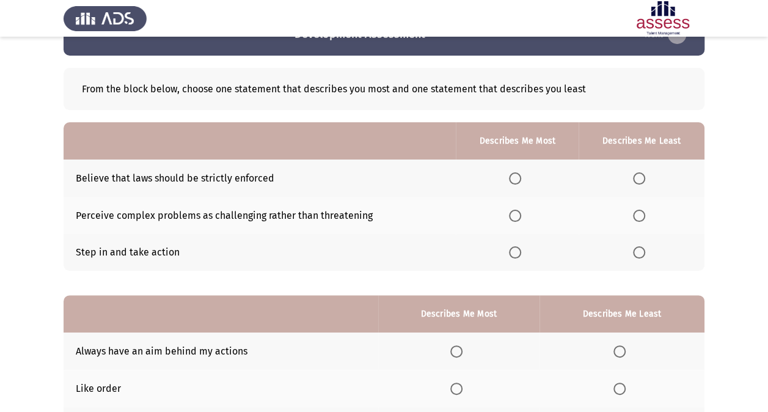
scroll to position [35, 0]
click at [518, 210] on span "Select an option" at bounding box center [515, 215] width 12 height 12
click at [518, 210] on input "Select an option" at bounding box center [515, 215] width 12 height 12
click at [632, 253] on th at bounding box center [641, 251] width 126 height 37
click at [635, 254] on span "Select an option" at bounding box center [639, 252] width 12 height 12
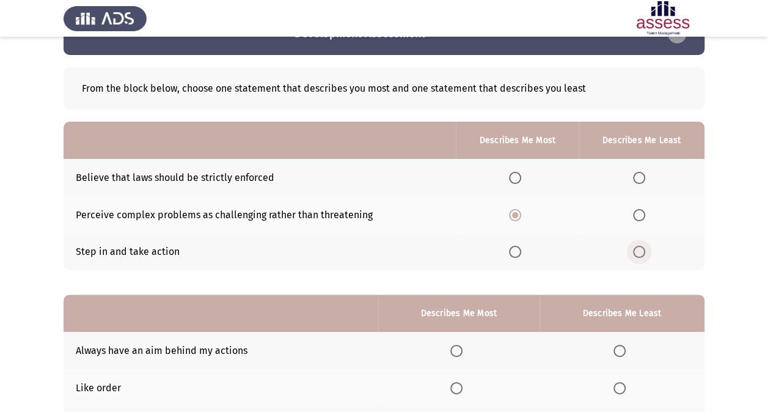
click at [635, 254] on input "Select an option" at bounding box center [639, 252] width 12 height 12
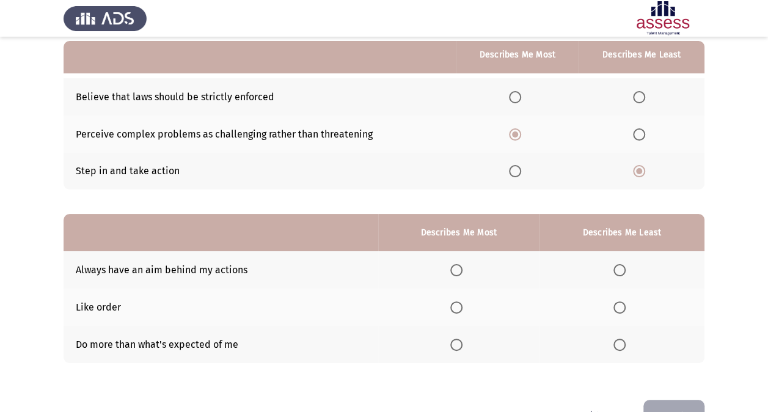
scroll to position [117, 0]
click at [456, 270] on span "Select an option" at bounding box center [456, 269] width 12 height 12
click at [456, 270] on input "Select an option" at bounding box center [456, 269] width 12 height 12
click at [621, 307] on span "Select an option" at bounding box center [619, 306] width 12 height 12
click at [621, 307] on input "Select an option" at bounding box center [619, 306] width 12 height 12
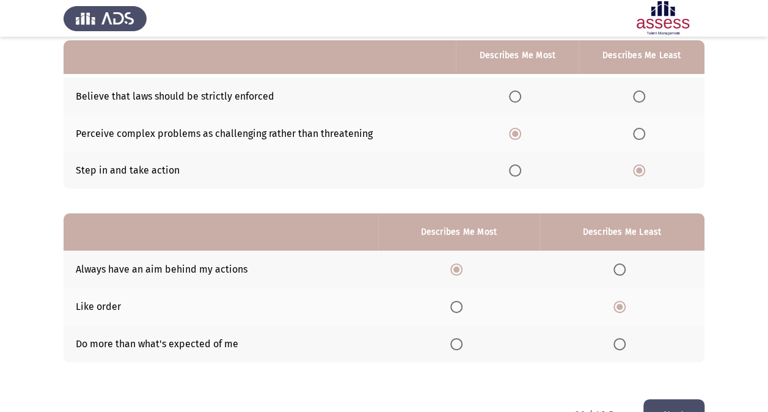
scroll to position [151, 0]
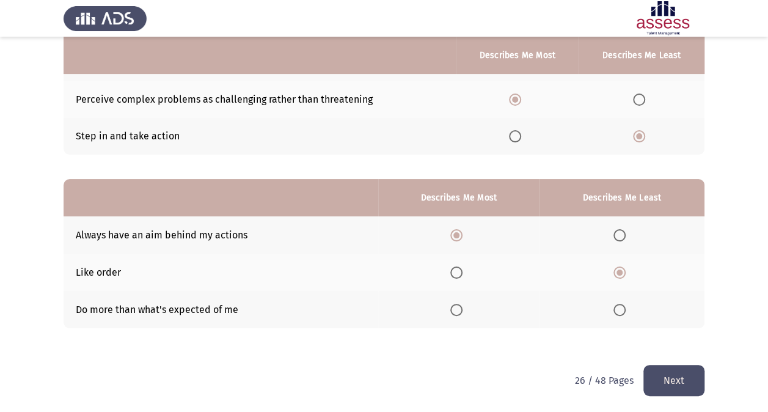
click at [666, 384] on button "Next" at bounding box center [673, 380] width 61 height 31
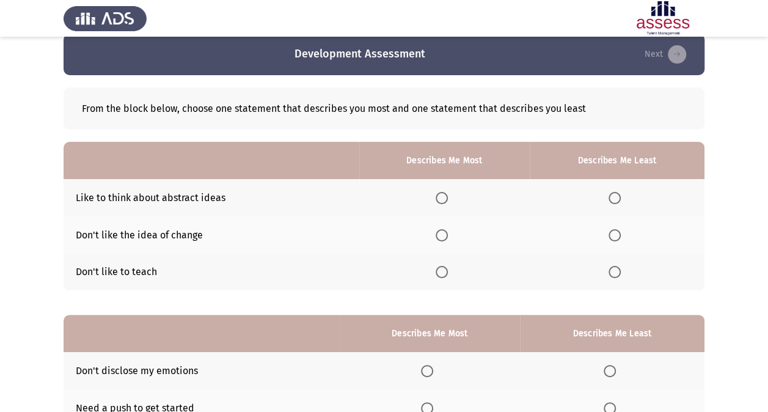
scroll to position [29, 0]
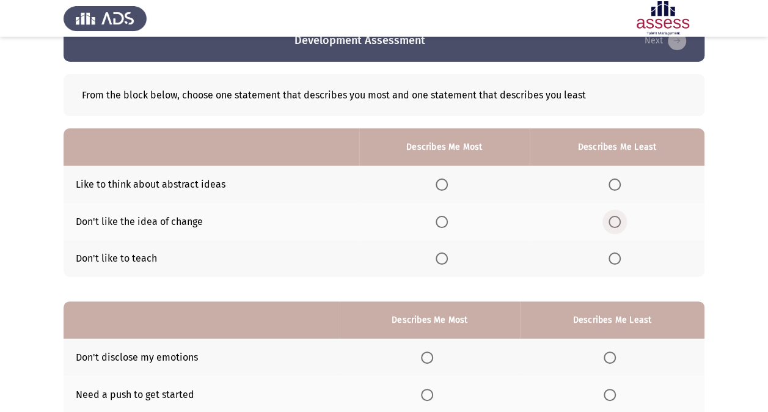
click at [623, 221] on label "Select an option" at bounding box center [616, 222] width 17 height 12
click at [621, 221] on input "Select an option" at bounding box center [614, 222] width 12 height 12
click at [439, 183] on span "Select an option" at bounding box center [441, 184] width 12 height 12
click at [439, 183] on input "Select an option" at bounding box center [441, 184] width 12 height 12
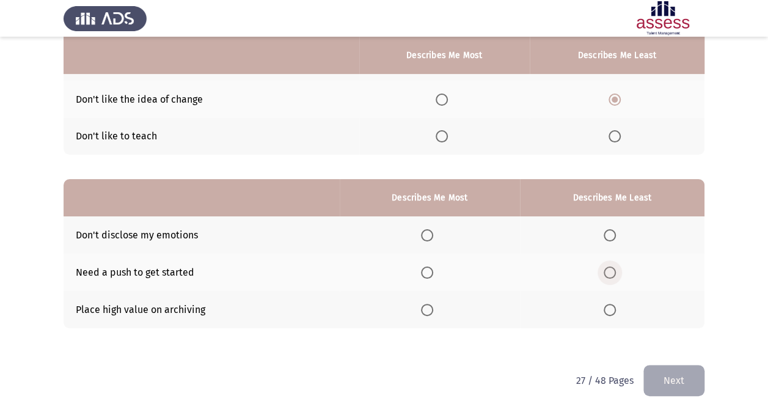
click at [616, 271] on span "Select an option" at bounding box center [609, 272] width 12 height 12
click at [616, 271] on input "Select an option" at bounding box center [609, 272] width 12 height 12
click at [429, 310] on span "Select an option" at bounding box center [427, 310] width 12 height 12
click at [429, 310] on input "Select an option" at bounding box center [427, 310] width 12 height 12
click at [659, 382] on button "Next" at bounding box center [673, 380] width 61 height 31
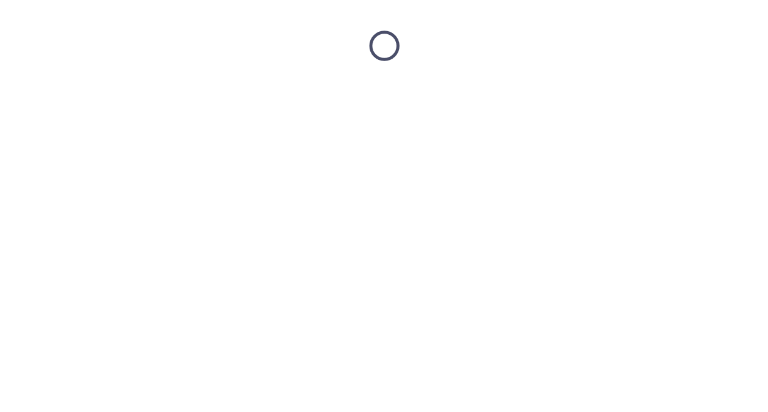
scroll to position [0, 0]
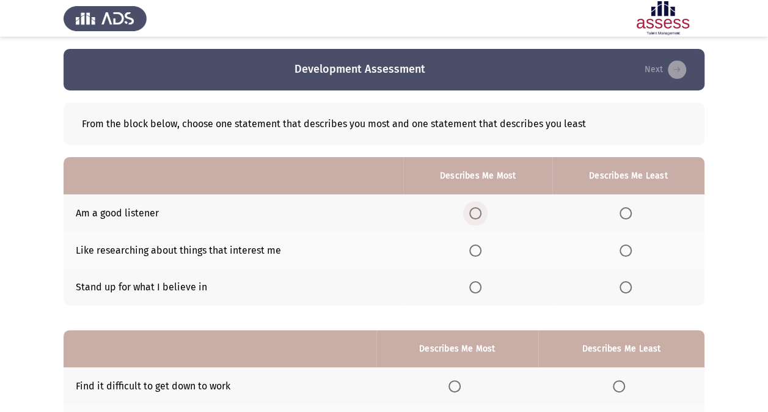
click at [476, 211] on span "Select an option" at bounding box center [475, 213] width 12 height 12
click at [476, 211] on input "Select an option" at bounding box center [475, 213] width 12 height 12
click at [481, 249] on span "Select an option" at bounding box center [475, 250] width 12 height 12
click at [481, 249] on input "Select an option" at bounding box center [475, 250] width 12 height 12
click at [628, 213] on span "Select an option" at bounding box center [625, 213] width 12 height 12
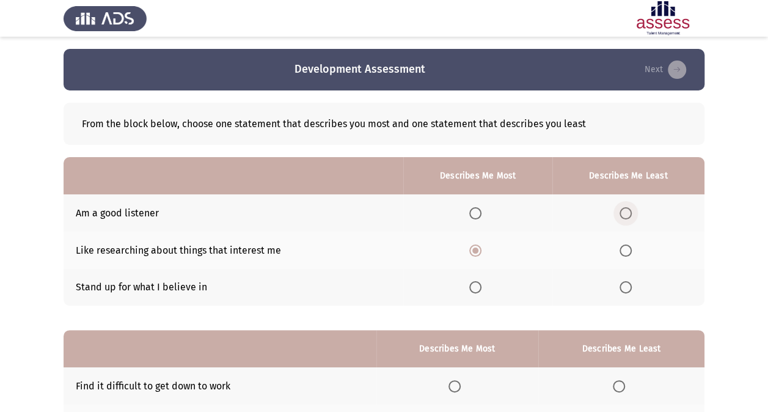
click at [628, 213] on input "Select an option" at bounding box center [625, 213] width 12 height 12
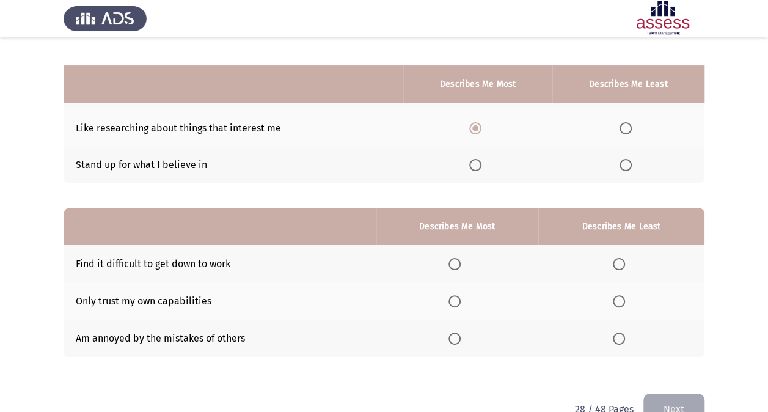
scroll to position [151, 0]
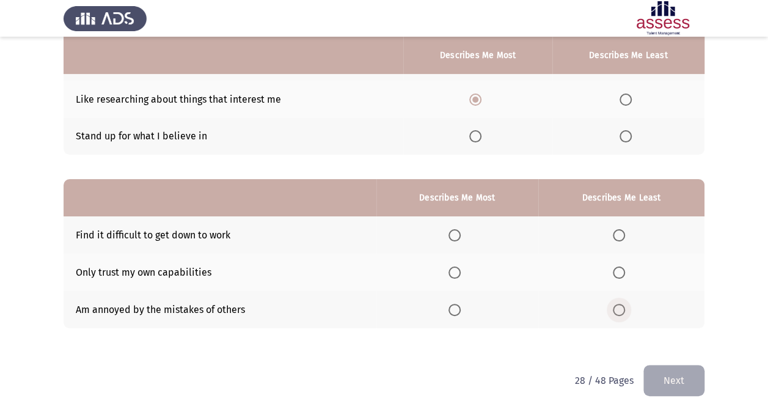
click at [621, 310] on span "Select an option" at bounding box center [619, 310] width 12 height 12
click at [621, 310] on input "Select an option" at bounding box center [619, 310] width 12 height 12
click at [445, 269] on th at bounding box center [457, 271] width 162 height 37
click at [454, 269] on span "Select an option" at bounding box center [454, 272] width 12 height 12
click at [454, 269] on input "Select an option" at bounding box center [454, 272] width 12 height 12
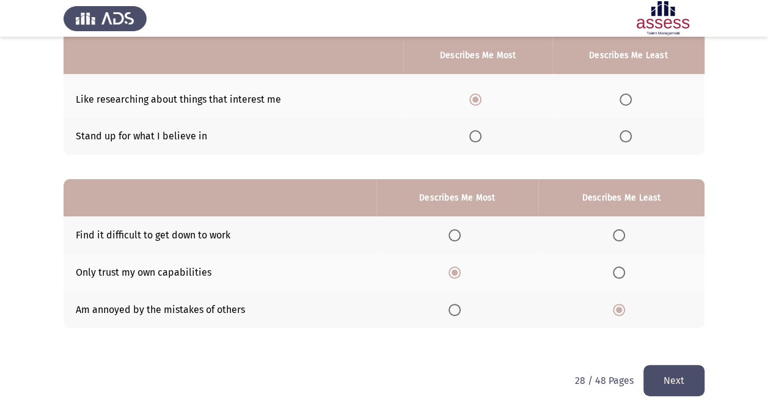
click at [658, 372] on button "Next" at bounding box center [673, 380] width 61 height 31
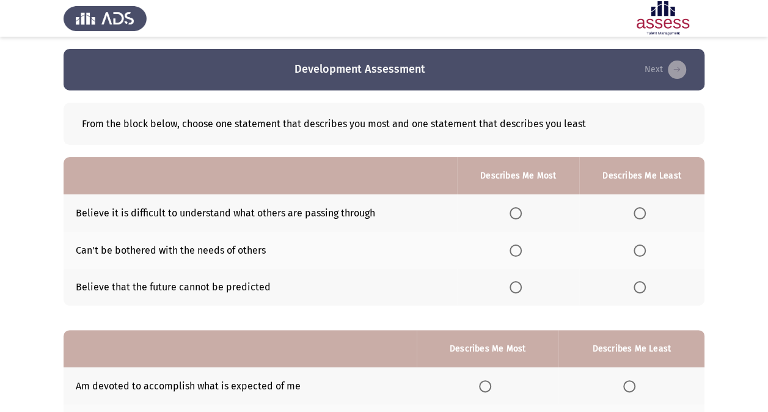
scroll to position [28, 0]
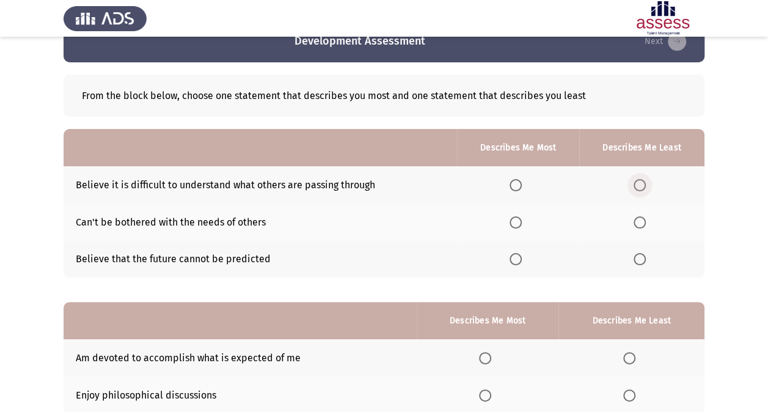
click at [636, 181] on span "Select an option" at bounding box center [639, 185] width 12 height 12
click at [636, 181] on input "Select an option" at bounding box center [639, 185] width 12 height 12
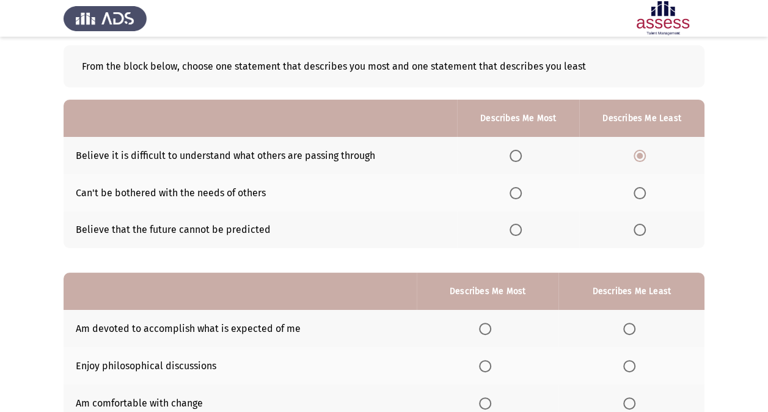
scroll to position [65, 0]
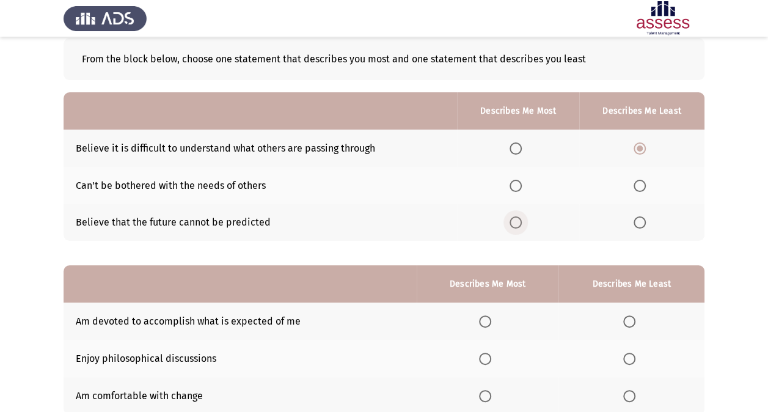
click at [514, 220] on span "Select an option" at bounding box center [515, 222] width 12 height 12
click at [514, 220] on input "Select an option" at bounding box center [515, 222] width 12 height 12
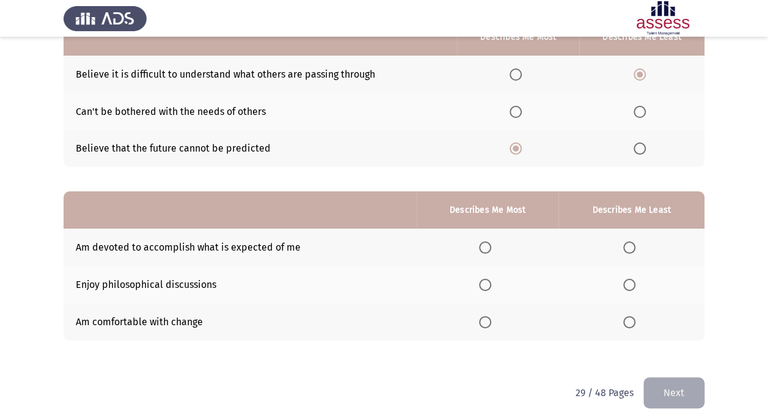
scroll to position [151, 0]
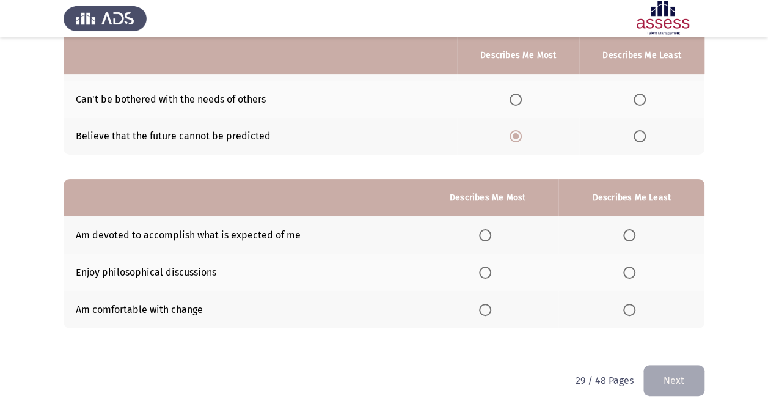
click at [483, 271] on span "Select an option" at bounding box center [485, 272] width 12 height 12
click at [483, 271] on input "Select an option" at bounding box center [485, 272] width 12 height 12
click at [478, 235] on th at bounding box center [488, 234] width 142 height 37
click at [482, 235] on span "Select an option" at bounding box center [485, 235] width 12 height 12
click at [482, 235] on input "Select an option" at bounding box center [485, 235] width 12 height 12
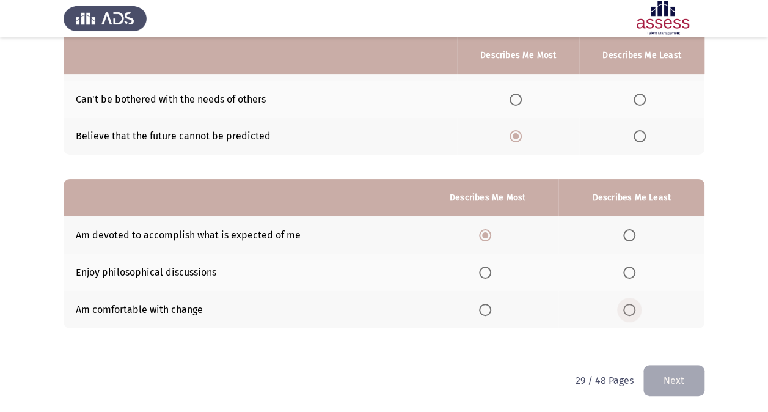
click at [633, 310] on span "Select an option" at bounding box center [629, 310] width 12 height 12
click at [633, 310] on input "Select an option" at bounding box center [629, 310] width 12 height 12
click at [666, 373] on button "Next" at bounding box center [673, 380] width 61 height 31
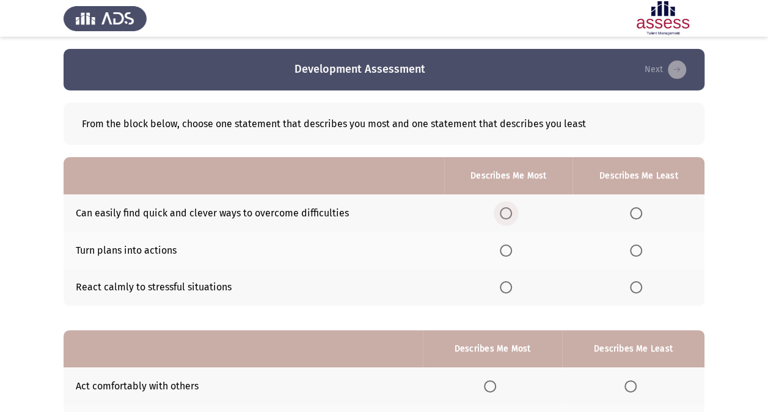
click at [503, 213] on span "Select an option" at bounding box center [506, 213] width 12 height 12
click at [503, 213] on input "Select an option" at bounding box center [506, 213] width 12 height 12
click at [509, 255] on span "Select an option" at bounding box center [506, 250] width 12 height 12
click at [509, 255] on input "Select an option" at bounding box center [506, 250] width 12 height 12
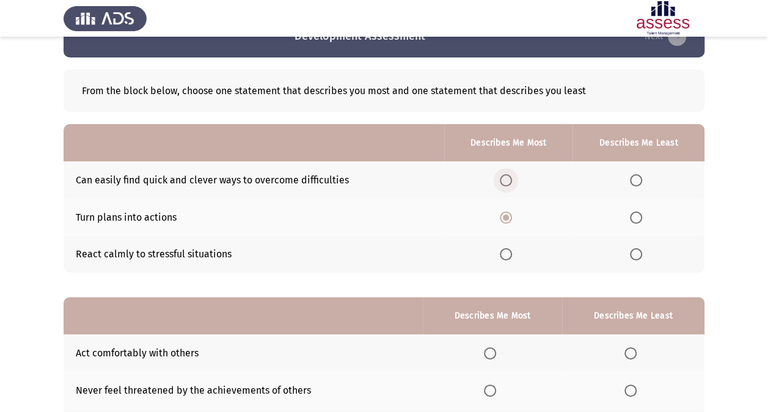
click at [503, 176] on span "Select an option" at bounding box center [506, 180] width 12 height 12
click at [503, 176] on input "Select an option" at bounding box center [506, 180] width 12 height 12
click at [635, 252] on span "Select an option" at bounding box center [636, 254] width 12 height 12
click at [635, 252] on input "Select an option" at bounding box center [636, 254] width 12 height 12
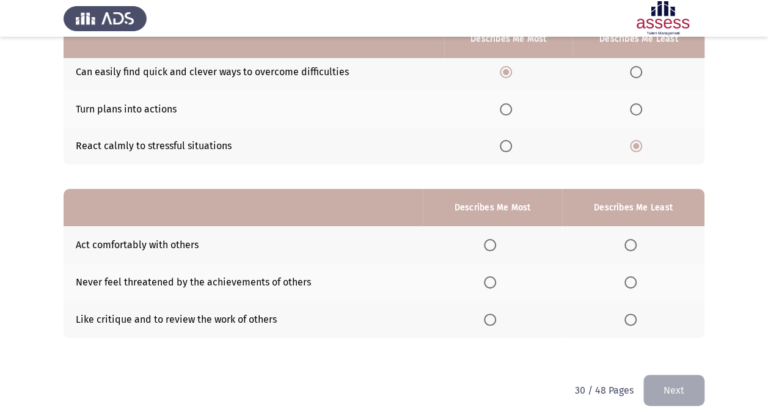
scroll to position [142, 0]
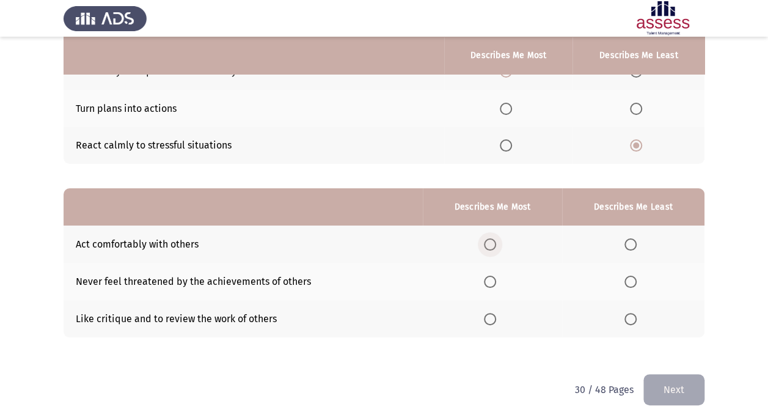
click at [493, 246] on span "Select an option" at bounding box center [490, 244] width 12 height 12
click at [493, 246] on input "Select an option" at bounding box center [490, 244] width 12 height 12
click at [487, 280] on span "Select an option" at bounding box center [490, 281] width 12 height 12
click at [487, 280] on input "Select an option" at bounding box center [490, 281] width 12 height 12
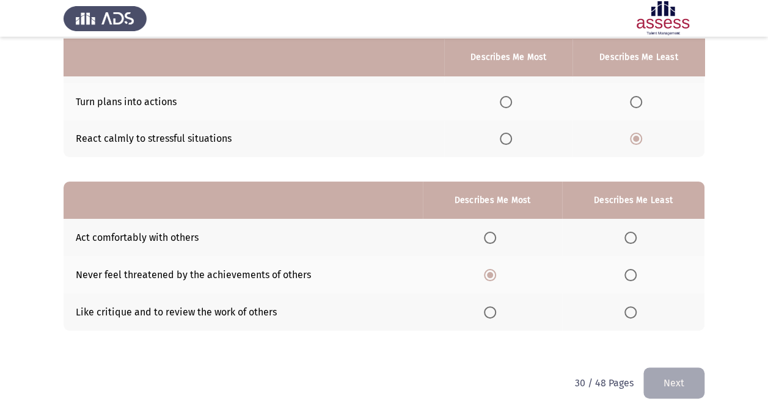
scroll to position [150, 0]
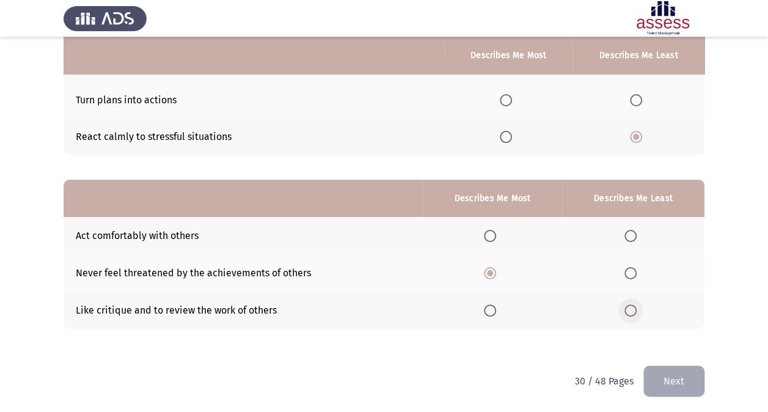
click at [636, 307] on span "Select an option" at bounding box center [630, 310] width 12 height 12
click at [636, 307] on input "Select an option" at bounding box center [630, 310] width 12 height 12
click at [624, 277] on th at bounding box center [633, 272] width 142 height 37
click at [629, 273] on span "Select an option" at bounding box center [630, 273] width 12 height 12
click at [629, 273] on input "Select an option" at bounding box center [630, 273] width 12 height 12
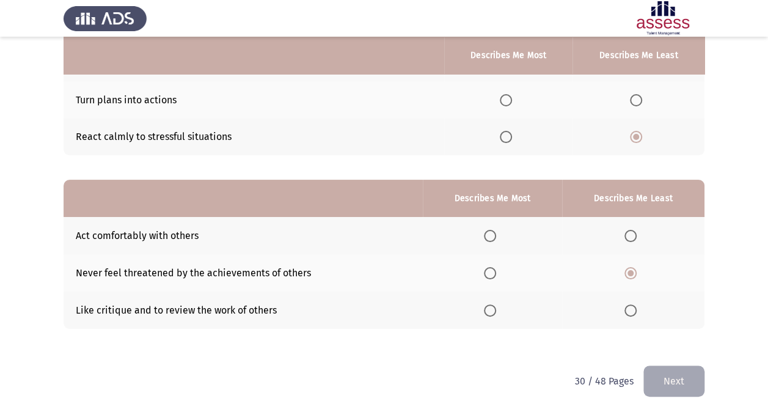
click at [485, 310] on th at bounding box center [492, 309] width 139 height 37
click at [487, 310] on span "Select an option" at bounding box center [490, 310] width 12 height 12
click at [487, 310] on input "Select an option" at bounding box center [490, 310] width 12 height 12
click at [664, 377] on button "Next" at bounding box center [673, 380] width 61 height 31
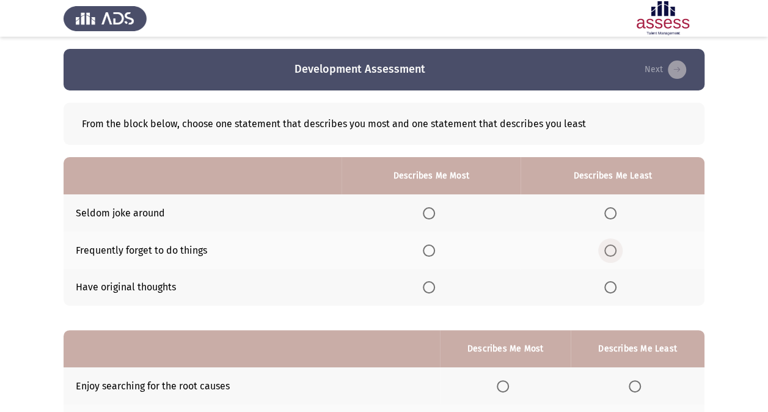
click at [614, 250] on span "Select an option" at bounding box center [610, 250] width 12 height 12
click at [614, 250] on input "Select an option" at bounding box center [610, 250] width 12 height 12
click at [432, 285] on span "Select an option" at bounding box center [429, 287] width 12 height 12
click at [432, 285] on input "Select an option" at bounding box center [429, 287] width 12 height 12
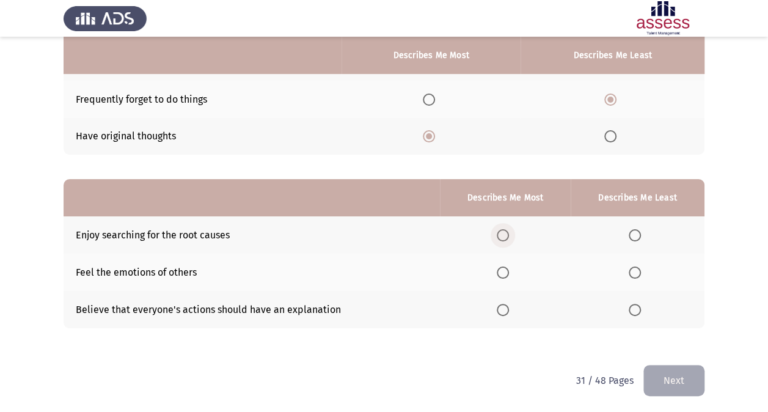
click at [506, 236] on span "Select an option" at bounding box center [503, 235] width 12 height 12
click at [506, 236] on input "Select an option" at bounding box center [503, 235] width 12 height 12
click at [638, 304] on span "Select an option" at bounding box center [634, 310] width 12 height 12
click at [638, 304] on input "Select an option" at bounding box center [634, 310] width 12 height 12
click at [672, 371] on button "Next" at bounding box center [673, 380] width 61 height 31
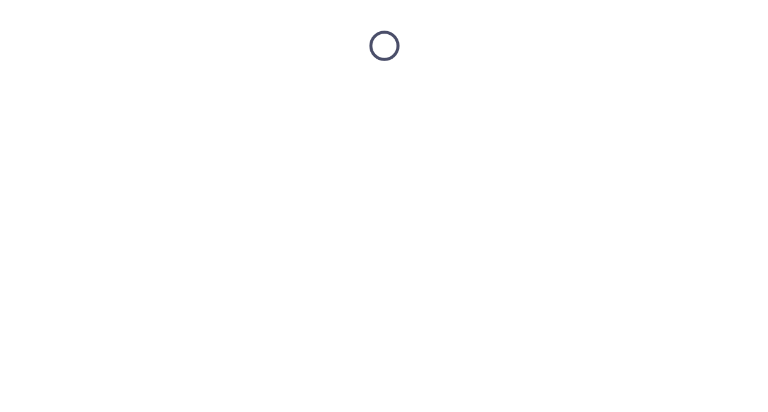
scroll to position [0, 0]
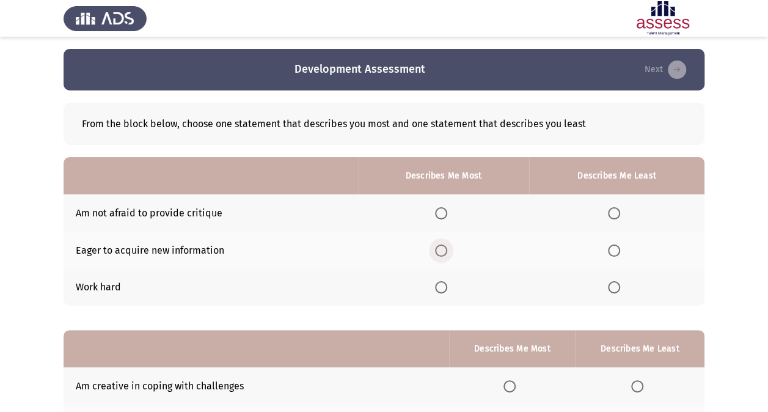
click at [441, 254] on span "Select an option" at bounding box center [441, 250] width 12 height 12
click at [441, 254] on input "Select an option" at bounding box center [441, 250] width 12 height 12
click at [636, 204] on th at bounding box center [616, 212] width 175 height 37
click at [616, 209] on span "Select an option" at bounding box center [614, 213] width 12 height 12
click at [616, 209] on input "Select an option" at bounding box center [614, 213] width 12 height 12
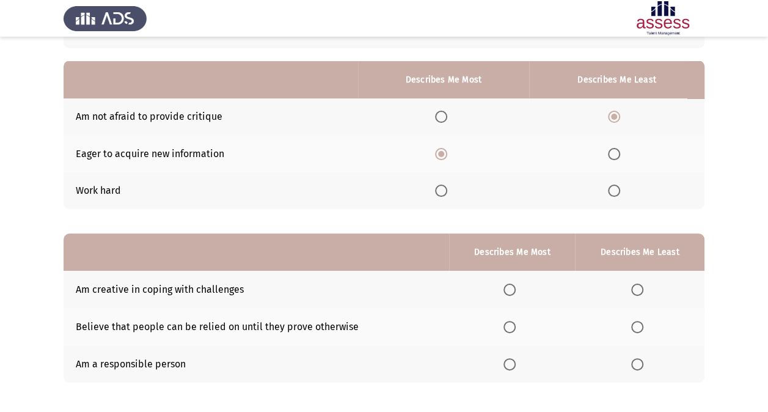
scroll to position [151, 0]
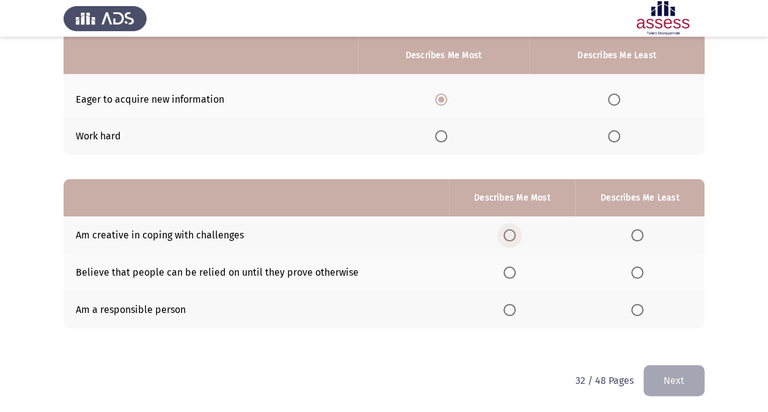
click at [515, 239] on span "Select an option" at bounding box center [509, 235] width 12 height 12
click at [515, 239] on input "Select an option" at bounding box center [509, 235] width 12 height 12
click at [511, 309] on span "Select an option" at bounding box center [509, 310] width 12 height 12
click at [511, 309] on input "Select an option" at bounding box center [509, 310] width 12 height 12
click at [639, 274] on span "Select an option" at bounding box center [637, 272] width 12 height 12
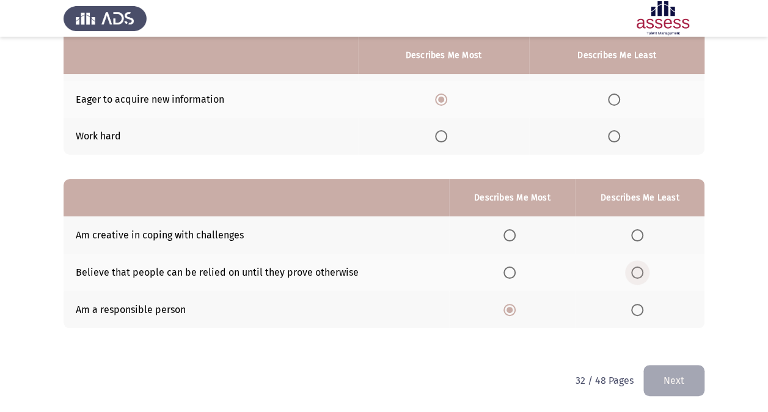
click at [639, 274] on input "Select an option" at bounding box center [637, 272] width 12 height 12
click at [668, 366] on button "Next" at bounding box center [673, 380] width 61 height 31
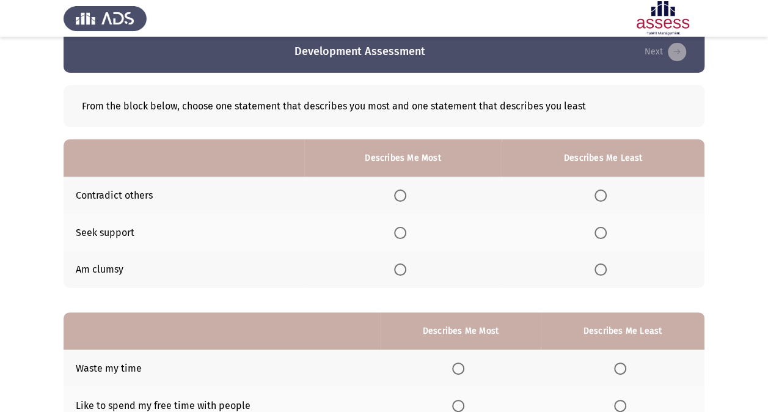
scroll to position [18, 0]
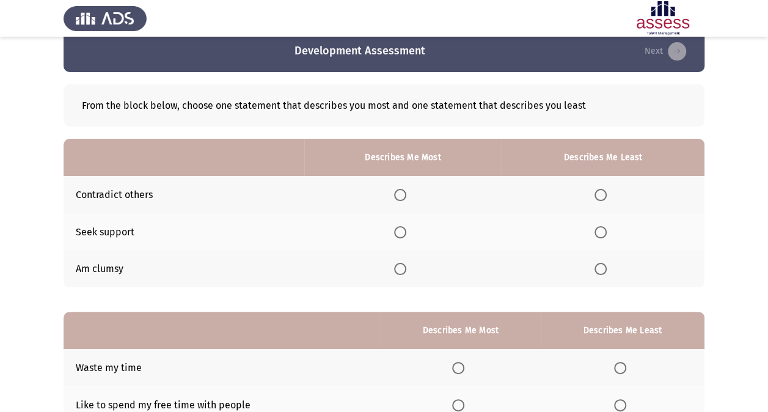
click at [401, 228] on span "Select an option" at bounding box center [400, 232] width 12 height 12
click at [401, 228] on input "Select an option" at bounding box center [400, 232] width 12 height 12
click at [597, 265] on span "Select an option" at bounding box center [600, 269] width 12 height 12
click at [597, 265] on input "Select an option" at bounding box center [600, 269] width 12 height 12
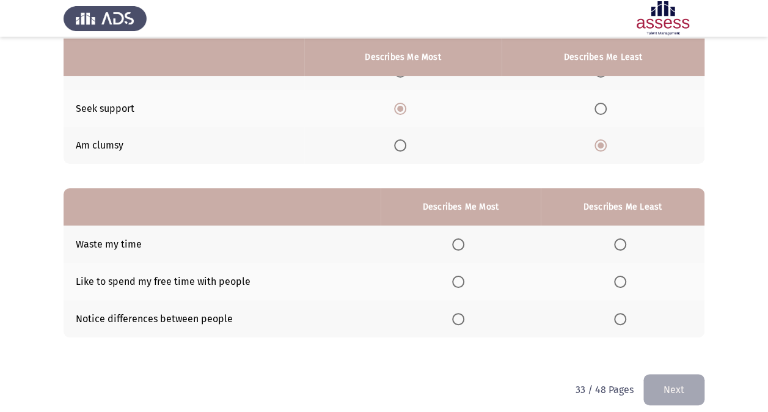
scroll to position [144, 0]
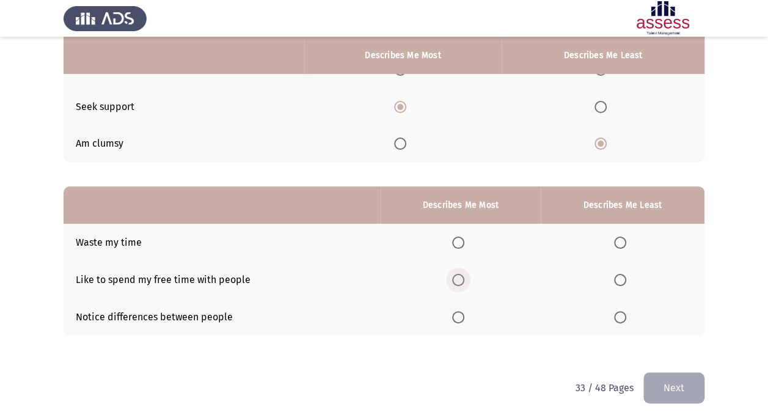
click at [456, 283] on span "Select an option" at bounding box center [458, 280] width 12 height 12
click at [456, 283] on input "Select an option" at bounding box center [458, 280] width 12 height 12
click at [626, 318] on span "Select an option" at bounding box center [620, 317] width 12 height 12
click at [626, 318] on input "Select an option" at bounding box center [620, 317] width 12 height 12
click at [658, 379] on button "Next" at bounding box center [673, 387] width 61 height 31
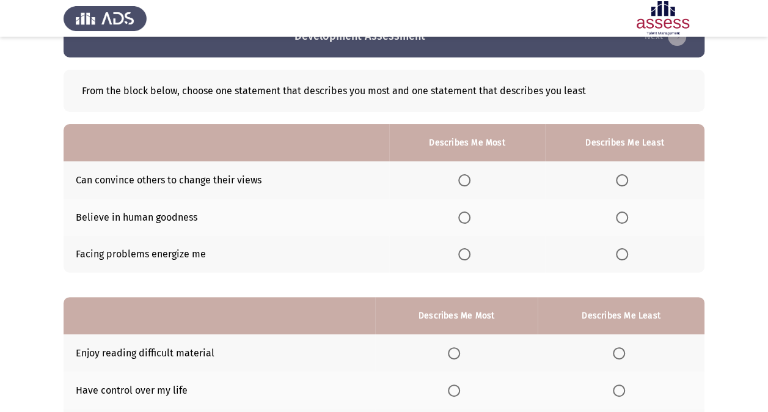
scroll to position [47, 0]
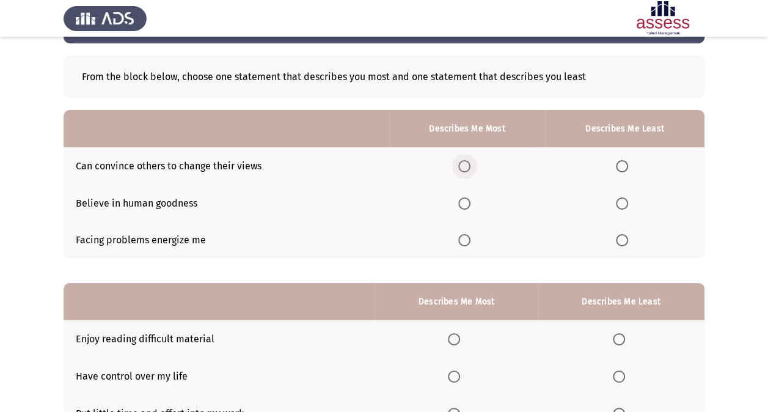
click at [468, 165] on span "Select an option" at bounding box center [464, 166] width 12 height 12
click at [468, 165] on input "Select an option" at bounding box center [464, 166] width 12 height 12
click at [467, 203] on span "Select an option" at bounding box center [464, 203] width 12 height 12
click at [467, 203] on input "Select an option" at bounding box center [464, 203] width 12 height 12
click at [619, 235] on span "Select an option" at bounding box center [622, 240] width 12 height 12
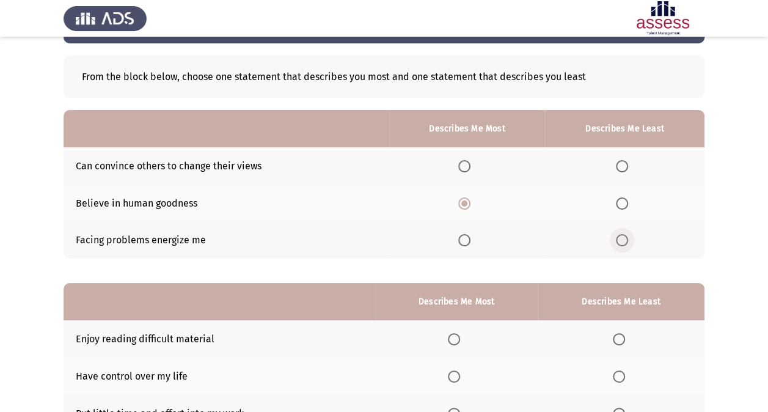
click at [619, 235] on input "Select an option" at bounding box center [622, 240] width 12 height 12
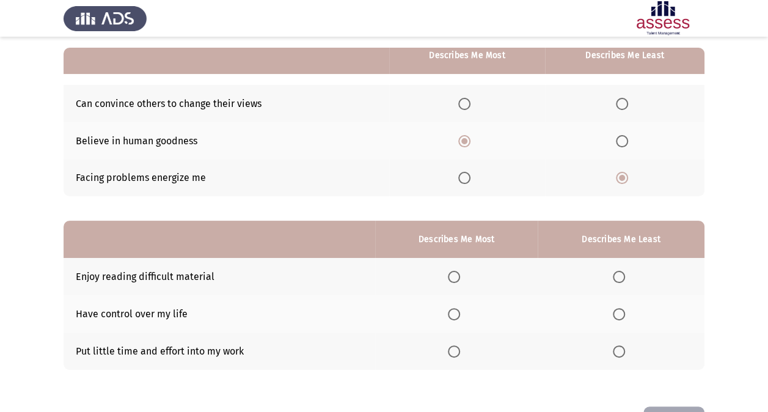
scroll to position [109, 0]
click at [465, 103] on span "Select an option" at bounding box center [464, 104] width 12 height 12
click at [465, 103] on input "Select an option" at bounding box center [464, 104] width 12 height 12
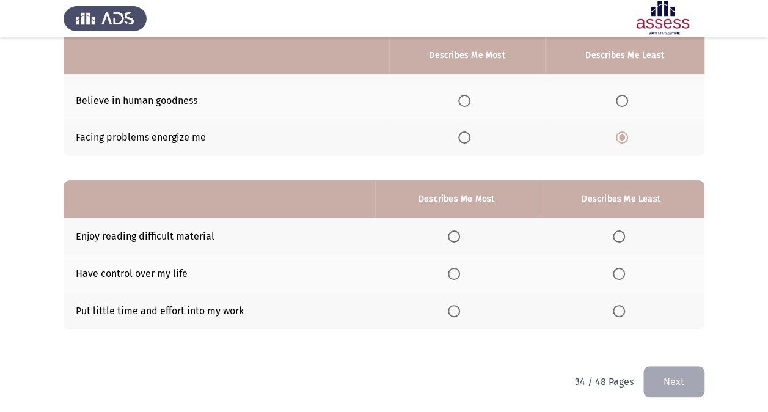
scroll to position [151, 0]
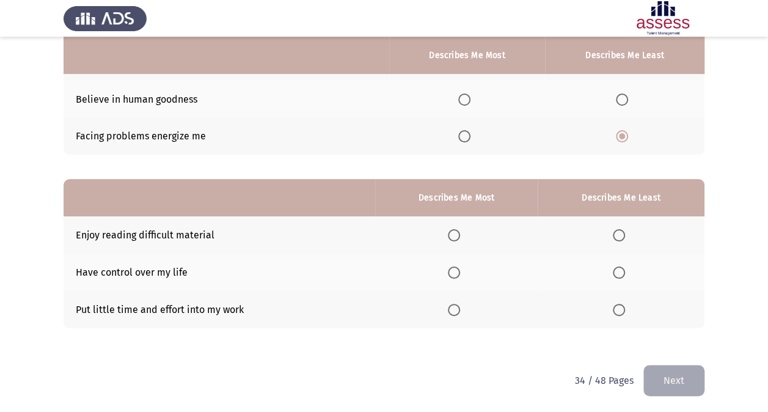
click at [457, 276] on span "Select an option" at bounding box center [454, 272] width 12 height 12
click at [457, 276] on input "Select an option" at bounding box center [454, 272] width 12 height 12
click at [610, 307] on th at bounding box center [620, 309] width 167 height 37
click at [613, 308] on span "Select an option" at bounding box center [619, 310] width 12 height 12
click at [613, 308] on input "Select an option" at bounding box center [619, 310] width 12 height 12
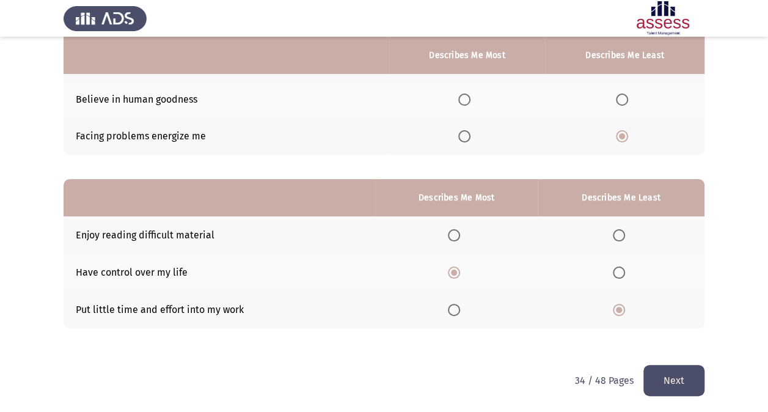
click at [679, 382] on button "Next" at bounding box center [673, 380] width 61 height 31
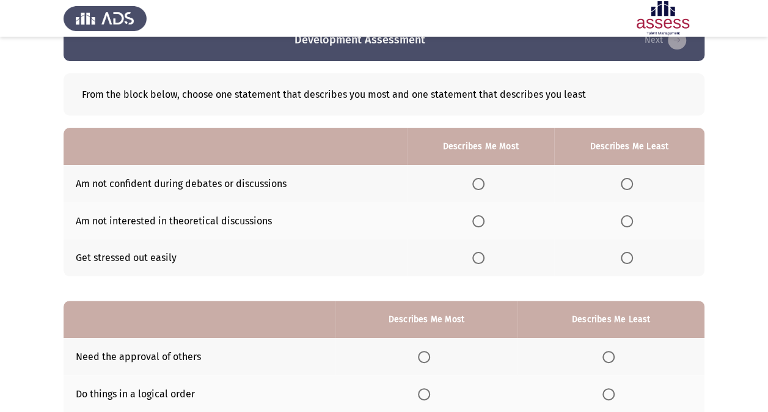
scroll to position [39, 0]
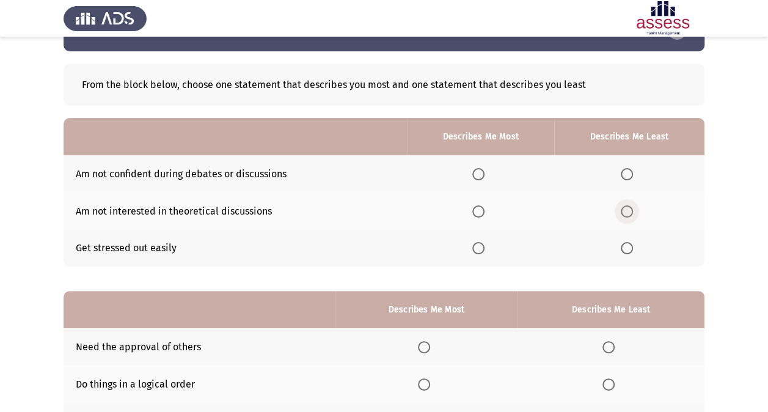
click at [628, 215] on span "Select an option" at bounding box center [627, 211] width 12 height 12
click at [628, 215] on input "Select an option" at bounding box center [627, 211] width 12 height 12
click at [630, 171] on span "Select an option" at bounding box center [627, 174] width 12 height 12
click at [630, 171] on input "Select an option" at bounding box center [627, 174] width 12 height 12
click at [477, 250] on span "Select an option" at bounding box center [478, 248] width 12 height 12
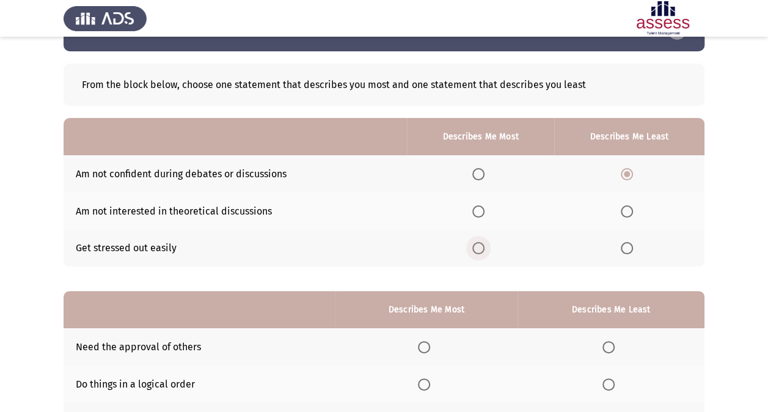
click at [477, 250] on input "Select an option" at bounding box center [478, 248] width 12 height 12
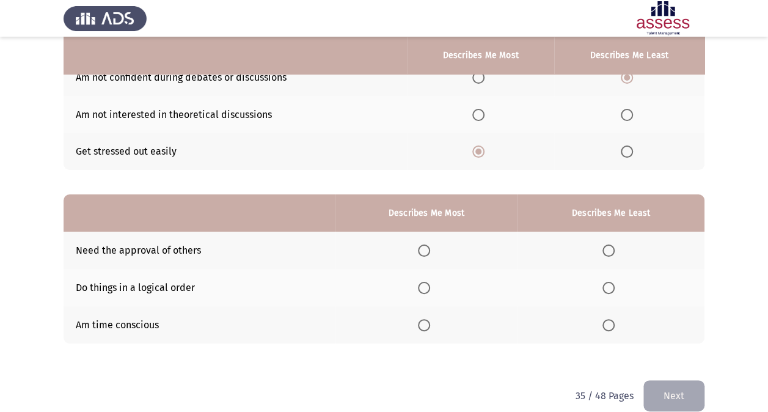
scroll to position [139, 0]
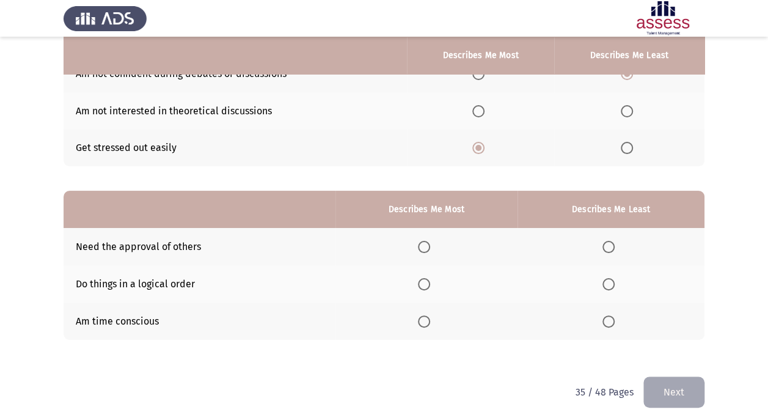
click at [428, 285] on span "Select an option" at bounding box center [424, 284] width 12 height 12
click at [428, 285] on input "Select an option" at bounding box center [424, 284] width 12 height 12
click at [614, 251] on span "Select an option" at bounding box center [608, 247] width 12 height 12
click at [614, 251] on input "Select an option" at bounding box center [608, 247] width 12 height 12
click at [654, 380] on button "Next" at bounding box center [673, 391] width 61 height 31
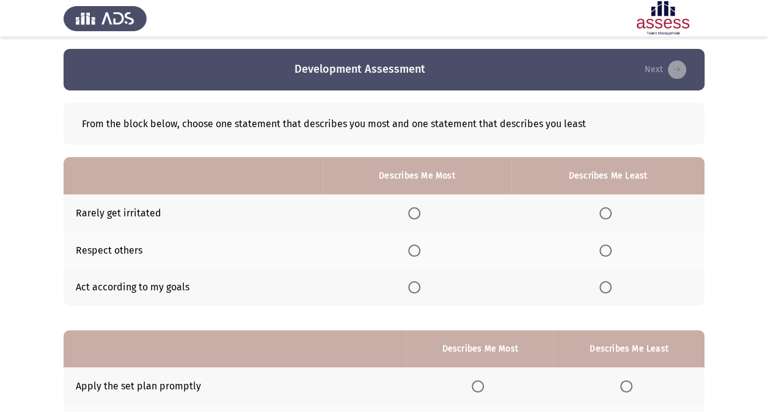
scroll to position [42, 0]
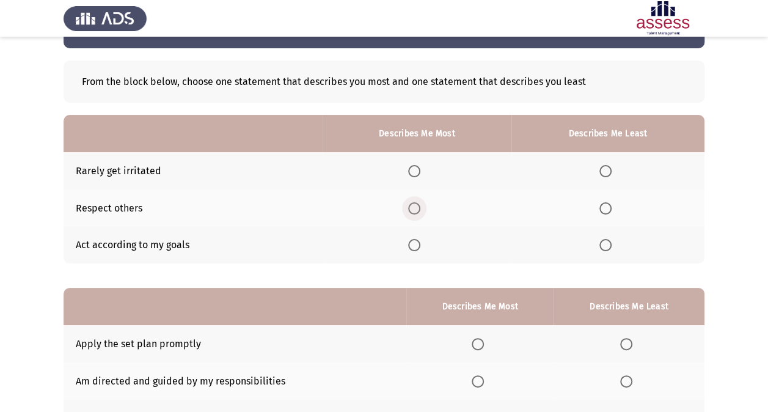
click at [415, 211] on span "Select an option" at bounding box center [414, 208] width 12 height 12
click at [415, 211] on input "Select an option" at bounding box center [414, 208] width 12 height 12
click at [599, 172] on th at bounding box center [607, 170] width 193 height 37
click at [602, 172] on span "Select an option" at bounding box center [605, 171] width 12 height 12
click at [602, 172] on input "Select an option" at bounding box center [605, 171] width 12 height 12
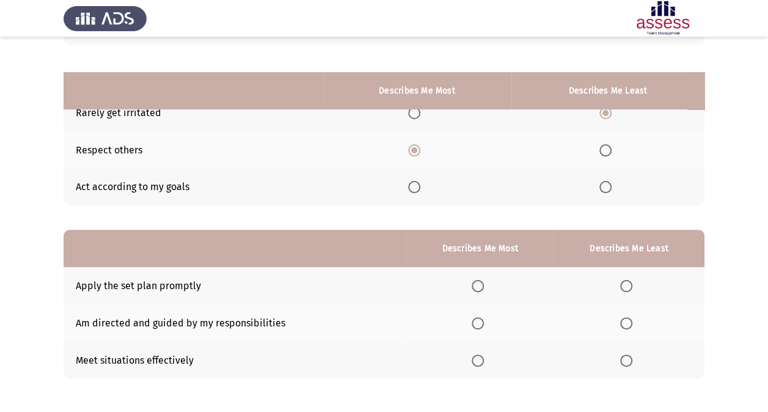
scroll to position [151, 0]
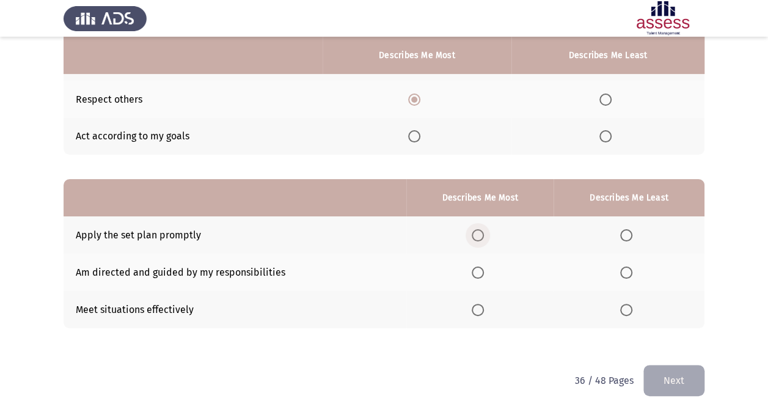
click at [475, 236] on span "Select an option" at bounding box center [477, 235] width 12 height 12
click at [475, 236] on input "Select an option" at bounding box center [477, 235] width 12 height 12
click at [480, 277] on th at bounding box center [479, 271] width 147 height 37
click at [478, 266] on span "Select an option" at bounding box center [477, 272] width 12 height 12
click at [478, 266] on input "Select an option" at bounding box center [477, 272] width 12 height 12
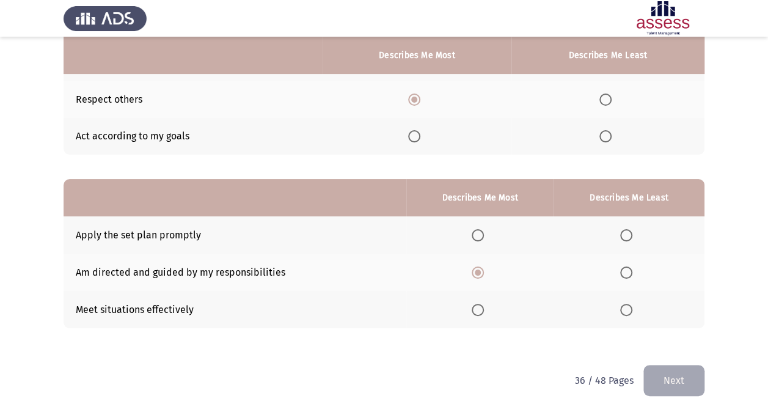
click at [625, 234] on span "Select an option" at bounding box center [626, 235] width 12 height 12
click at [625, 234] on input "Select an option" at bounding box center [626, 235] width 12 height 12
click at [665, 384] on button "Next" at bounding box center [673, 380] width 61 height 31
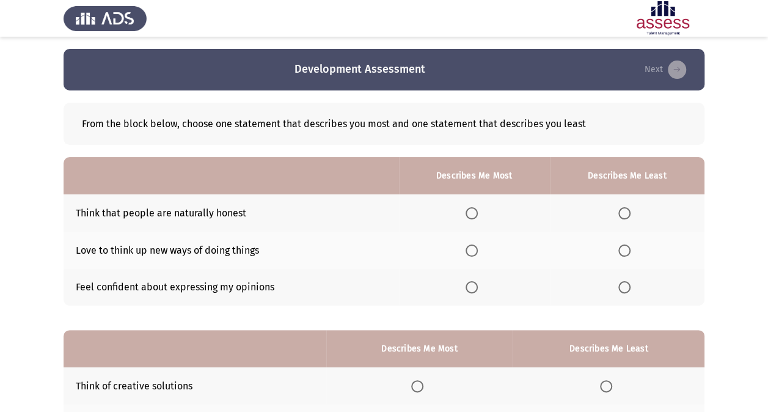
scroll to position [27, 0]
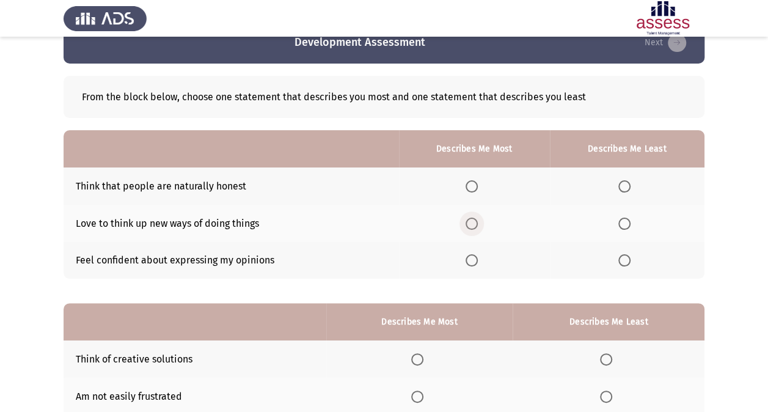
click at [469, 221] on span "Select an option" at bounding box center [471, 223] width 12 height 12
click at [469, 221] on input "Select an option" at bounding box center [471, 223] width 12 height 12
click at [628, 261] on span "Select an option" at bounding box center [624, 260] width 12 height 12
click at [628, 261] on input "Select an option" at bounding box center [624, 260] width 12 height 12
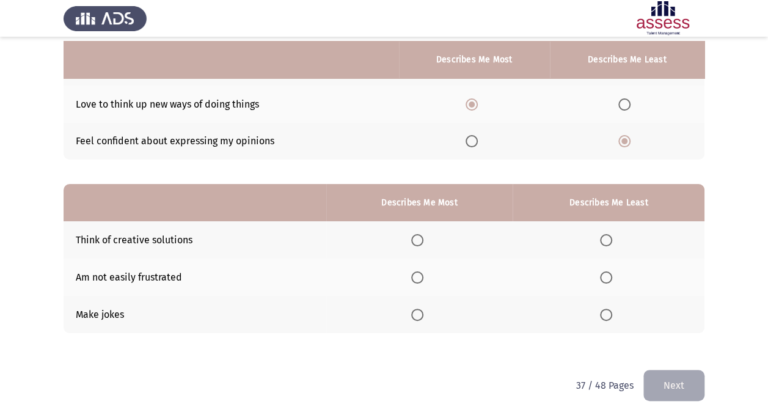
scroll to position [151, 0]
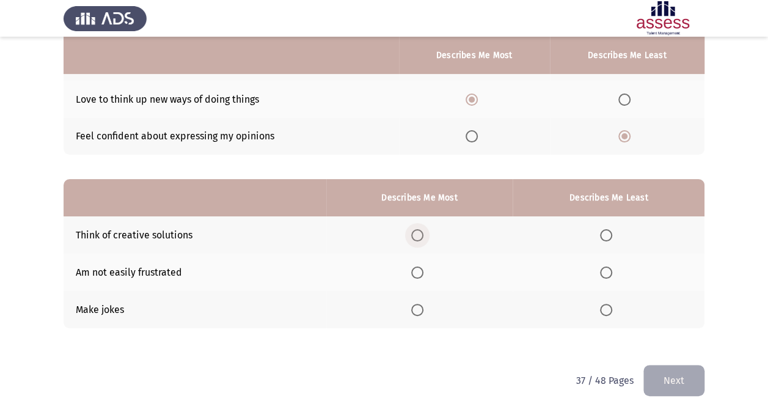
click at [417, 235] on span "Select an option" at bounding box center [417, 235] width 12 height 12
click at [417, 235] on input "Select an option" at bounding box center [417, 235] width 12 height 12
click at [606, 276] on span "Select an option" at bounding box center [606, 272] width 12 height 12
click at [606, 276] on input "Select an option" at bounding box center [606, 272] width 12 height 12
click at [684, 378] on button "Next" at bounding box center [673, 380] width 61 height 31
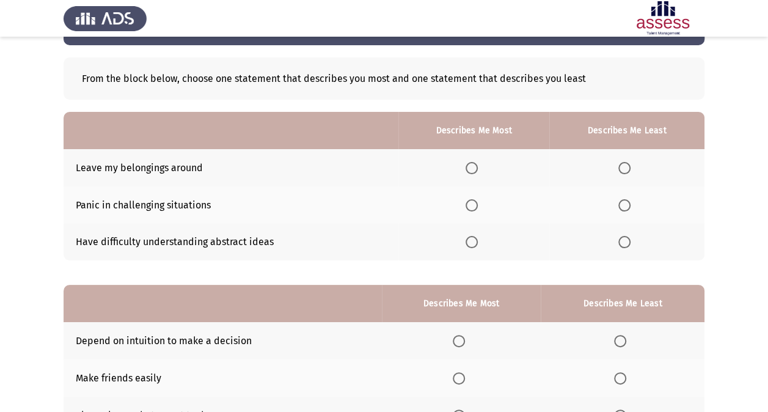
scroll to position [46, 0]
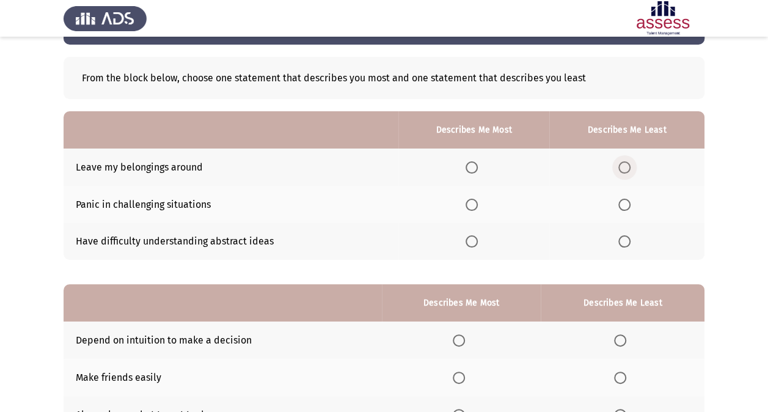
click at [625, 164] on span "Select an option" at bounding box center [624, 167] width 12 height 12
click at [625, 164] on input "Select an option" at bounding box center [624, 167] width 12 height 12
click at [625, 246] on span "Select an option" at bounding box center [624, 241] width 12 height 12
click at [625, 246] on input "Select an option" at bounding box center [624, 241] width 12 height 12
click at [470, 199] on span "Select an option" at bounding box center [471, 204] width 12 height 12
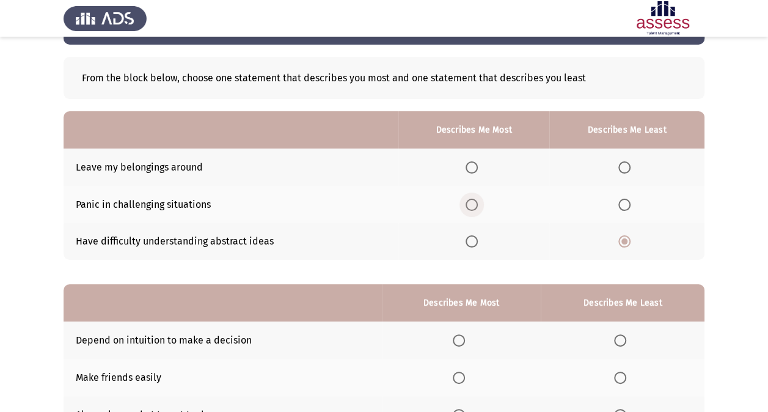
click at [470, 199] on input "Select an option" at bounding box center [471, 204] width 12 height 12
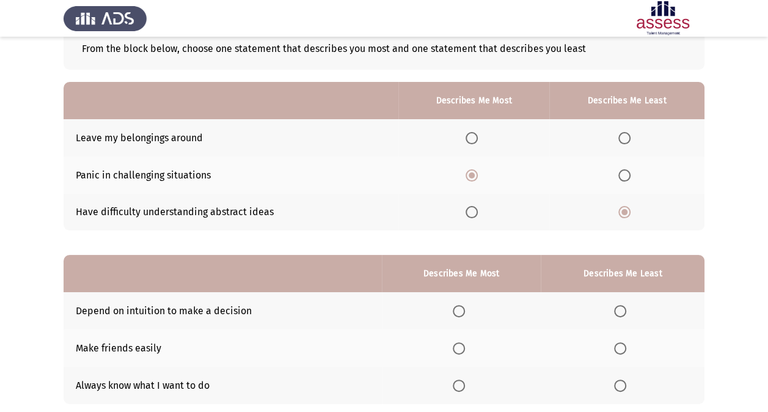
scroll to position [151, 0]
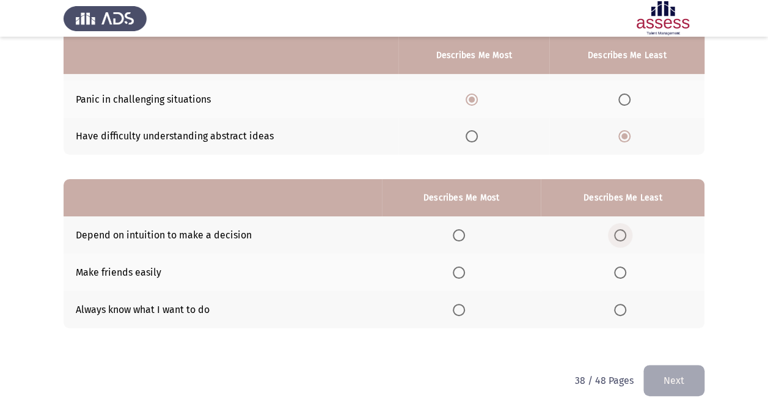
click at [624, 238] on span "Select an option" at bounding box center [620, 235] width 12 height 12
click at [624, 238] on input "Select an option" at bounding box center [620, 235] width 12 height 12
click at [464, 272] on span "Select an option" at bounding box center [459, 272] width 12 height 12
click at [464, 272] on input "Select an option" at bounding box center [459, 272] width 12 height 12
click at [656, 377] on button "Next" at bounding box center [673, 380] width 61 height 31
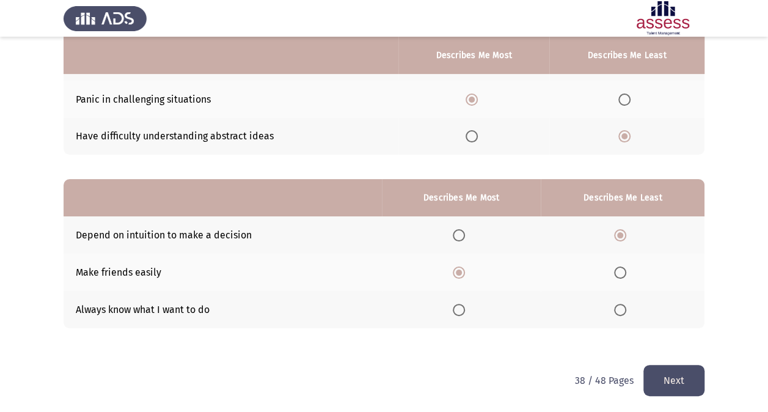
scroll to position [0, 0]
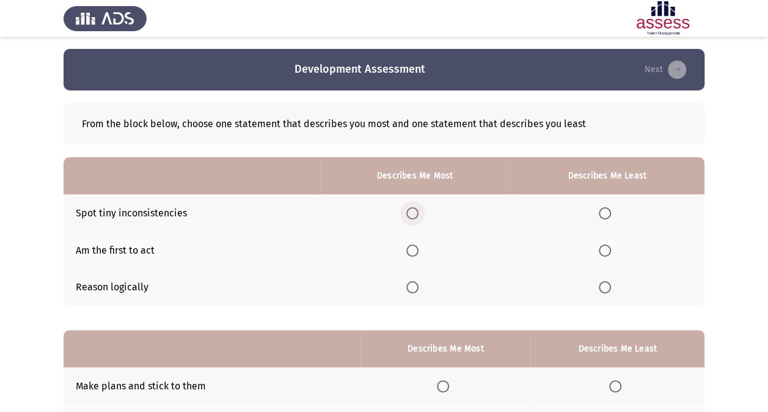
click at [414, 213] on span "Select an option" at bounding box center [412, 213] width 12 height 12
click at [414, 213] on input "Select an option" at bounding box center [412, 213] width 12 height 12
click at [606, 250] on span "Select an option" at bounding box center [605, 250] width 12 height 12
click at [606, 250] on input "Select an option" at bounding box center [605, 250] width 12 height 12
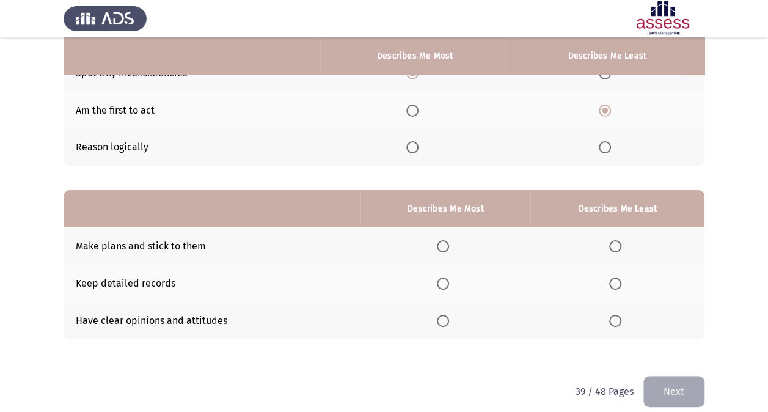
scroll to position [140, 0]
click at [447, 241] on span "Select an option" at bounding box center [443, 245] width 12 height 12
click at [447, 241] on input "Select an option" at bounding box center [443, 245] width 12 height 12
click at [438, 314] on span "Select an option" at bounding box center [443, 320] width 12 height 12
click at [438, 314] on input "Select an option" at bounding box center [443, 320] width 12 height 12
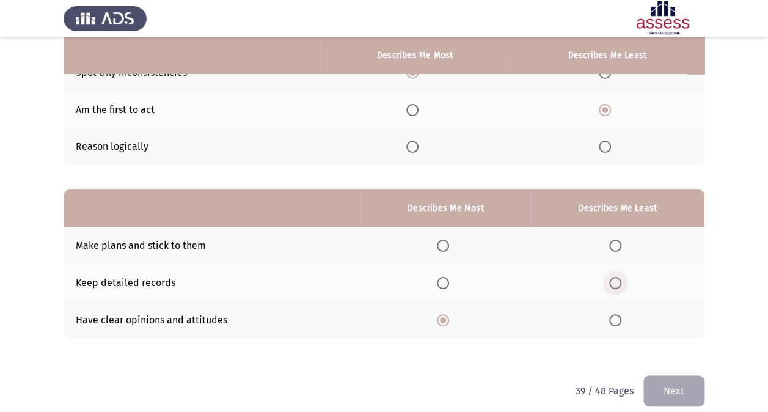
click at [616, 284] on span "Select an option" at bounding box center [615, 283] width 12 height 12
click at [616, 284] on input "Select an option" at bounding box center [615, 283] width 12 height 12
click at [666, 389] on button "Next" at bounding box center [673, 390] width 61 height 31
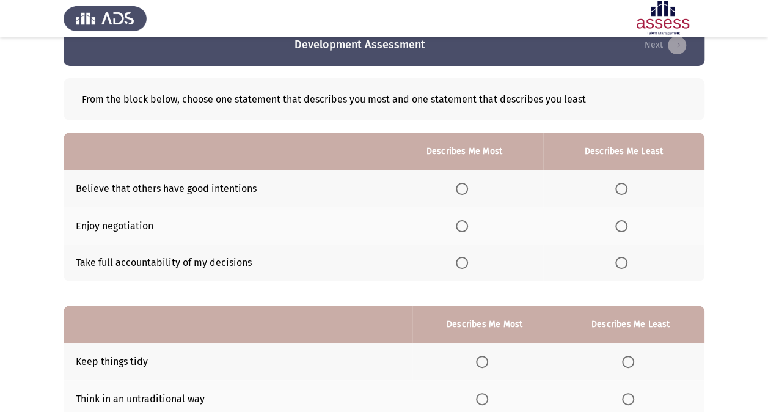
scroll to position [47, 0]
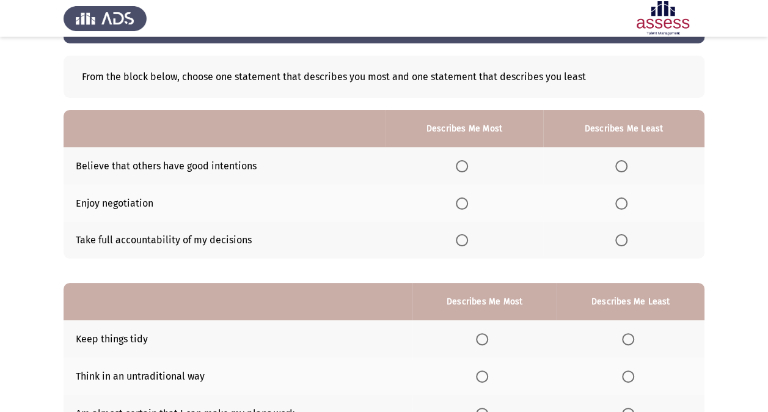
click at [470, 194] on th at bounding box center [464, 202] width 158 height 37
click at [464, 234] on span "Select an option" at bounding box center [462, 240] width 12 height 12
click at [464, 234] on input "Select an option" at bounding box center [462, 240] width 12 height 12
click at [615, 172] on th at bounding box center [623, 165] width 161 height 37
click at [619, 168] on span "Select an option" at bounding box center [621, 166] width 12 height 12
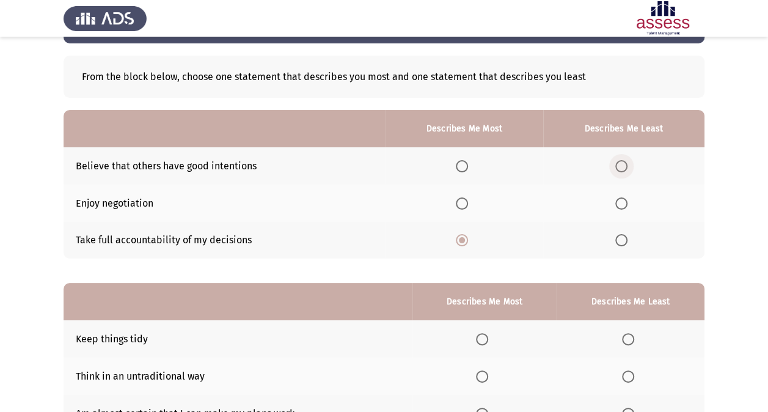
click at [619, 168] on input "Select an option" at bounding box center [621, 166] width 12 height 12
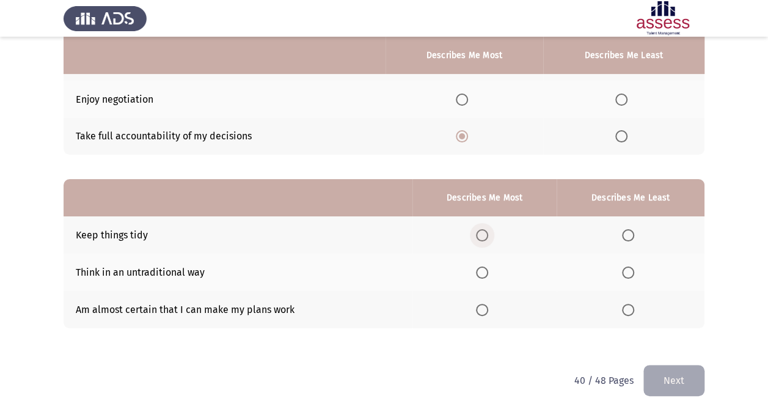
click at [486, 239] on span "Select an option" at bounding box center [482, 235] width 12 height 12
click at [486, 239] on input "Select an option" at bounding box center [482, 235] width 12 height 12
click at [475, 308] on th at bounding box center [484, 309] width 144 height 37
click at [479, 309] on th at bounding box center [484, 309] width 144 height 37
click at [479, 309] on span "Select an option" at bounding box center [482, 310] width 12 height 12
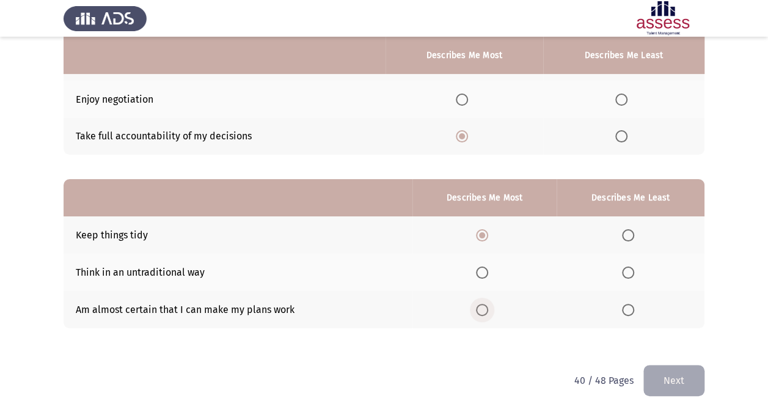
click at [479, 309] on input "Select an option" at bounding box center [482, 310] width 12 height 12
click at [634, 276] on span "Select an option" at bounding box center [628, 272] width 12 height 12
click at [634, 276] on input "Select an option" at bounding box center [628, 272] width 12 height 12
click at [659, 369] on button "Next" at bounding box center [673, 380] width 61 height 31
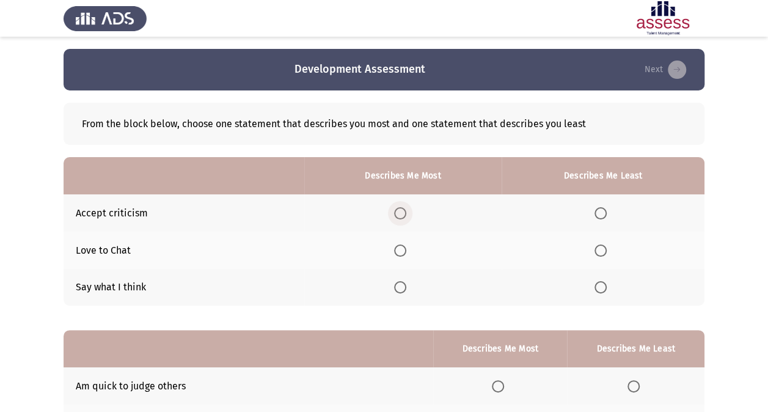
click at [400, 213] on span "Select an option" at bounding box center [400, 213] width 0 height 0
click at [403, 213] on input "Select an option" at bounding box center [400, 213] width 12 height 12
click at [600, 291] on span "Select an option" at bounding box center [600, 287] width 12 height 12
click at [600, 291] on input "Select an option" at bounding box center [600, 287] width 12 height 12
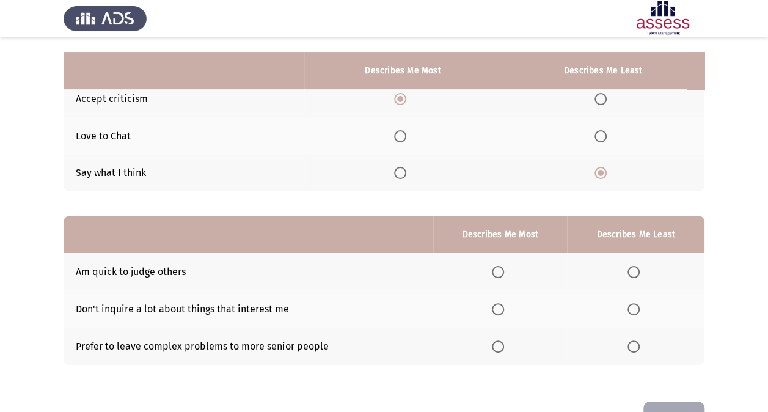
scroll to position [143, 0]
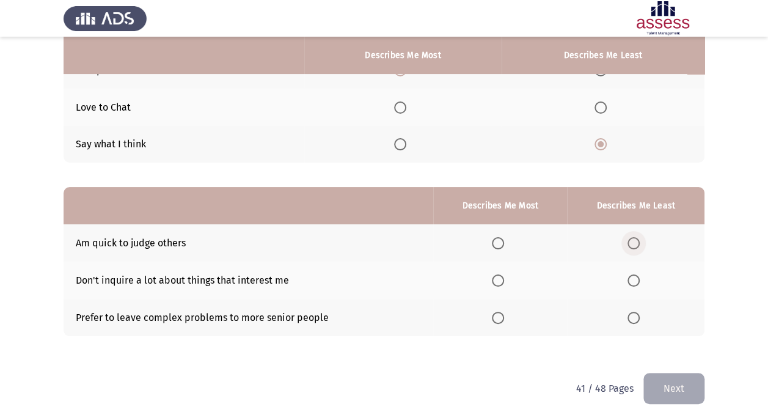
click at [644, 246] on label "Select an option" at bounding box center [635, 243] width 17 height 12
click at [639, 246] on input "Select an option" at bounding box center [633, 243] width 12 height 12
click at [493, 279] on span "Select an option" at bounding box center [498, 280] width 12 height 12
click at [493, 279] on input "Select an option" at bounding box center [498, 280] width 12 height 12
click at [664, 386] on button "Next" at bounding box center [673, 388] width 61 height 31
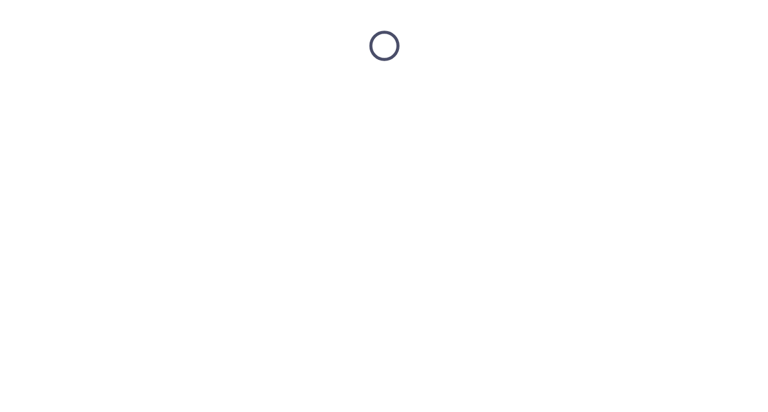
scroll to position [0, 0]
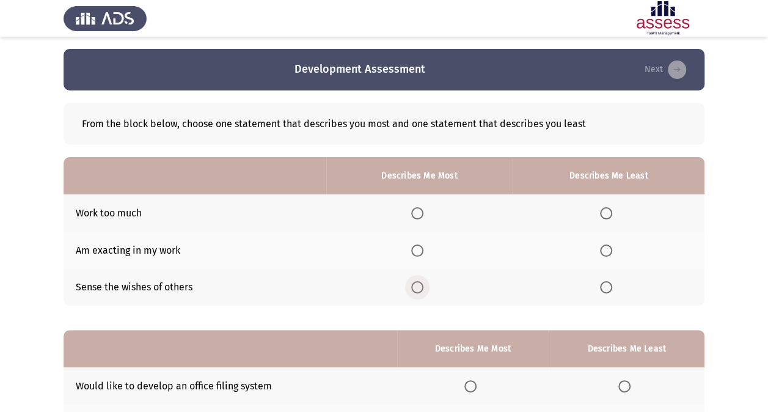
click at [421, 287] on span "Select an option" at bounding box center [417, 287] width 12 height 12
click at [421, 287] on input "Select an option" at bounding box center [417, 287] width 12 height 12
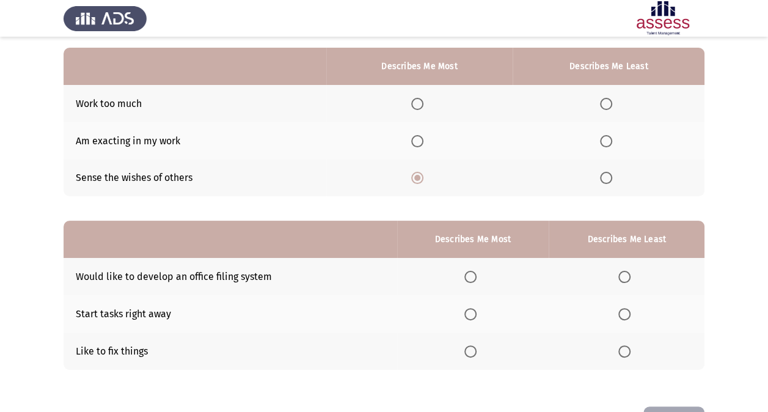
scroll to position [110, 0]
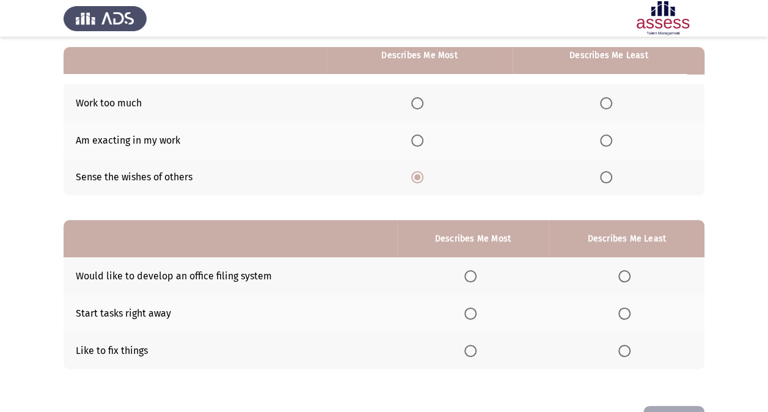
click at [600, 105] on th at bounding box center [608, 102] width 192 height 37
click at [611, 104] on span "Select an option" at bounding box center [606, 103] width 12 height 12
click at [611, 104] on input "Select an option" at bounding box center [606, 103] width 12 height 12
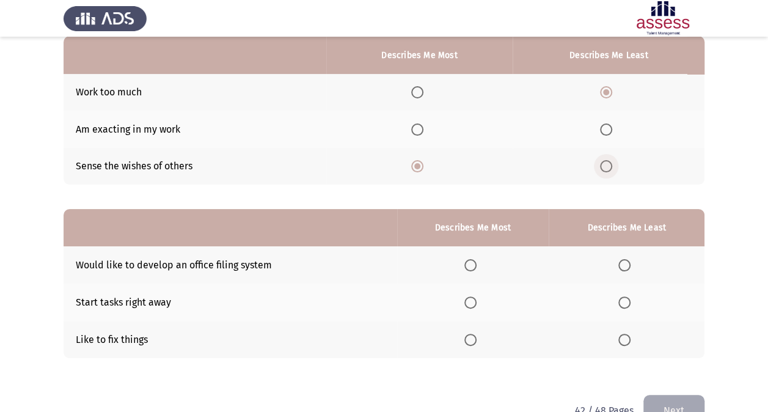
click at [607, 164] on span "Select an option" at bounding box center [606, 166] width 12 height 12
click at [607, 164] on input "Select an option" at bounding box center [606, 166] width 12 height 12
click at [423, 86] on span "Select an option" at bounding box center [417, 92] width 12 height 12
click at [423, 86] on input "Select an option" at bounding box center [417, 92] width 12 height 12
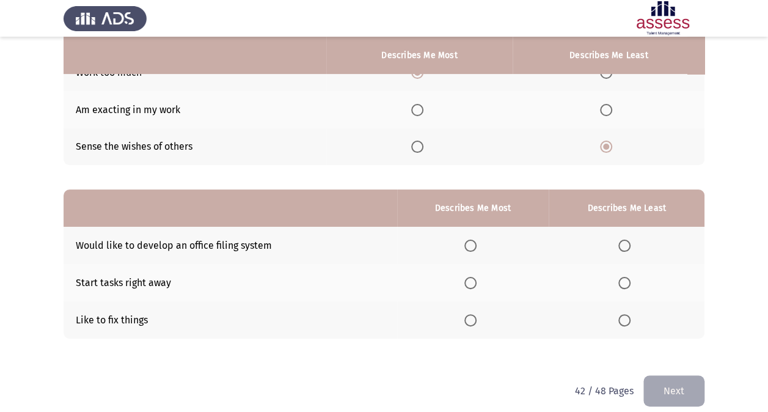
scroll to position [151, 0]
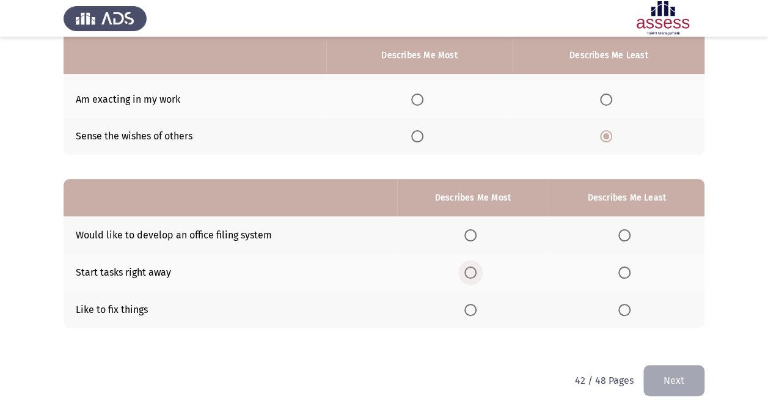
click at [476, 274] on span "Select an option" at bounding box center [470, 272] width 12 height 12
click at [476, 274] on input "Select an option" at bounding box center [470, 272] width 12 height 12
click at [630, 235] on span "Select an option" at bounding box center [624, 235] width 12 height 12
click at [630, 235] on input "Select an option" at bounding box center [624, 235] width 12 height 12
click at [675, 384] on button "Next" at bounding box center [673, 380] width 61 height 31
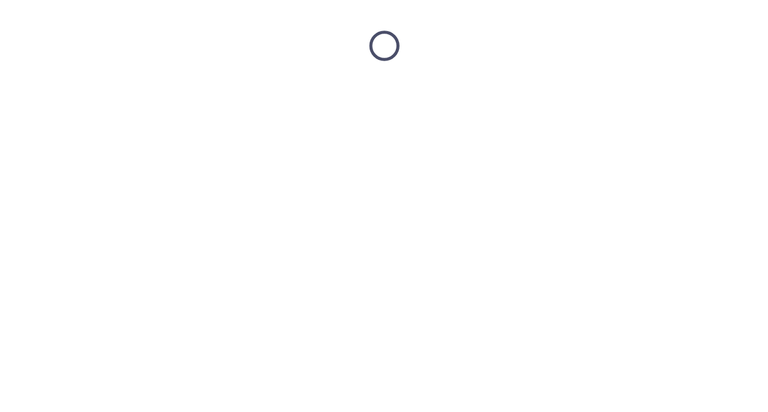
scroll to position [0, 0]
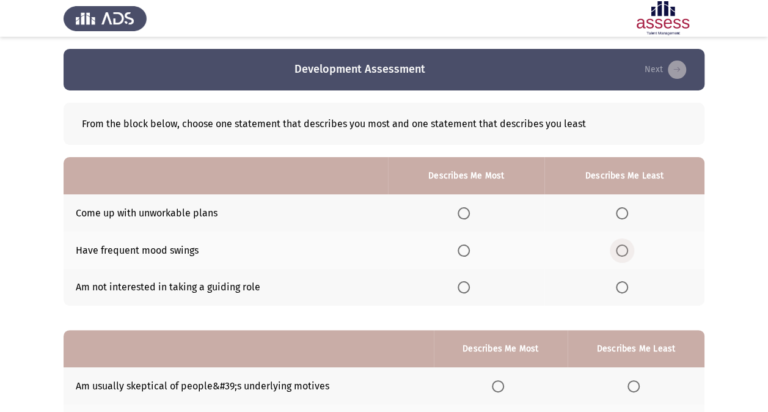
click at [623, 253] on span "Select an option" at bounding box center [622, 250] width 12 height 12
click at [623, 253] on input "Select an option" at bounding box center [622, 250] width 12 height 12
click at [461, 211] on span "Select an option" at bounding box center [463, 213] width 12 height 12
click at [461, 211] on input "Select an option" at bounding box center [463, 213] width 12 height 12
click at [624, 205] on th at bounding box center [624, 212] width 160 height 37
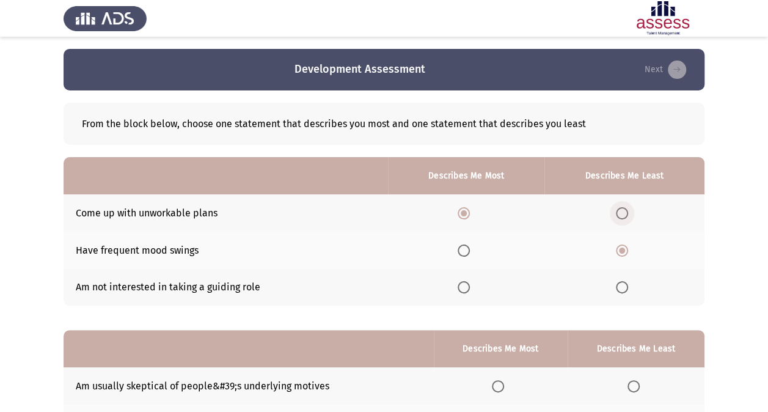
click at [624, 209] on span "Select an option" at bounding box center [622, 213] width 12 height 12
click at [624, 209] on input "Select an option" at bounding box center [622, 213] width 12 height 12
click at [465, 249] on span "Select an option" at bounding box center [463, 250] width 12 height 12
click at [465, 249] on input "Select an option" at bounding box center [463, 250] width 12 height 12
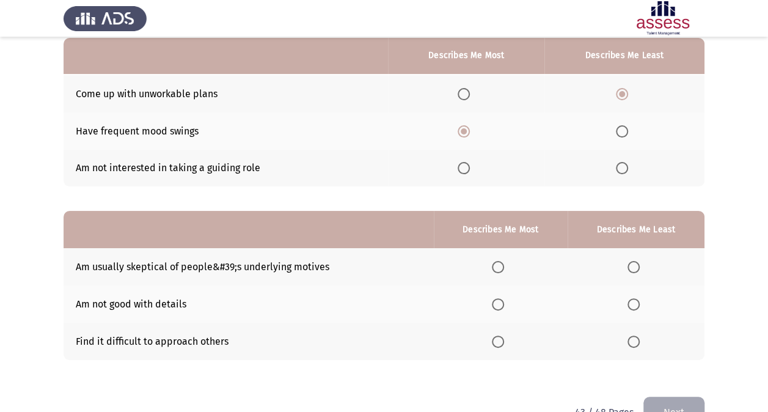
scroll to position [151, 0]
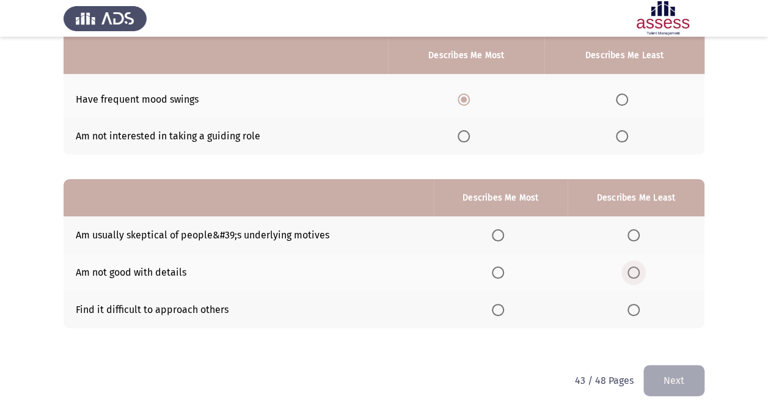
click at [632, 274] on span "Select an option" at bounding box center [633, 272] width 12 height 12
click at [632, 274] on input "Select an option" at bounding box center [633, 272] width 12 height 12
click at [644, 230] on label "Select an option" at bounding box center [635, 235] width 17 height 12
click at [639, 230] on input "Select an option" at bounding box center [633, 235] width 12 height 12
click at [632, 258] on th at bounding box center [635, 271] width 137 height 37
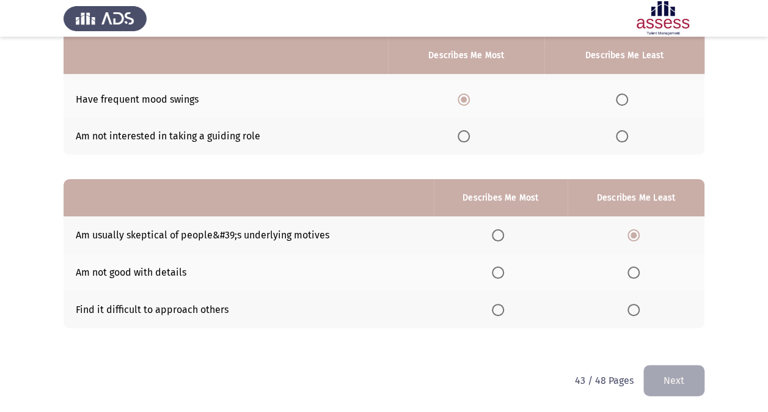
click at [632, 263] on th at bounding box center [635, 271] width 137 height 37
click at [632, 268] on span "Select an option" at bounding box center [633, 272] width 12 height 12
click at [632, 268] on input "Select an option" at bounding box center [633, 272] width 12 height 12
click at [501, 305] on span "Select an option" at bounding box center [498, 310] width 12 height 12
click at [501, 305] on input "Select an option" at bounding box center [498, 310] width 12 height 12
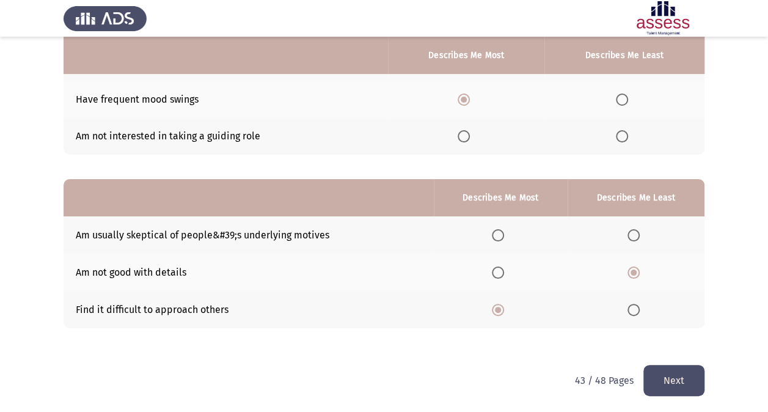
click at [663, 376] on button "Next" at bounding box center [673, 380] width 61 height 31
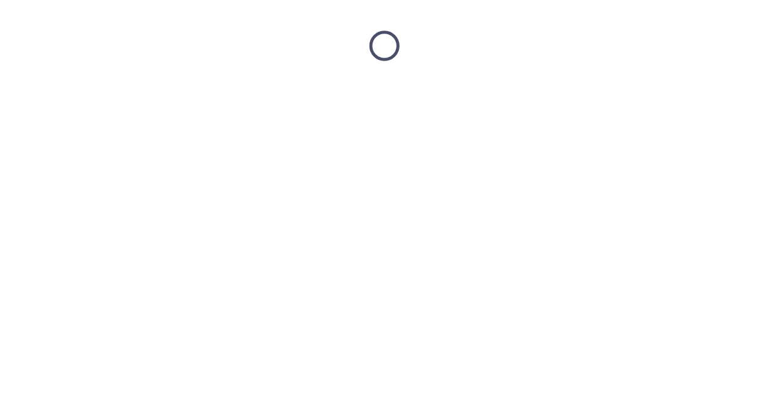
scroll to position [0, 0]
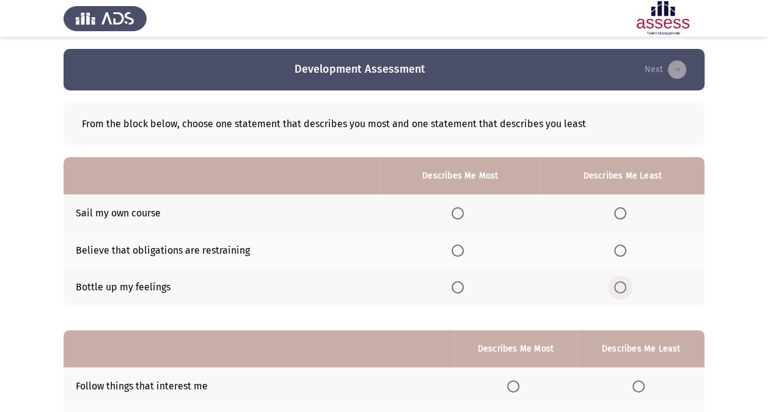
click at [621, 288] on span "Select an option" at bounding box center [620, 287] width 12 height 12
click at [621, 288] on input "Select an option" at bounding box center [620, 287] width 12 height 12
click at [452, 249] on th at bounding box center [460, 249] width 160 height 37
click at [456, 249] on span "Select an option" at bounding box center [457, 250] width 12 height 12
click at [456, 249] on input "Select an option" at bounding box center [457, 250] width 12 height 12
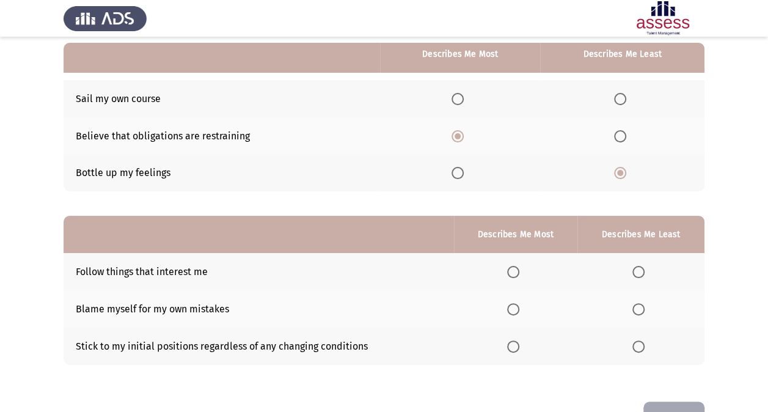
scroll to position [115, 0]
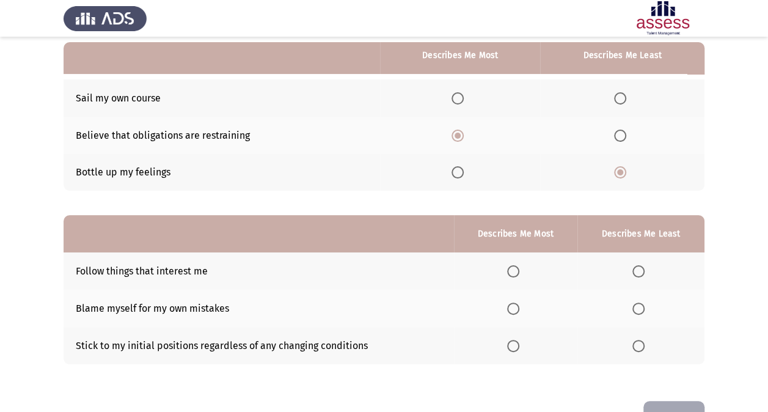
click at [452, 96] on th at bounding box center [460, 97] width 160 height 37
click at [462, 96] on span "Select an option" at bounding box center [457, 98] width 12 height 12
click at [462, 96] on input "Select an option" at bounding box center [457, 98] width 12 height 12
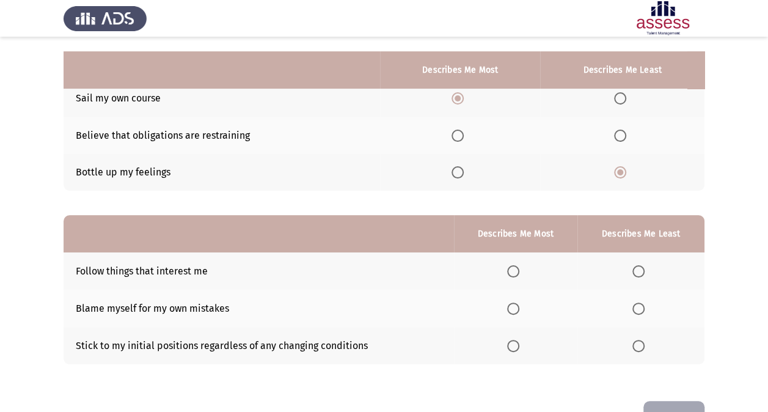
scroll to position [151, 0]
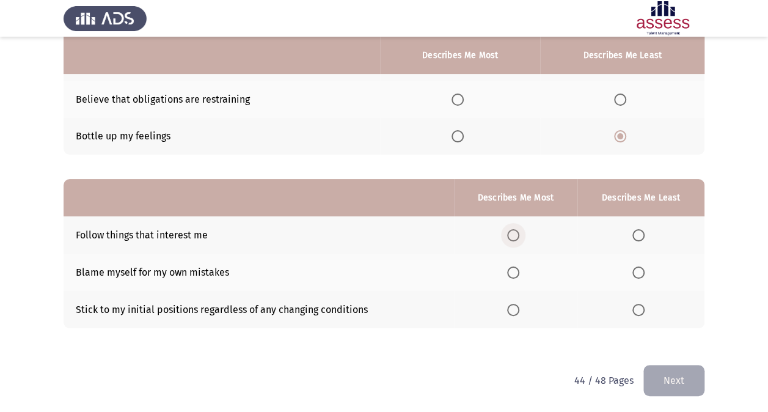
click at [519, 235] on span "Select an option" at bounding box center [513, 235] width 12 height 12
click at [519, 235] on input "Select an option" at bounding box center [513, 235] width 12 height 12
click at [633, 272] on span "Select an option" at bounding box center [638, 272] width 12 height 12
click at [633, 272] on input "Select an option" at bounding box center [638, 272] width 12 height 12
click at [672, 379] on button "Next" at bounding box center [673, 380] width 61 height 31
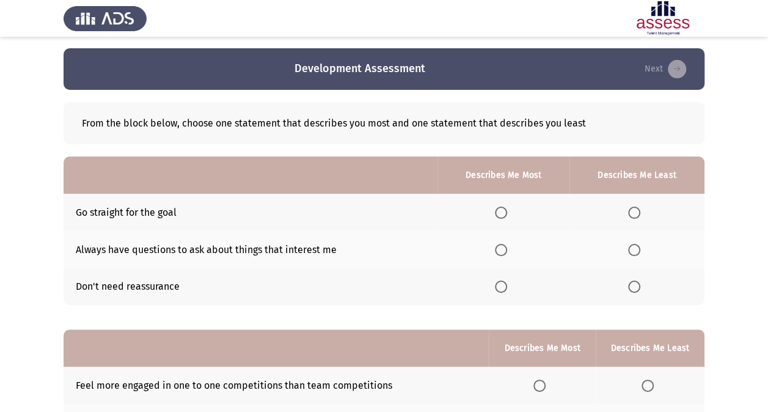
scroll to position [0, 0]
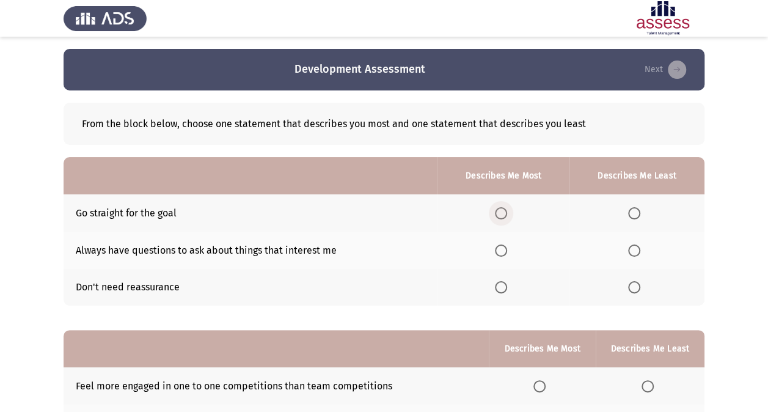
click at [501, 213] on span "Select an option" at bounding box center [501, 213] width 12 height 12
click at [501, 213] on input "Select an option" at bounding box center [501, 213] width 12 height 12
click at [632, 288] on span "Select an option" at bounding box center [634, 287] width 12 height 12
click at [632, 288] on input "Select an option" at bounding box center [634, 287] width 12 height 12
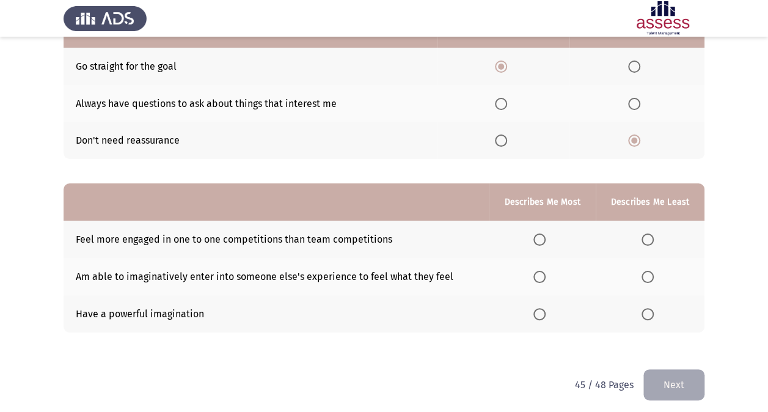
scroll to position [151, 0]
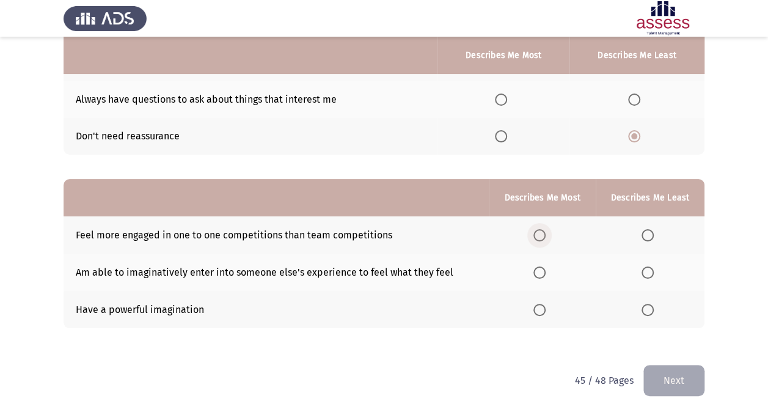
click at [542, 236] on span "Select an option" at bounding box center [539, 235] width 12 height 12
click at [542, 236] on input "Select an option" at bounding box center [539, 235] width 12 height 12
click at [539, 310] on span "Select an option" at bounding box center [539, 310] width 0 height 0
click at [540, 308] on input "Select an option" at bounding box center [539, 310] width 12 height 12
click at [649, 236] on span "Select an option" at bounding box center [647, 235] width 12 height 12
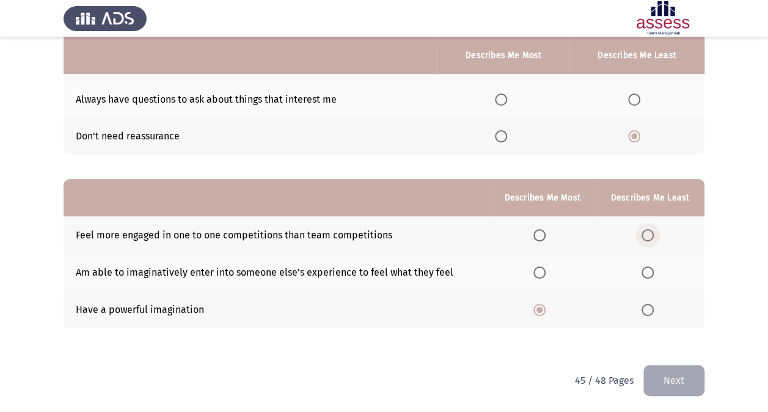
click at [649, 236] on input "Select an option" at bounding box center [647, 235] width 12 height 12
click at [655, 275] on label "Select an option" at bounding box center [649, 272] width 17 height 12
click at [654, 275] on input "Select an option" at bounding box center [647, 272] width 12 height 12
click at [537, 268] on span "Select an option" at bounding box center [539, 272] width 12 height 12
click at [537, 268] on input "Select an option" at bounding box center [539, 272] width 12 height 12
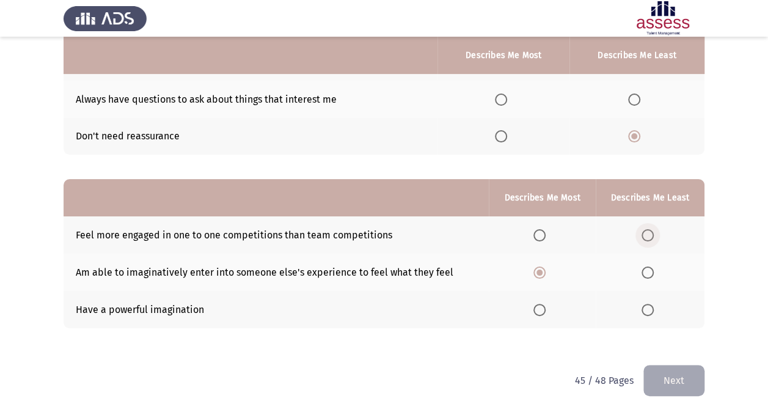
click at [641, 237] on span "Select an option" at bounding box center [647, 235] width 12 height 12
click at [641, 237] on input "Select an option" at bounding box center [647, 235] width 12 height 12
click at [663, 373] on button "Next" at bounding box center [673, 380] width 61 height 31
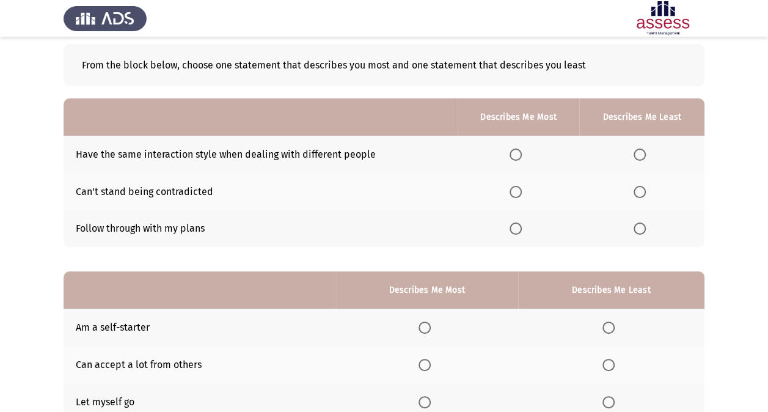
scroll to position [60, 0]
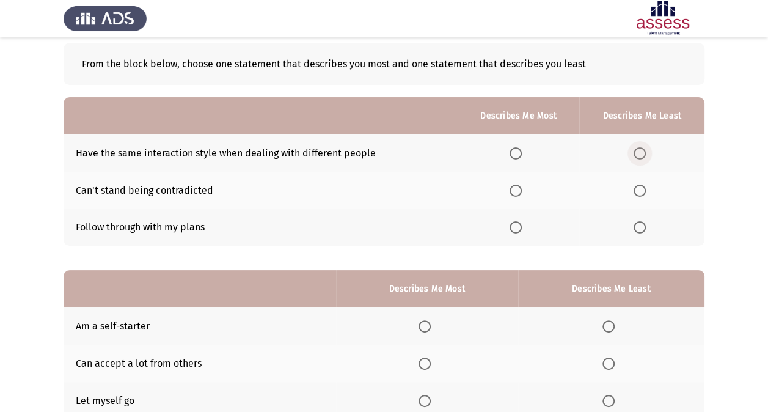
click at [639, 153] on span "Select an option" at bounding box center [639, 153] width 12 height 12
click at [639, 153] on input "Select an option" at bounding box center [639, 153] width 12 height 12
click at [520, 225] on span "Select an option" at bounding box center [515, 227] width 12 height 12
click at [520, 225] on input "Select an option" at bounding box center [515, 227] width 12 height 12
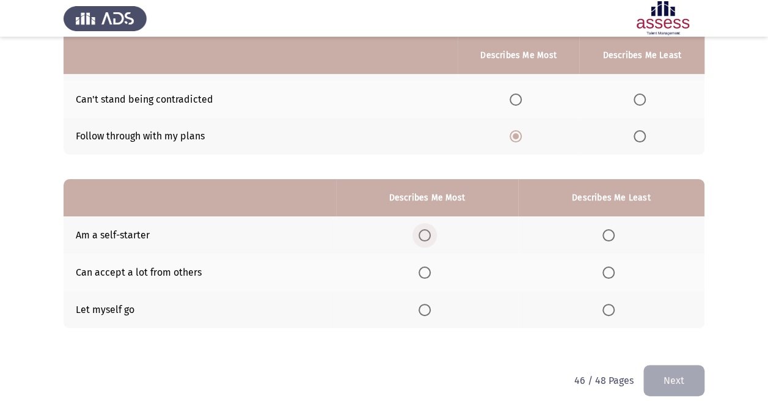
click at [420, 231] on span "Select an option" at bounding box center [424, 235] width 12 height 12
click at [420, 231] on input "Select an option" at bounding box center [424, 235] width 12 height 12
click at [610, 307] on span "Select an option" at bounding box center [608, 310] width 12 height 12
click at [610, 307] on input "Select an option" at bounding box center [608, 310] width 12 height 12
click at [670, 381] on button "Next" at bounding box center [673, 380] width 61 height 31
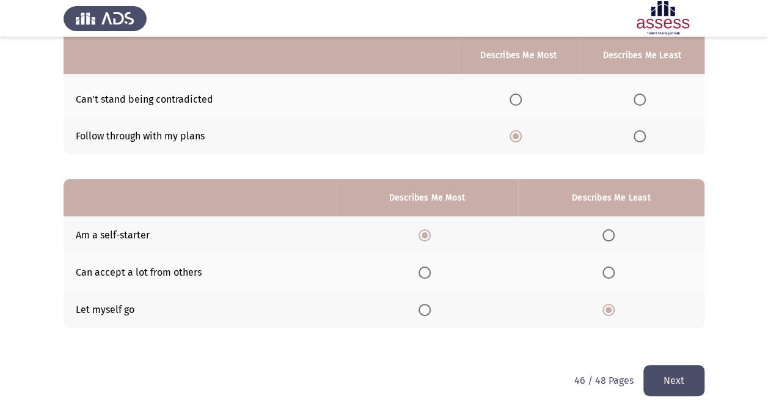
scroll to position [0, 0]
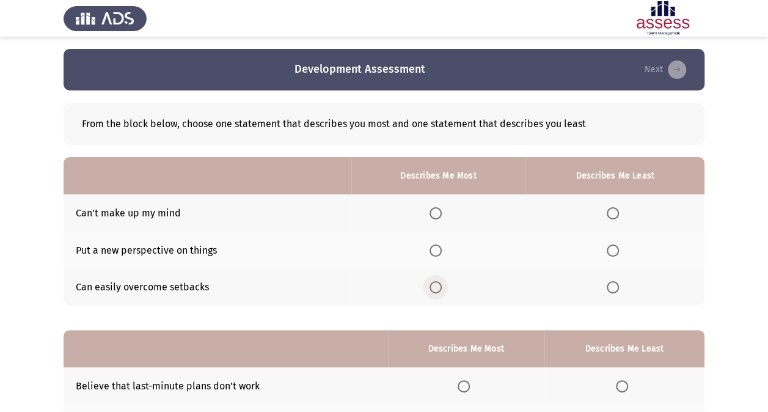
click at [439, 283] on span "Select an option" at bounding box center [435, 287] width 12 height 12
click at [439, 283] on input "Select an option" at bounding box center [435, 287] width 12 height 12
click at [614, 216] on span "Select an option" at bounding box center [612, 213] width 12 height 12
click at [614, 216] on input "Select an option" at bounding box center [612, 213] width 12 height 12
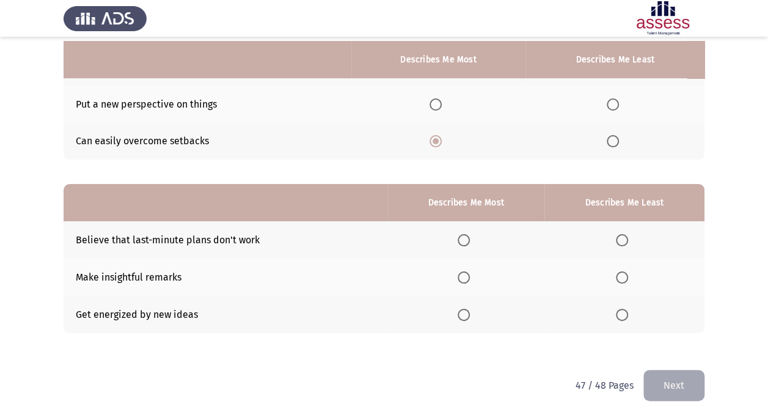
scroll to position [151, 0]
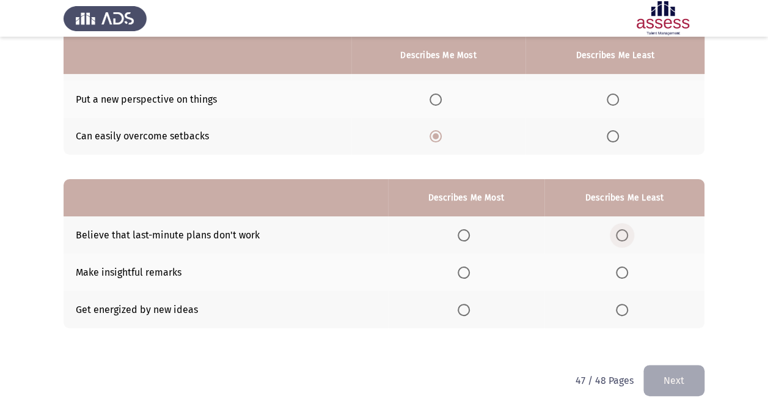
click at [622, 232] on span "Select an option" at bounding box center [622, 235] width 12 height 12
click at [622, 232] on input "Select an option" at bounding box center [622, 235] width 12 height 12
click at [465, 269] on span "Select an option" at bounding box center [463, 272] width 12 height 12
click at [465, 269] on input "Select an option" at bounding box center [463, 272] width 12 height 12
click at [671, 384] on button "Next" at bounding box center [673, 380] width 61 height 31
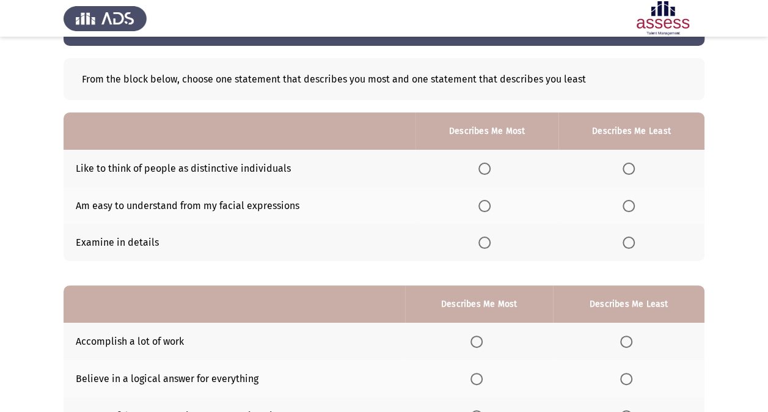
scroll to position [48, 0]
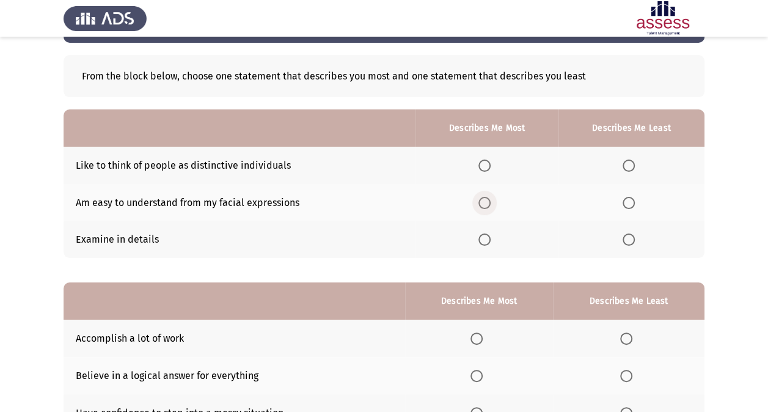
click at [486, 203] on span "Select an option" at bounding box center [484, 203] width 12 height 12
click at [486, 203] on input "Select an option" at bounding box center [484, 203] width 12 height 12
click at [630, 157] on th at bounding box center [631, 165] width 146 height 37
click at [630, 161] on span "Select an option" at bounding box center [628, 165] width 12 height 12
click at [630, 161] on input "Select an option" at bounding box center [628, 165] width 12 height 12
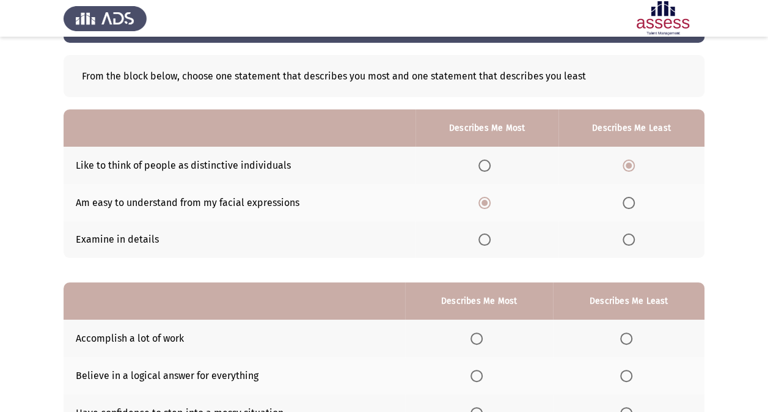
scroll to position [151, 0]
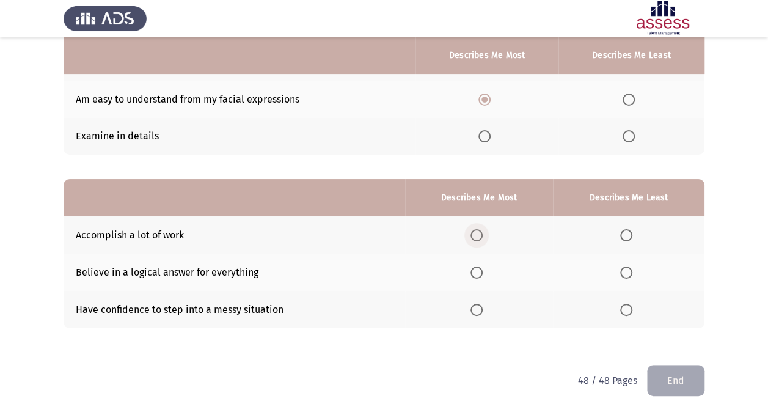
click at [482, 237] on span "Select an option" at bounding box center [476, 235] width 12 height 12
click at [482, 237] on input "Select an option" at bounding box center [476, 235] width 12 height 12
click at [632, 311] on span "Select an option" at bounding box center [626, 310] width 12 height 12
click at [632, 311] on input "Select an option" at bounding box center [626, 310] width 12 height 12
click at [629, 272] on span "Select an option" at bounding box center [626, 272] width 12 height 12
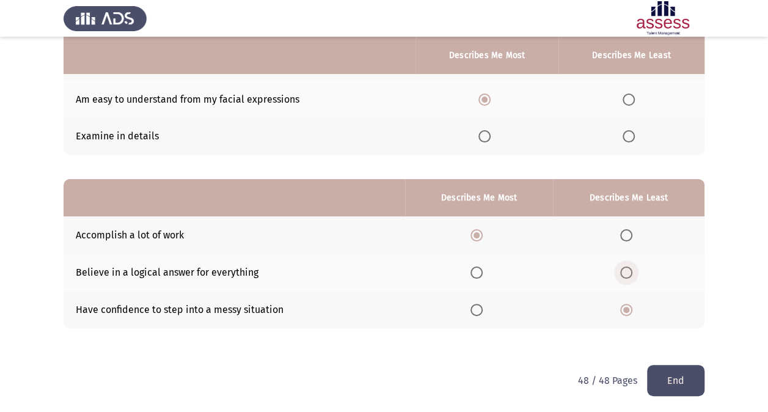
click at [629, 272] on input "Select an option" at bounding box center [626, 272] width 12 height 12
click at [671, 385] on button "End" at bounding box center [675, 380] width 57 height 31
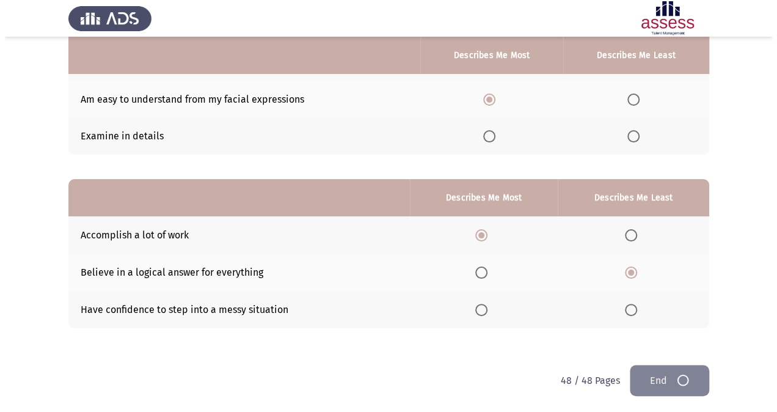
scroll to position [0, 0]
